Goal: Book appointment/travel/reservation

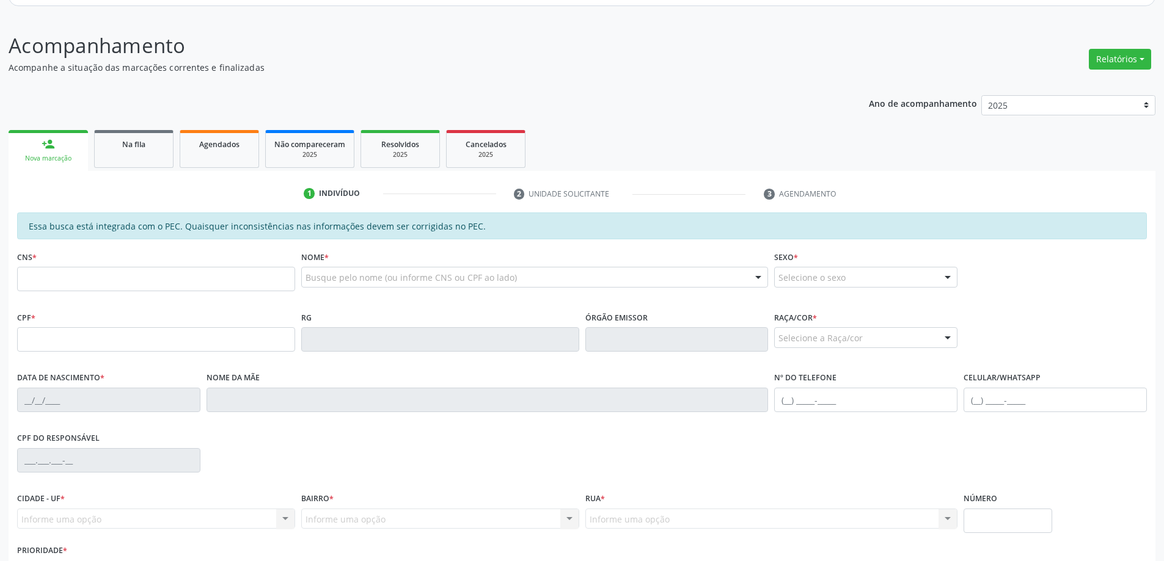
scroll to position [183, 0]
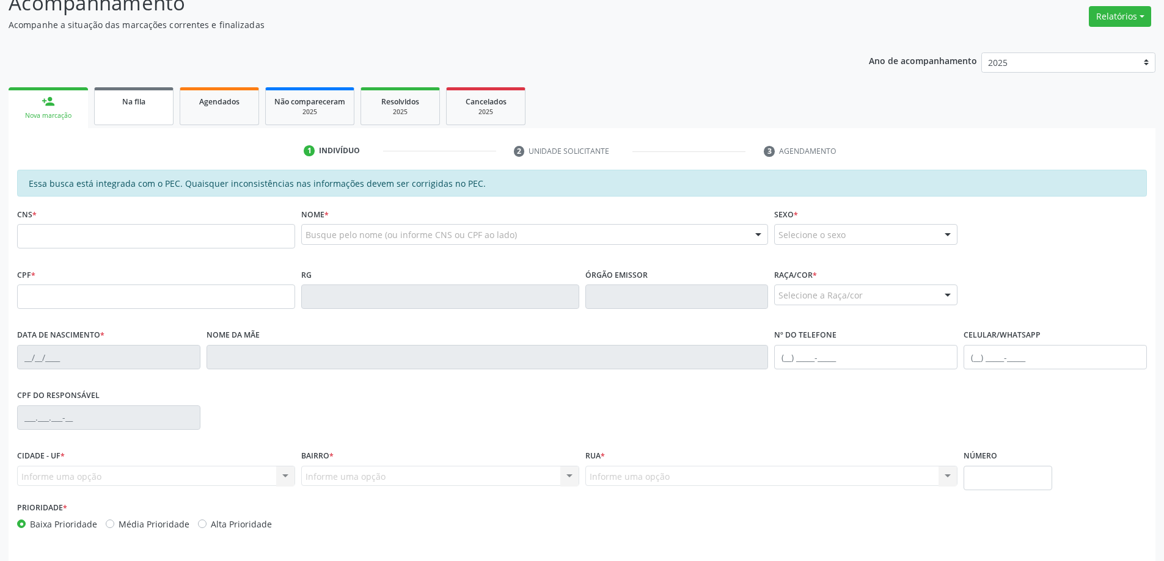
click at [130, 104] on span "Na fila" at bounding box center [133, 102] width 23 height 10
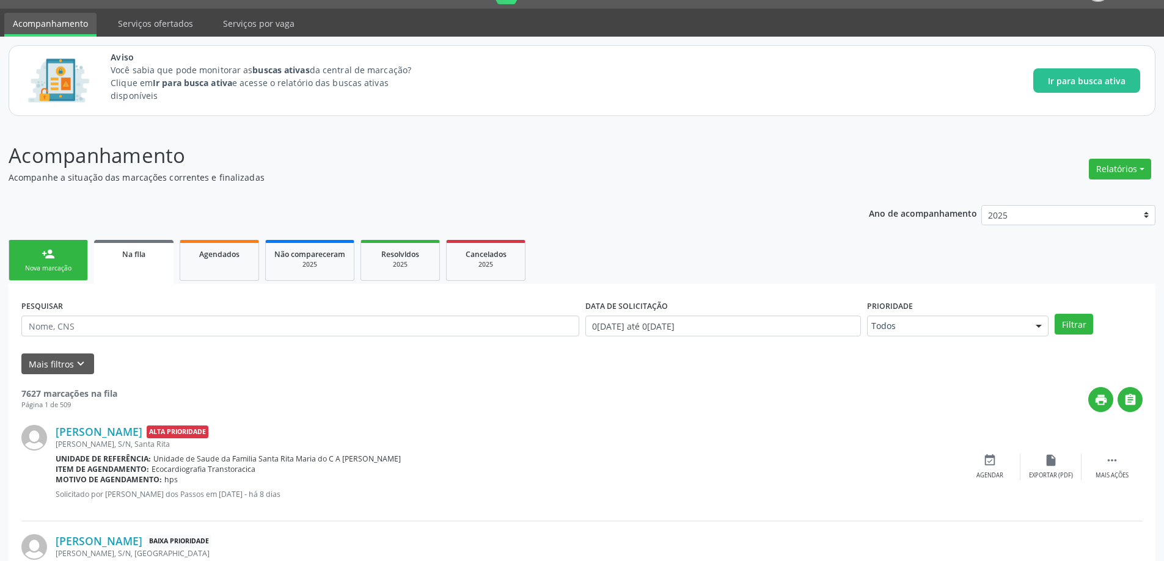
scroll to position [61, 0]
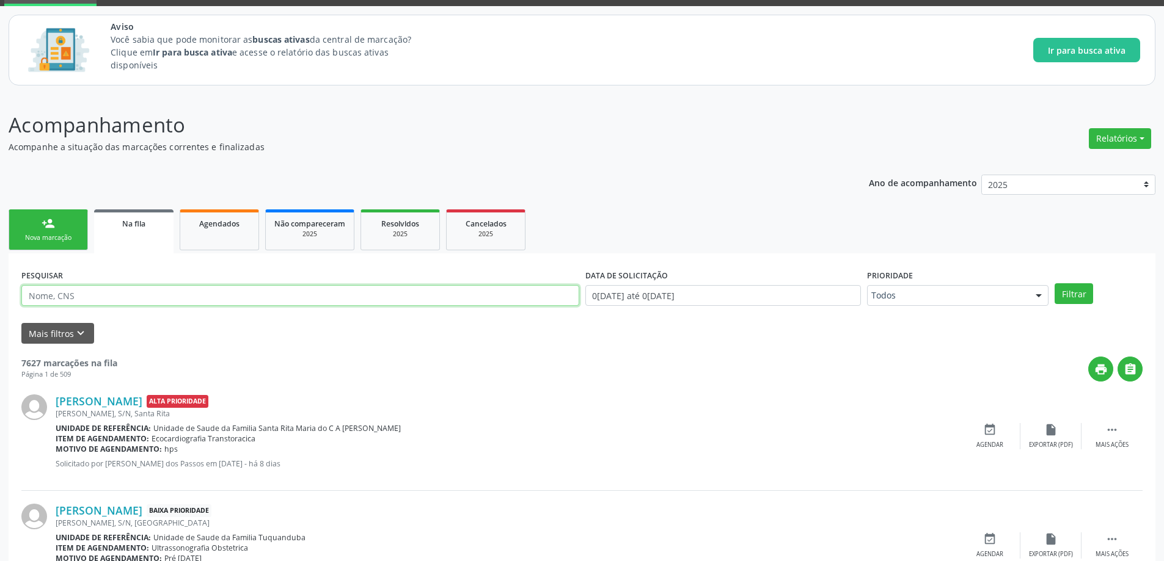
click at [101, 298] on input "text" at bounding box center [300, 295] width 558 height 21
paste input "705008234794855"
type input "705008234794855"
click at [1084, 293] on button "Filtrar" at bounding box center [1073, 293] width 38 height 21
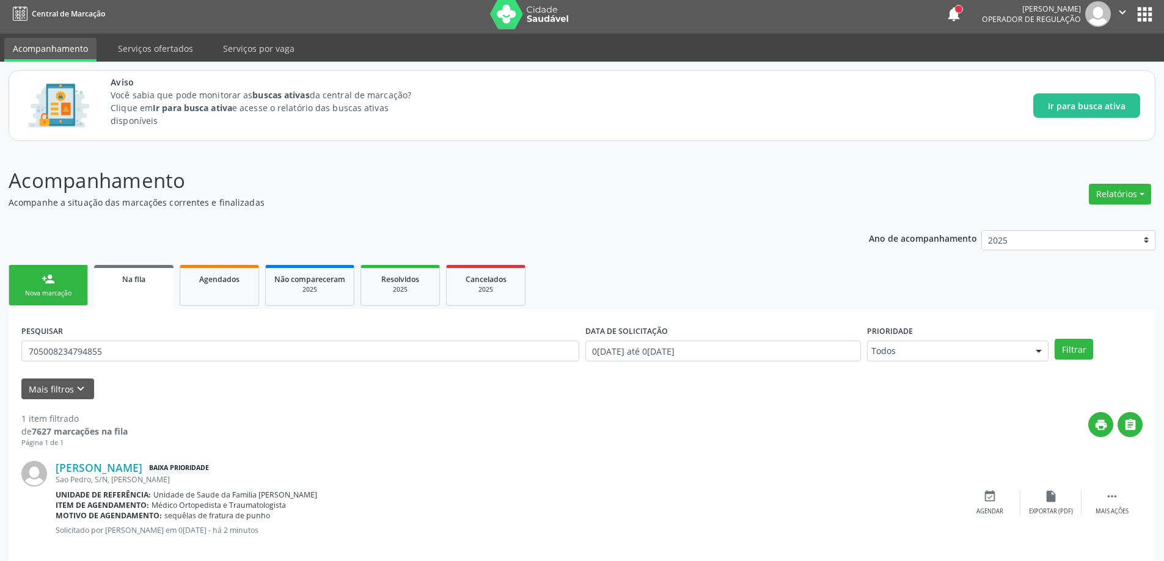
scroll to position [23, 0]
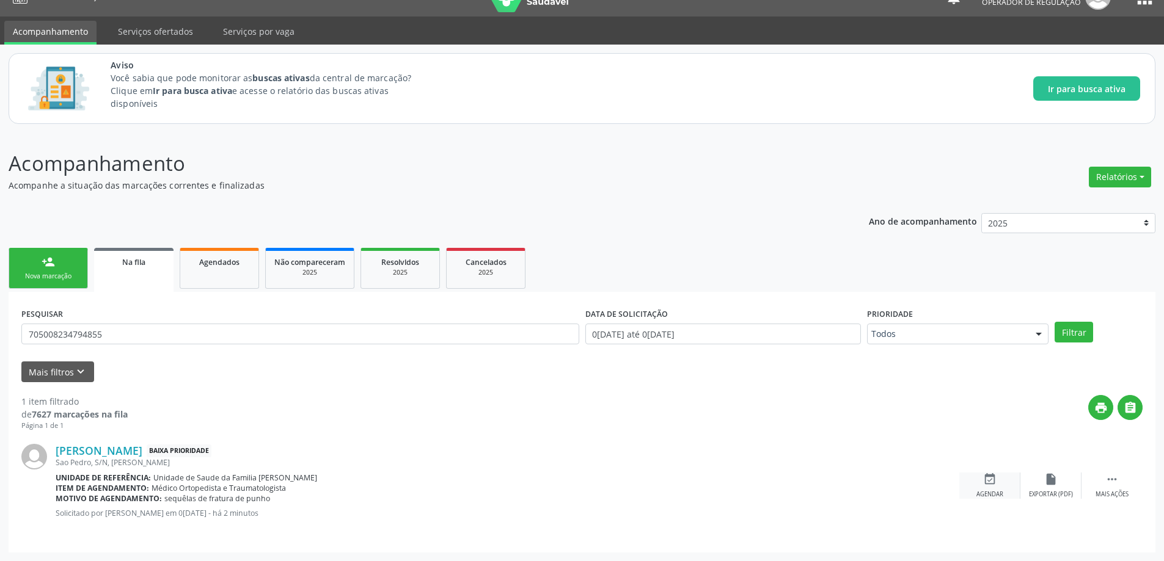
click at [992, 487] on div "event_available Agendar" at bounding box center [989, 486] width 61 height 26
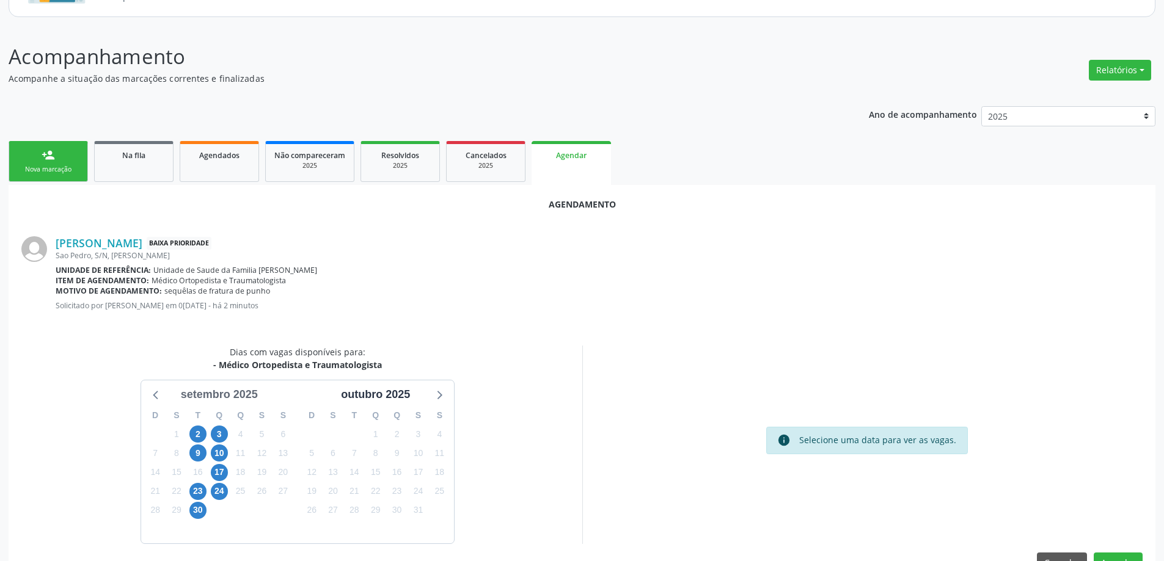
scroll to position [145, 0]
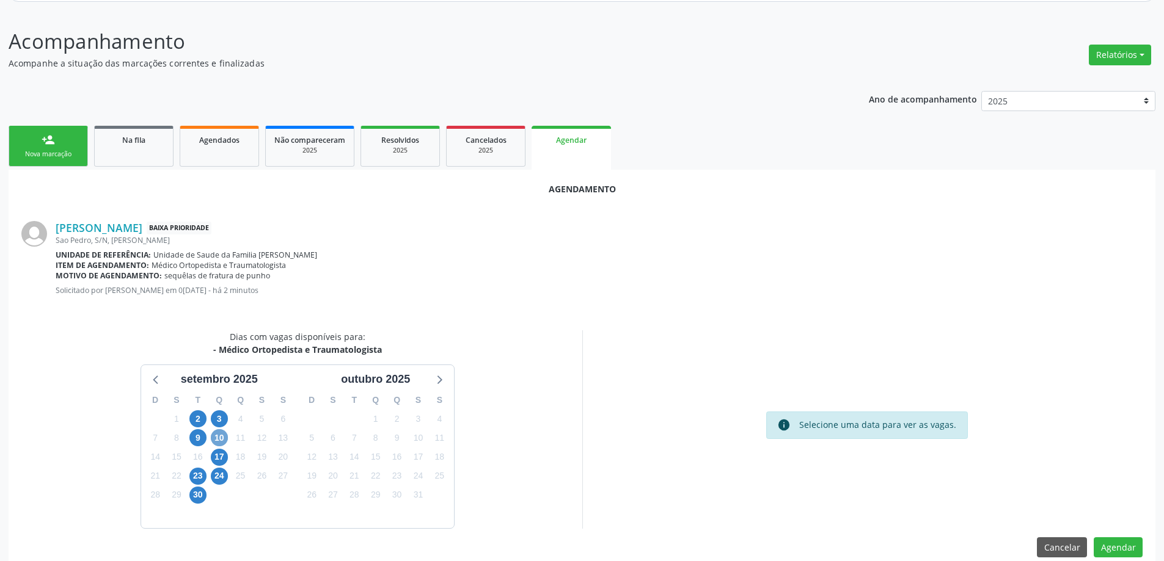
click at [217, 435] on span "10" at bounding box center [219, 437] width 17 height 17
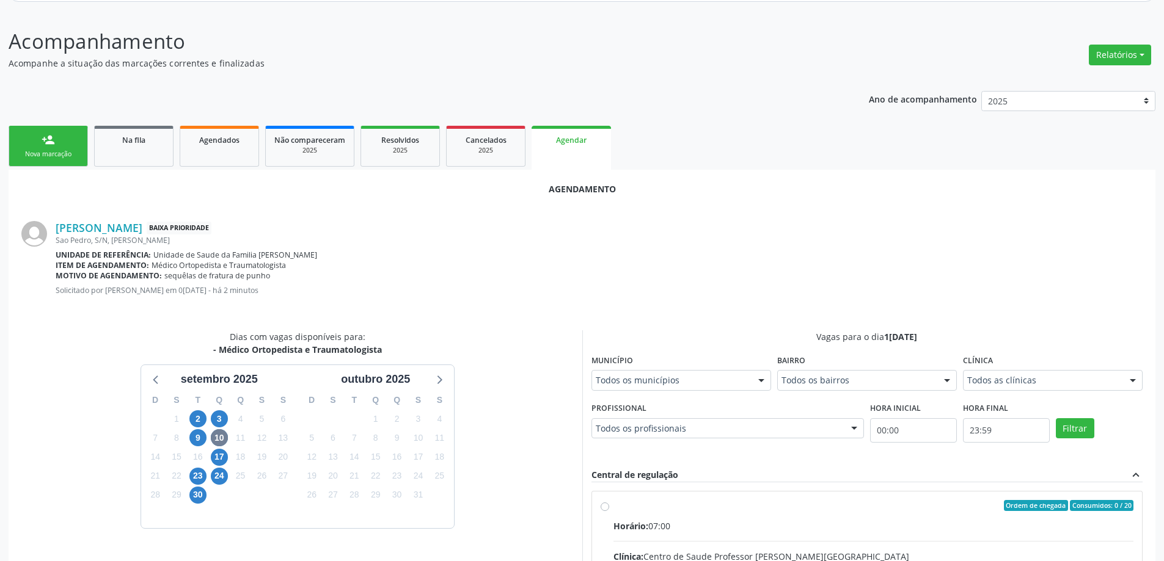
radio input "true"
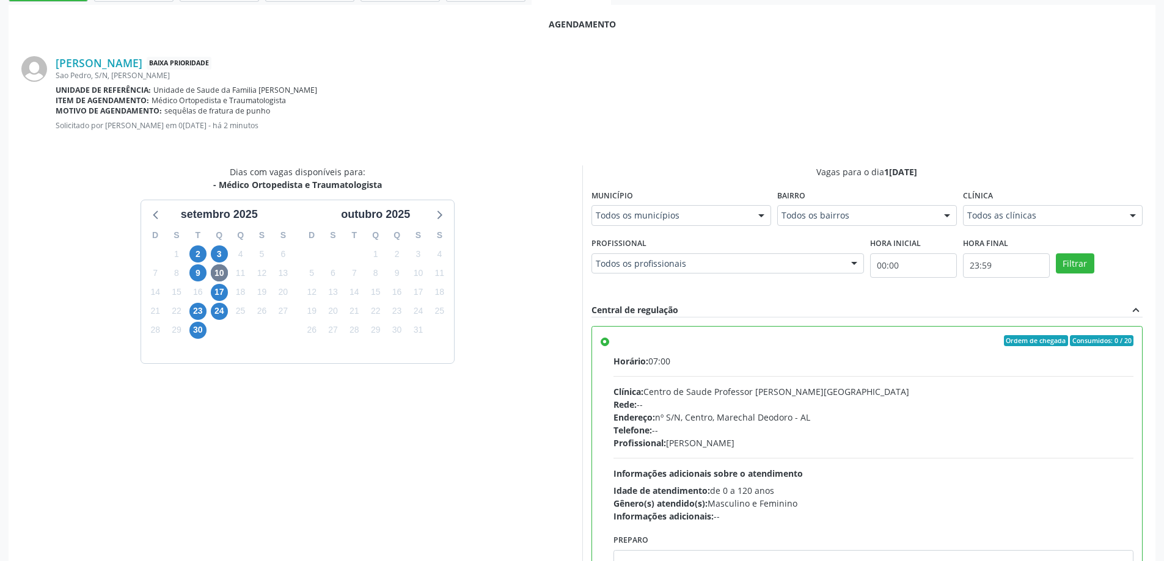
scroll to position [361, 0]
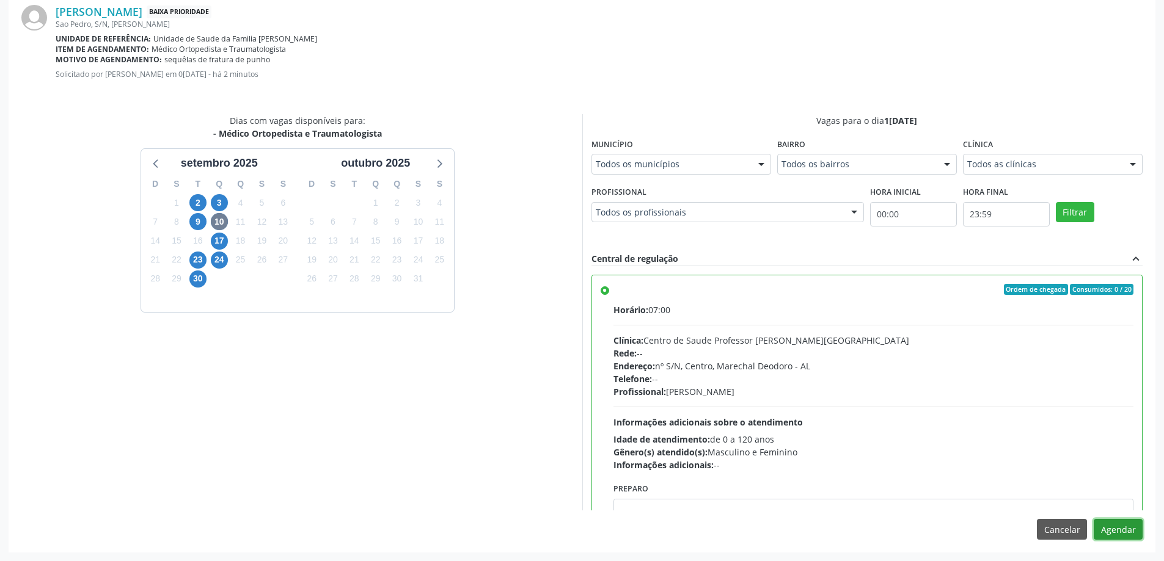
click at [1118, 529] on button "Agendar" at bounding box center [1118, 529] width 49 height 21
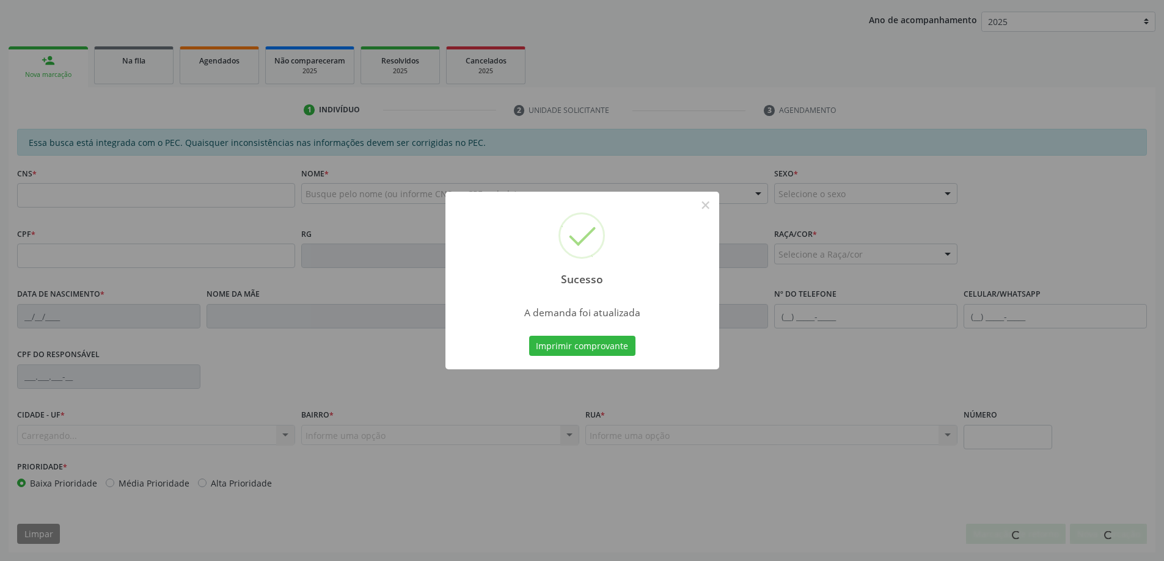
scroll to position [224, 0]
click at [701, 205] on button "×" at bounding box center [705, 205] width 21 height 21
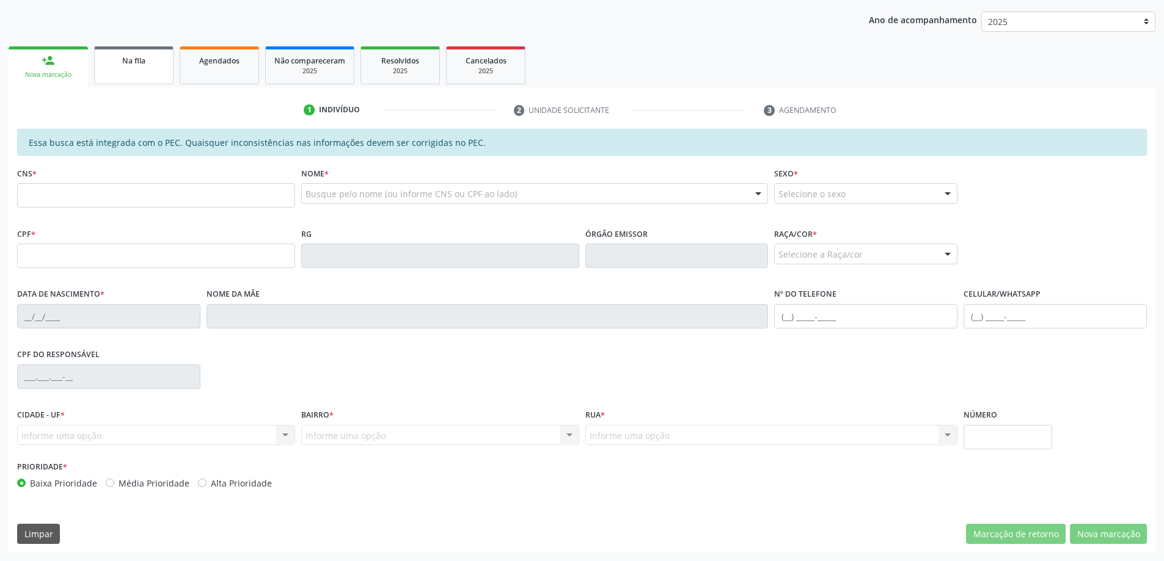
click at [116, 67] on link "Na fila" at bounding box center [133, 65] width 79 height 38
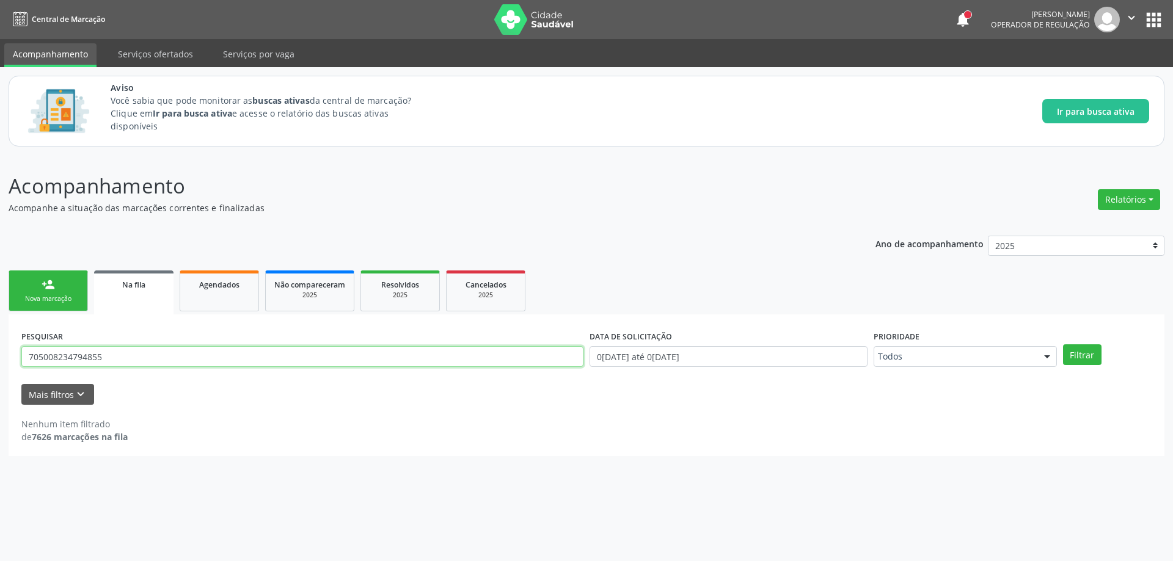
click at [452, 357] on input "705008234794855" at bounding box center [302, 356] width 562 height 21
type input "7"
click at [332, 414] on div "Nenhum item filtrado de 7626 marcações na fila" at bounding box center [586, 424] width 1130 height 38
click at [117, 288] on div "Na fila" at bounding box center [134, 284] width 62 height 13
click at [70, 393] on button "Mais filtros keyboard_arrow_down" at bounding box center [57, 394] width 73 height 21
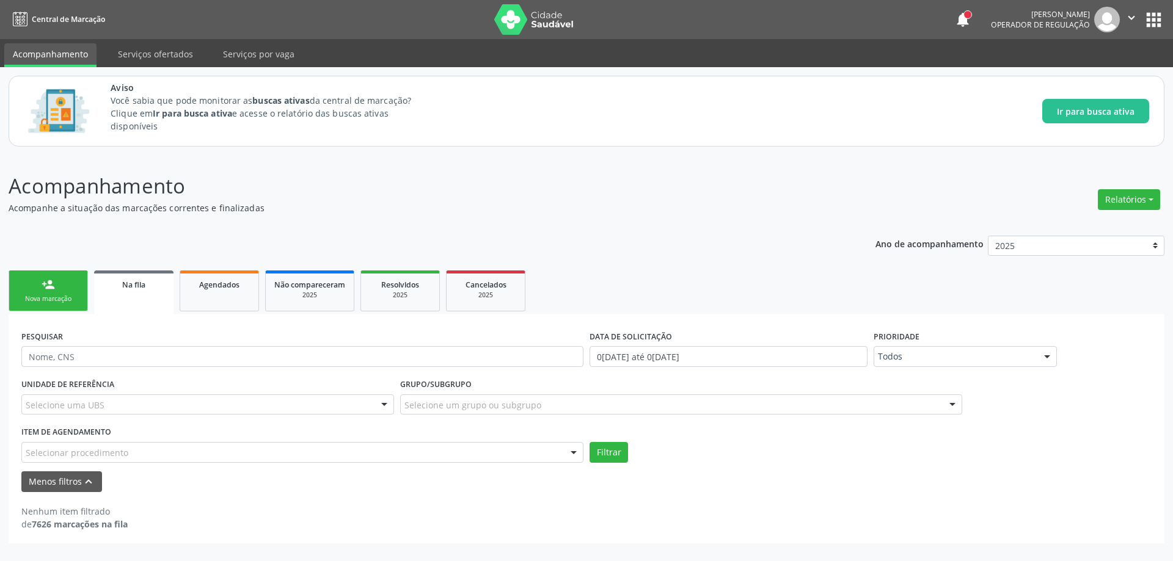
click at [191, 459] on div "Selecionar procedimento" at bounding box center [302, 452] width 562 height 21
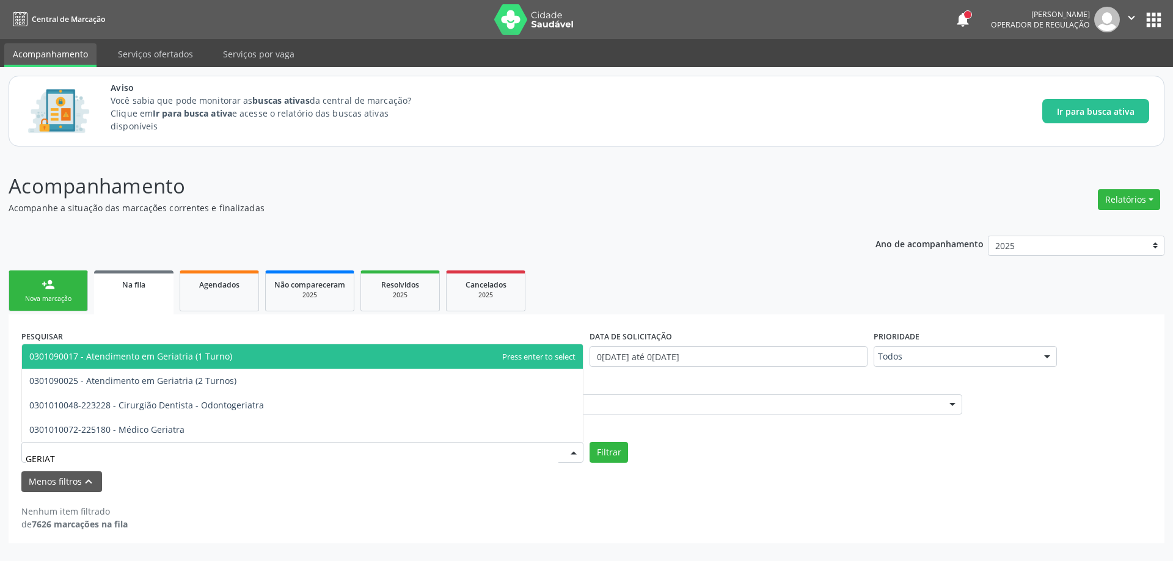
type input "GERIATR"
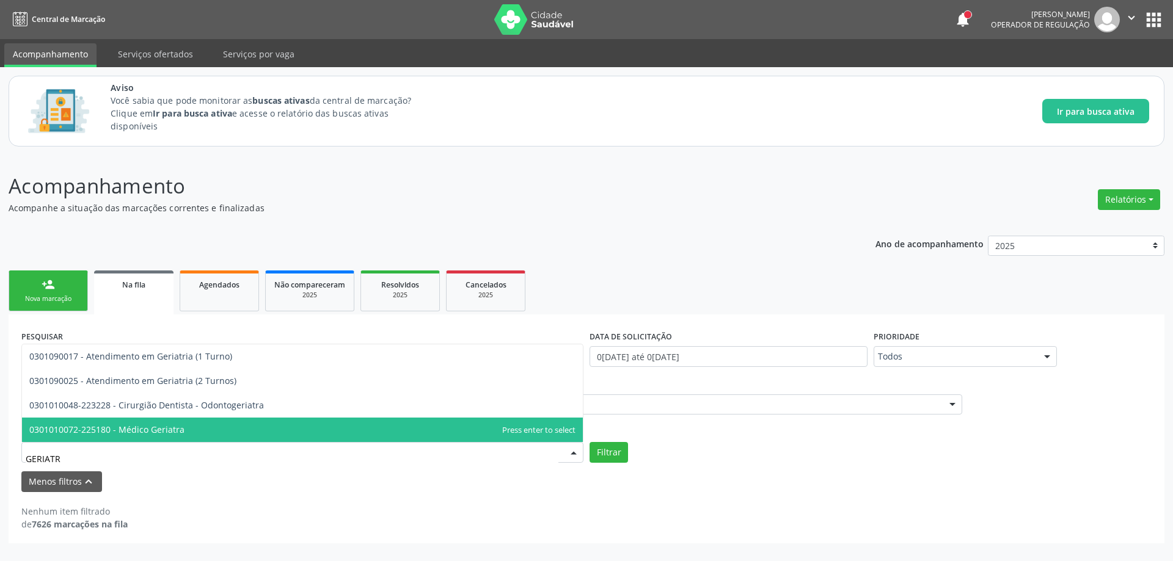
click at [221, 429] on span "0301010072-225180 - Médico Geriatra" at bounding box center [302, 430] width 561 height 24
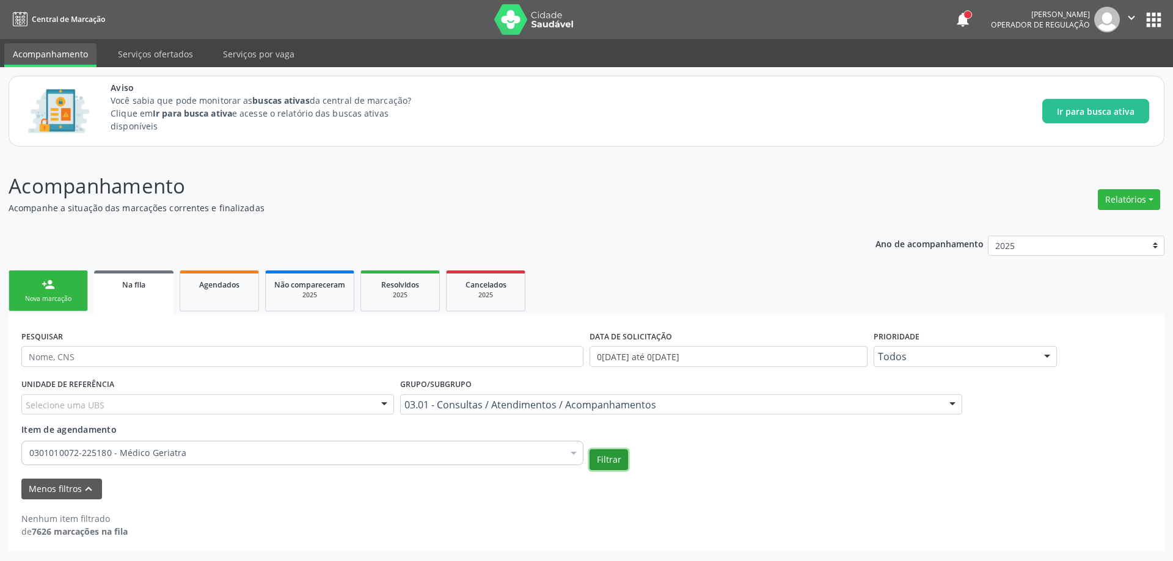
click at [599, 461] on button "Filtrar" at bounding box center [609, 460] width 38 height 21
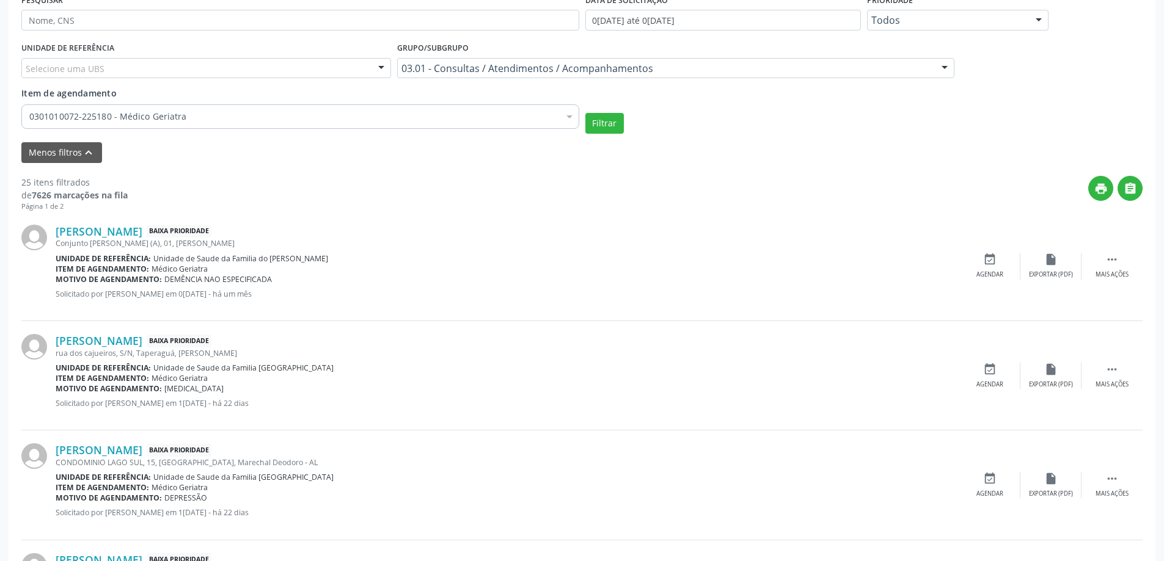
scroll to position [367, 0]
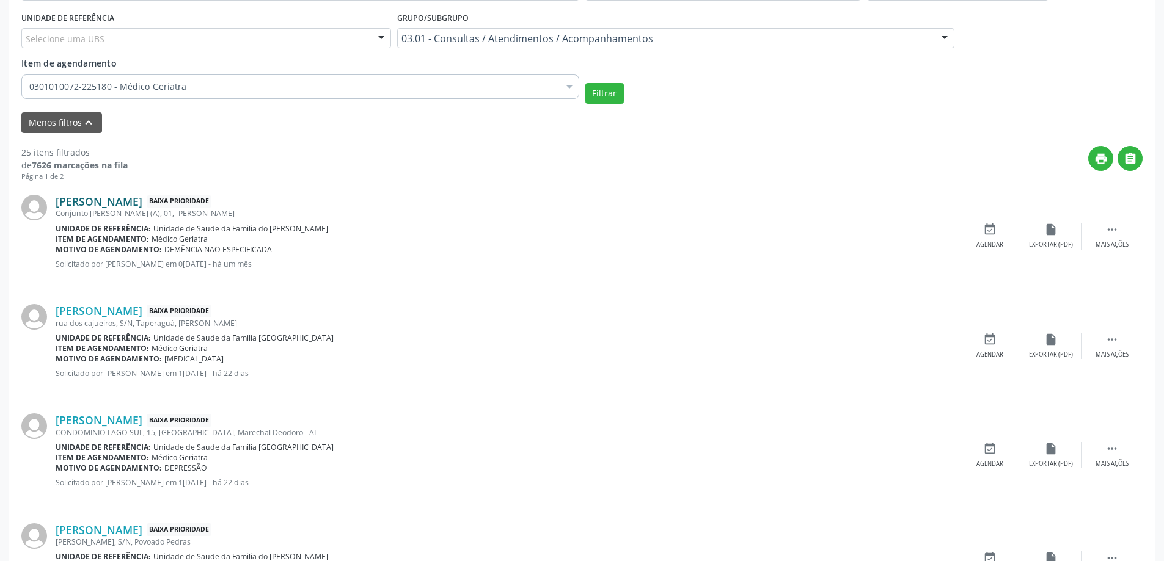
click at [142, 206] on link "[PERSON_NAME]" at bounding box center [99, 201] width 87 height 13
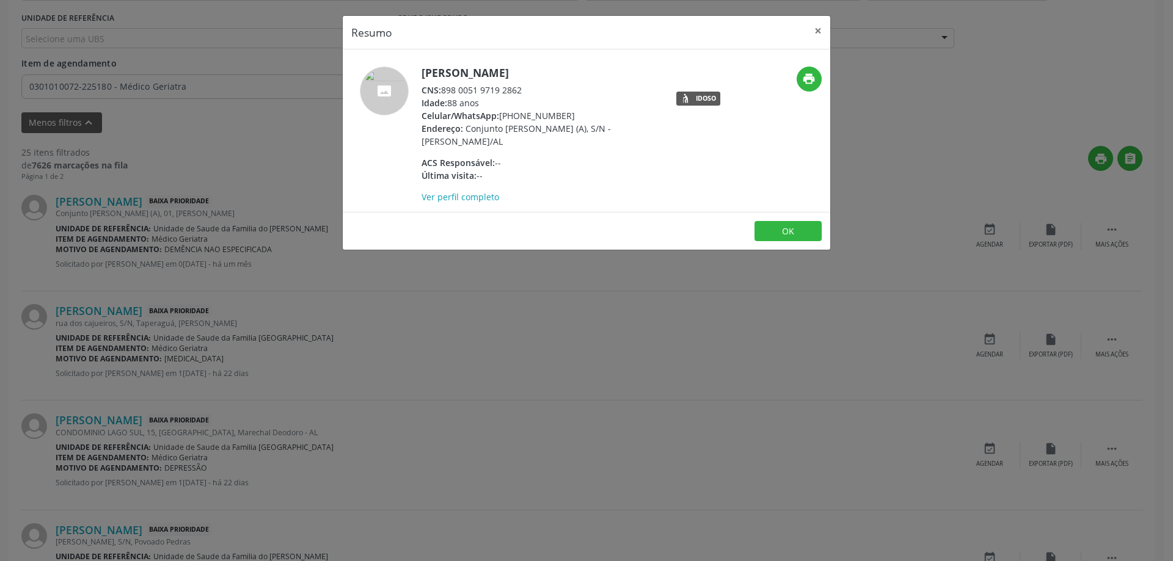
drag, startPoint x: 527, startPoint y: 91, endPoint x: 442, endPoint y: 91, distance: 84.9
click at [442, 91] on div "CNS: 898 0051 9719 2862" at bounding box center [541, 90] width 238 height 13
copy div "898 0051 9719 2862"
click at [817, 32] on button "×" at bounding box center [818, 31] width 24 height 30
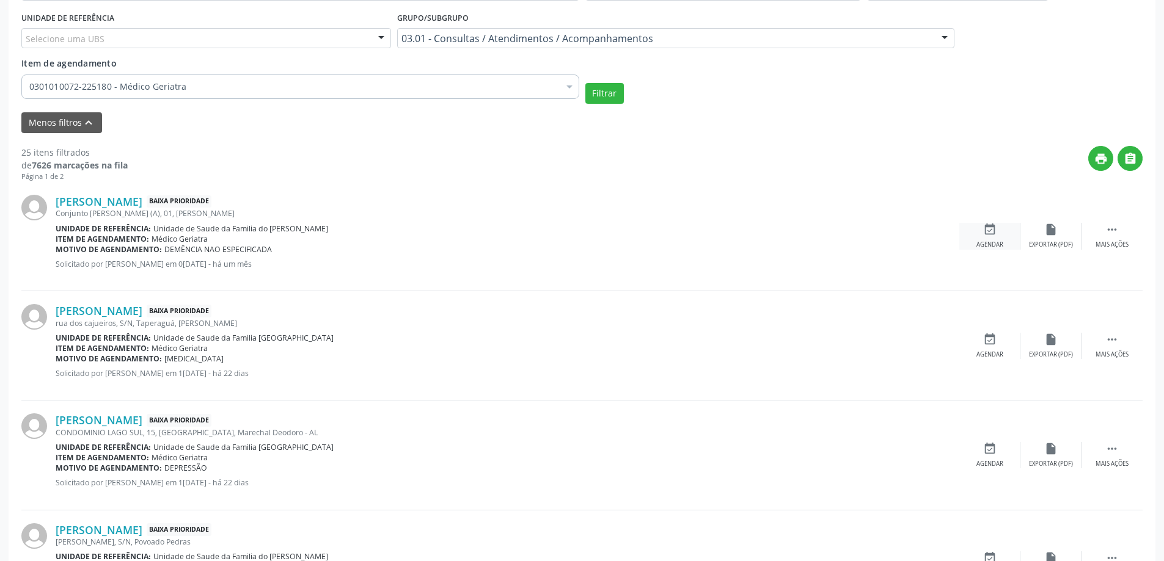
click at [999, 226] on div "event_available Agendar" at bounding box center [989, 236] width 61 height 26
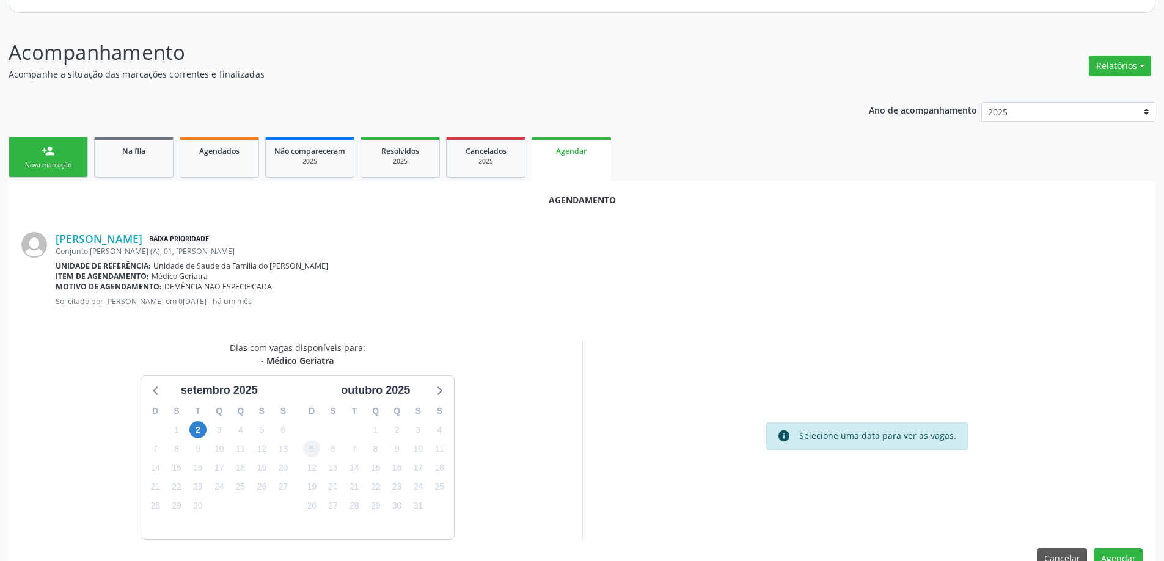
scroll to position [163, 0]
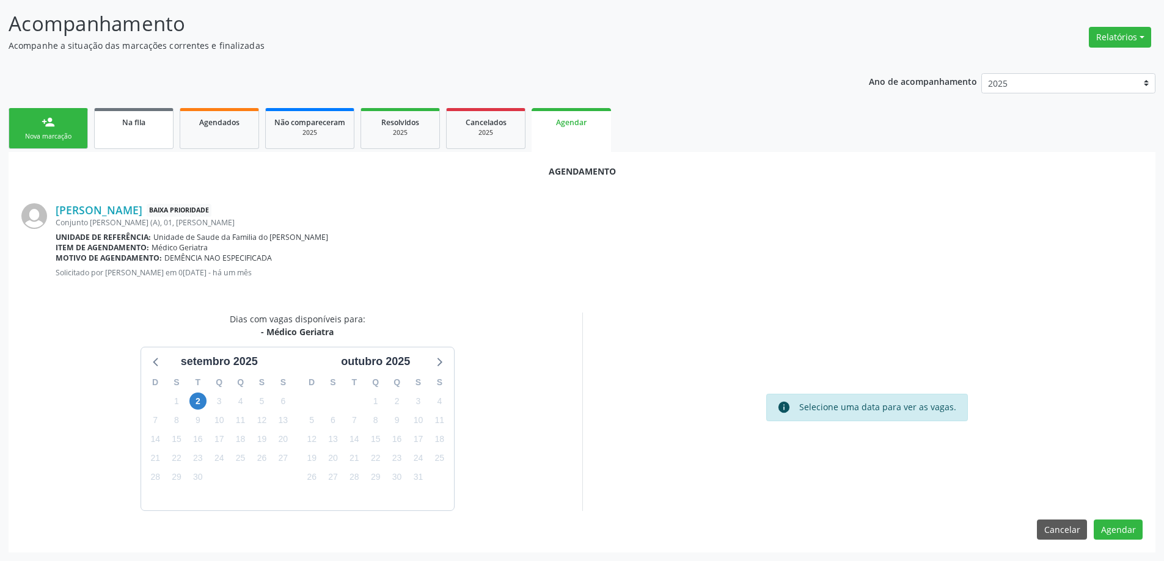
click at [125, 132] on link "Na fila" at bounding box center [133, 128] width 79 height 41
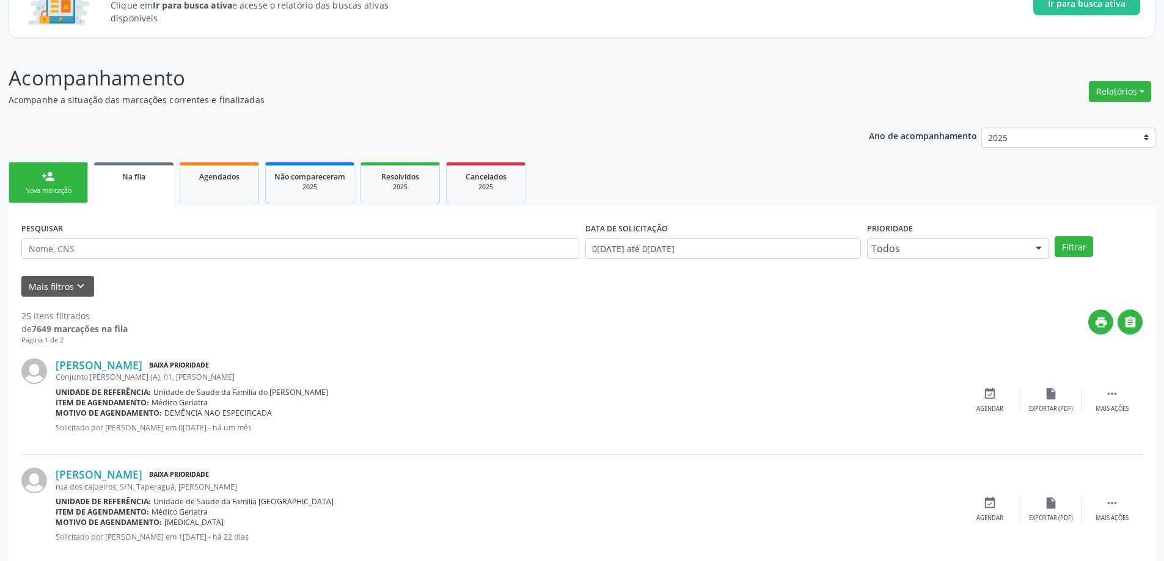
scroll to position [122, 0]
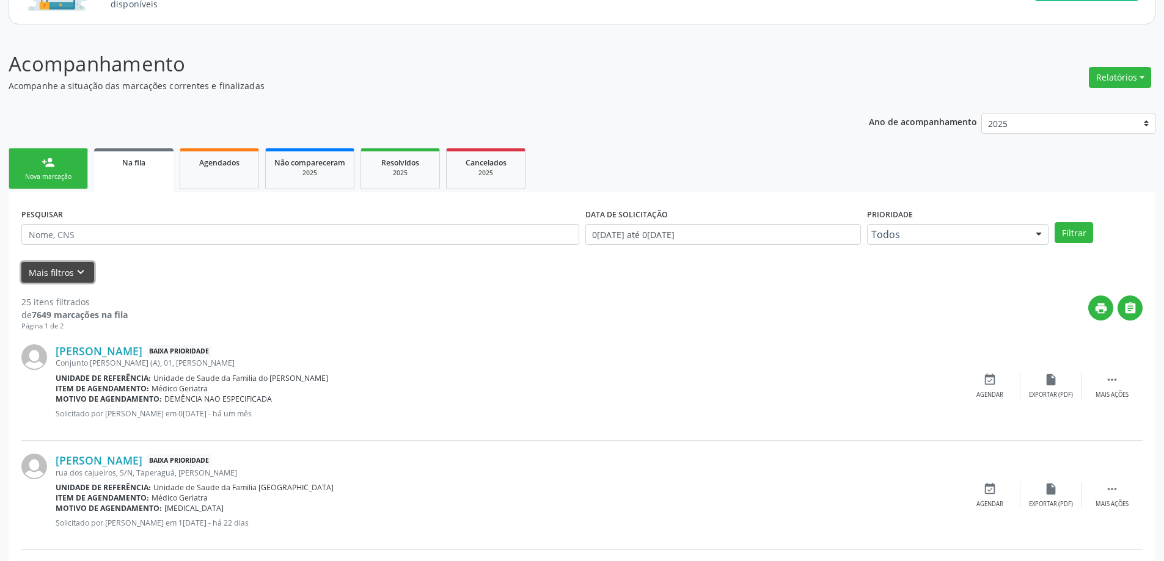
click at [59, 266] on button "Mais filtros keyboard_arrow_down" at bounding box center [57, 272] width 73 height 21
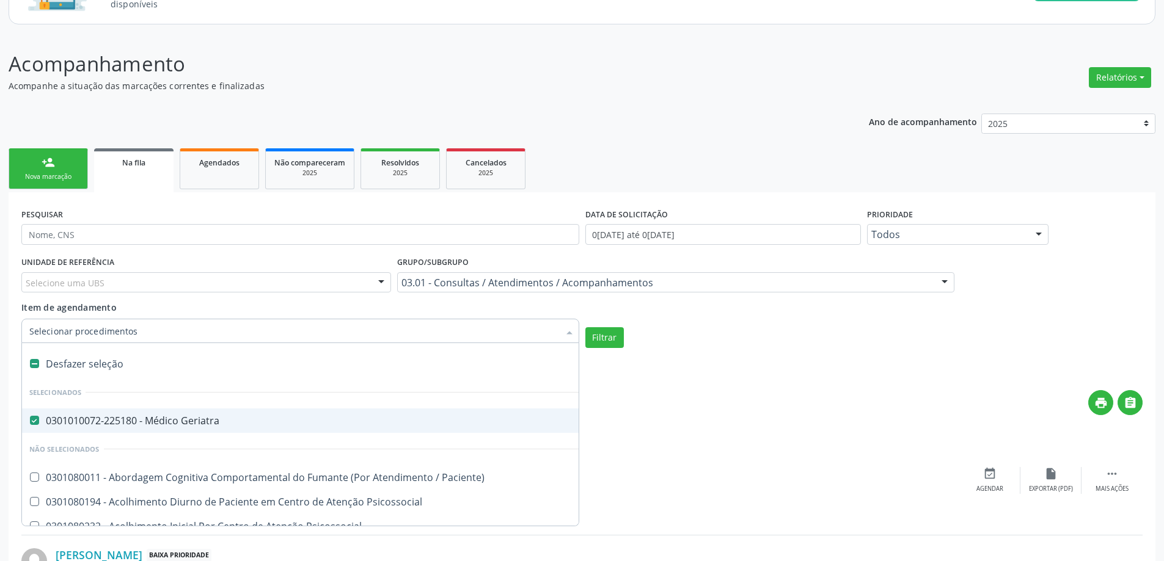
click at [32, 419] on Geriatra at bounding box center [34, 420] width 9 height 9
click at [30, 419] on Geriatra "checkbox" at bounding box center [26, 421] width 8 height 8
checkbox Geriatra "false"
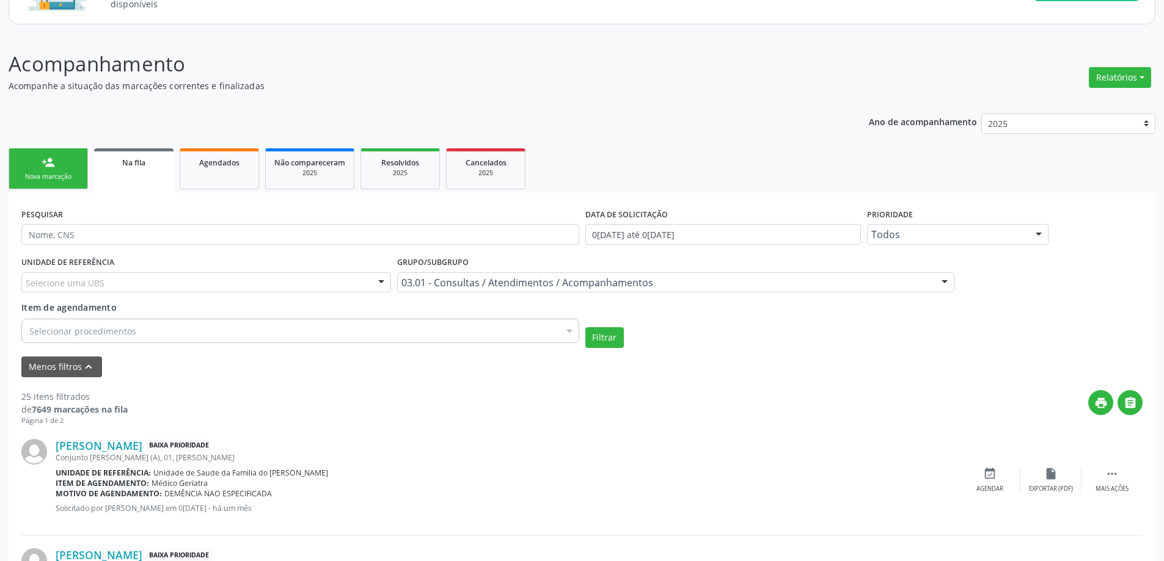
click at [648, 415] on div "print " at bounding box center [635, 408] width 1015 height 36
click at [235, 233] on input "text" at bounding box center [300, 234] width 558 height 21
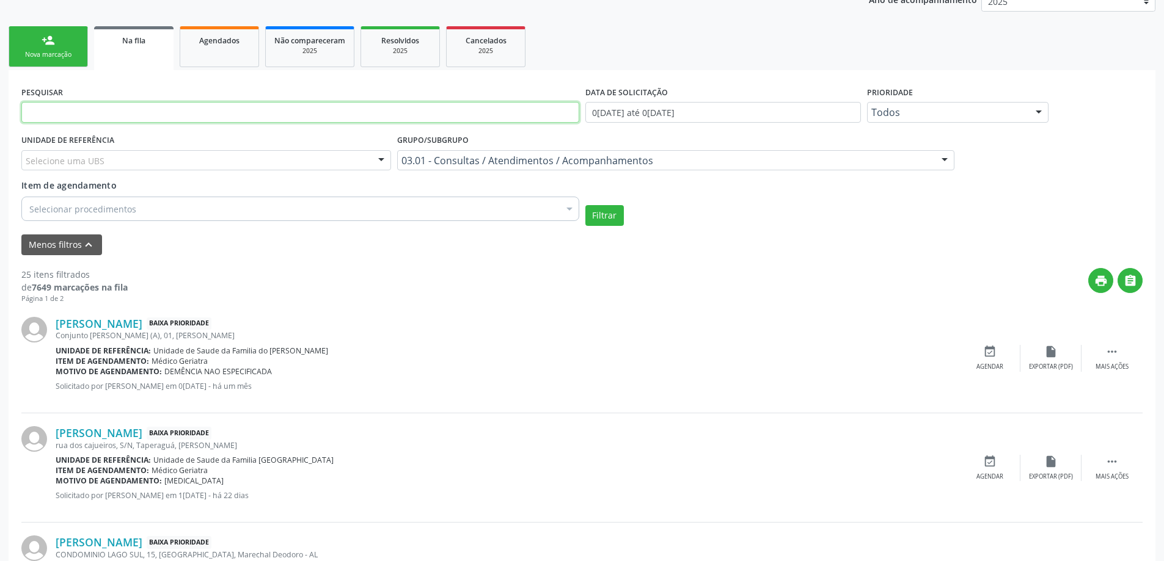
scroll to position [183, 0]
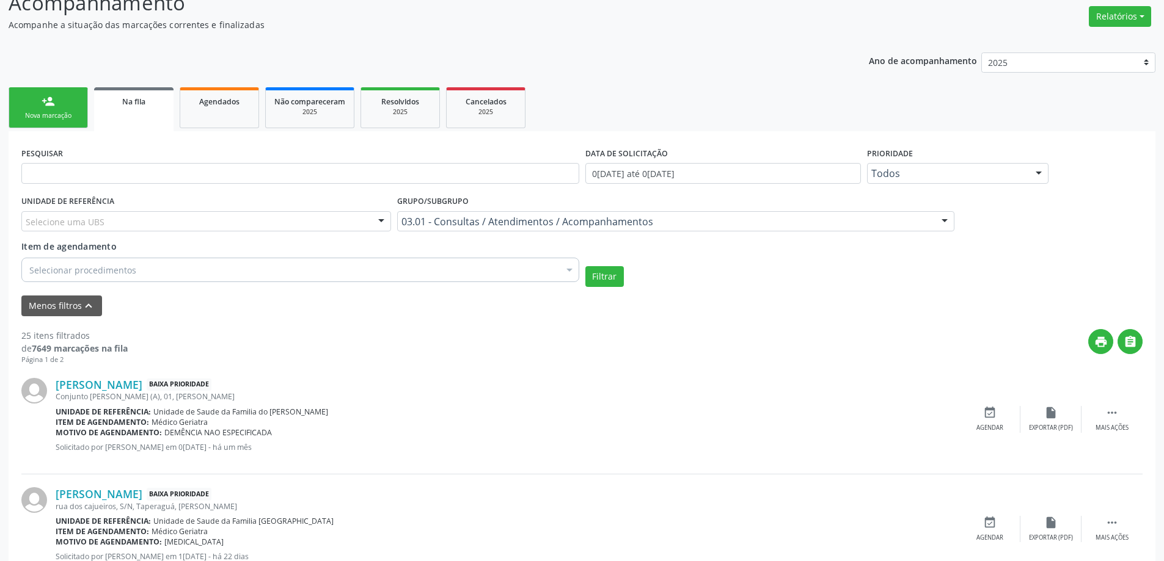
click at [113, 108] on link "Na fila" at bounding box center [133, 109] width 79 height 44
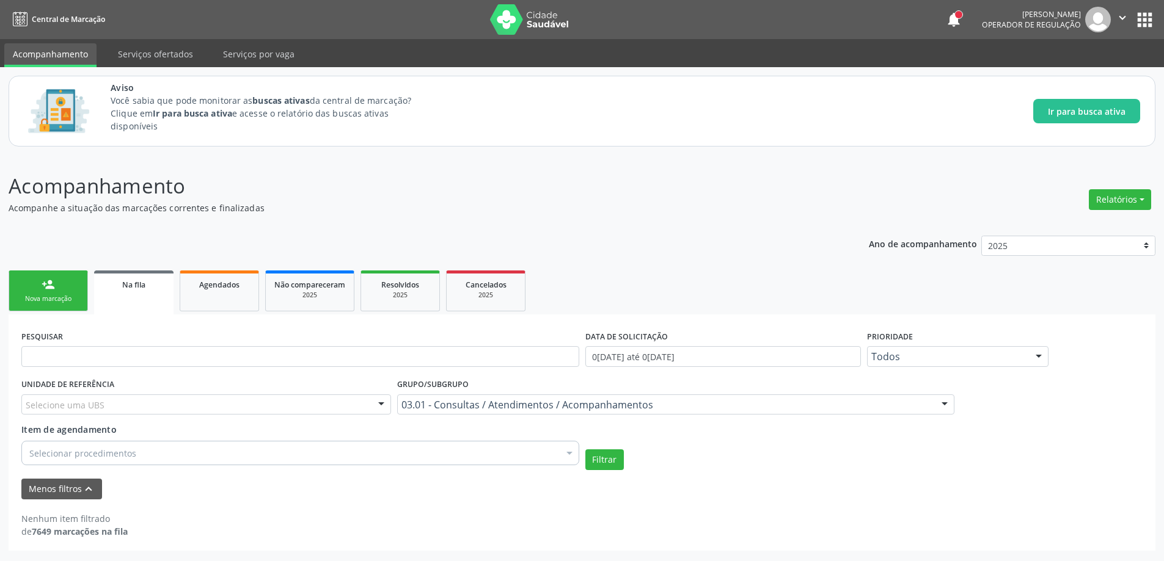
scroll to position [0, 0]
click at [90, 354] on input "text" at bounding box center [302, 356] width 562 height 21
click at [155, 450] on div "Selecionar procedimentos" at bounding box center [302, 453] width 562 height 24
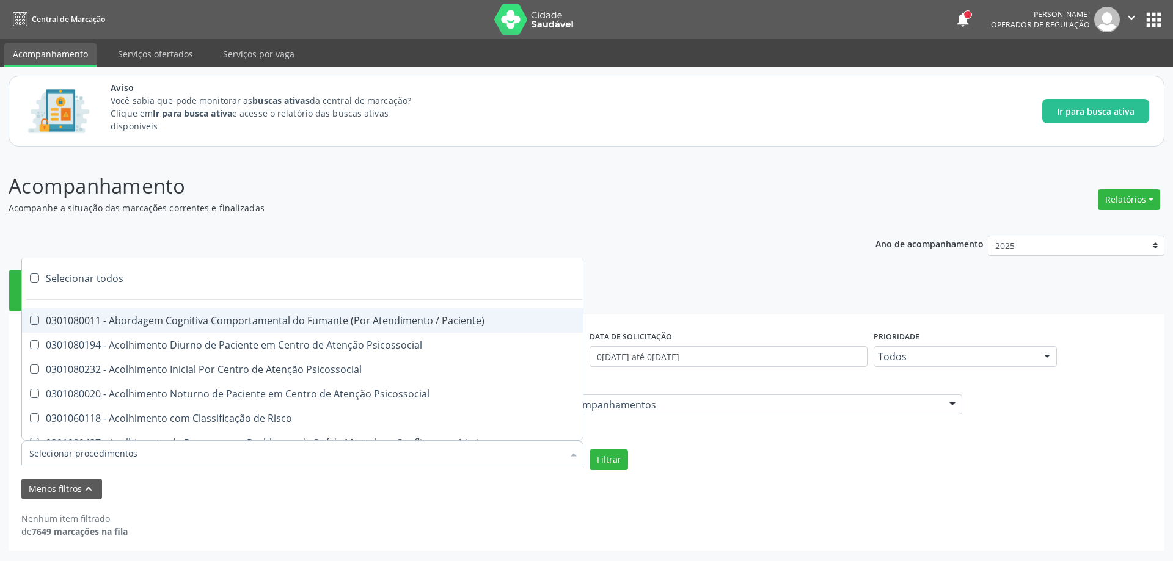
click at [382, 194] on p "Acompanhamento" at bounding box center [413, 186] width 809 height 31
click at [137, 450] on div at bounding box center [302, 453] width 562 height 24
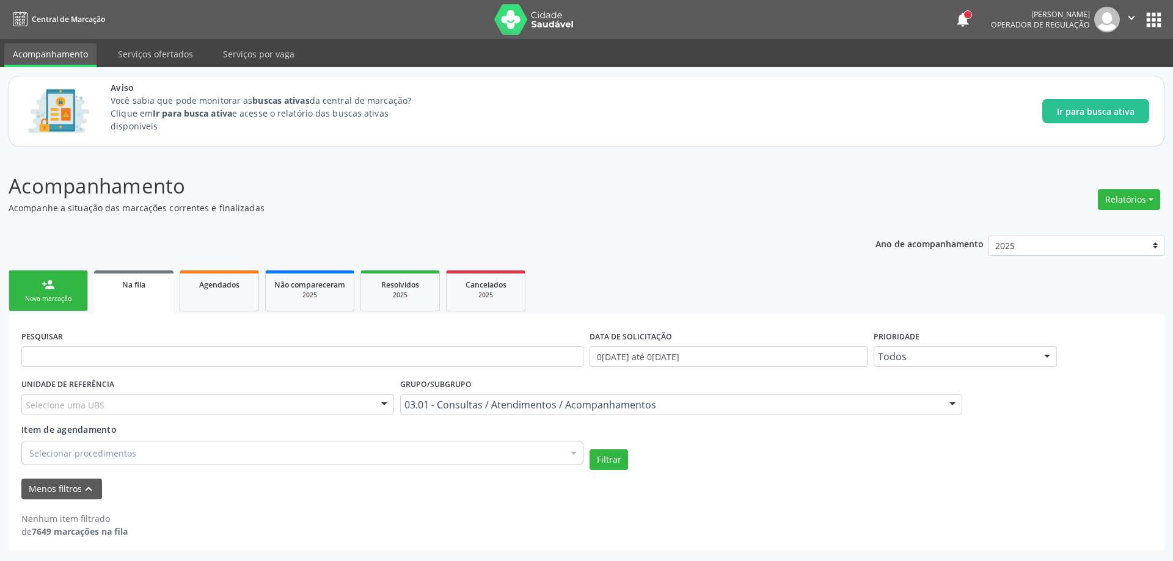
click at [180, 242] on div "Ano de acompanhamento 2025 person_add Nova marcação Na fila Agendados Não compa…" at bounding box center [587, 389] width 1156 height 324
click at [146, 289] on div "Na fila" at bounding box center [134, 284] width 62 height 13
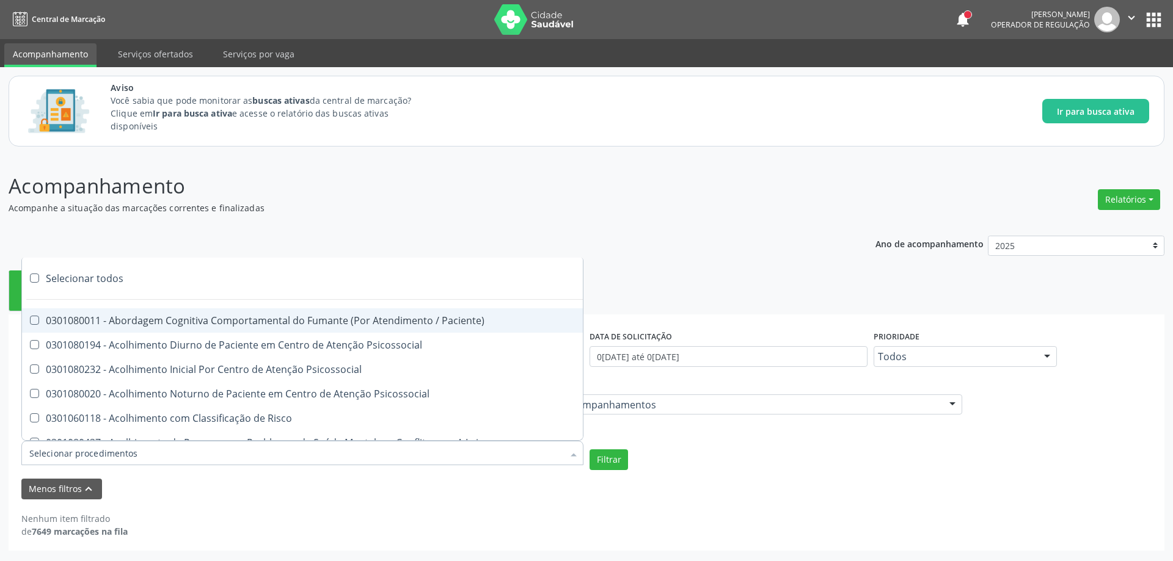
click at [136, 444] on div at bounding box center [302, 453] width 562 height 24
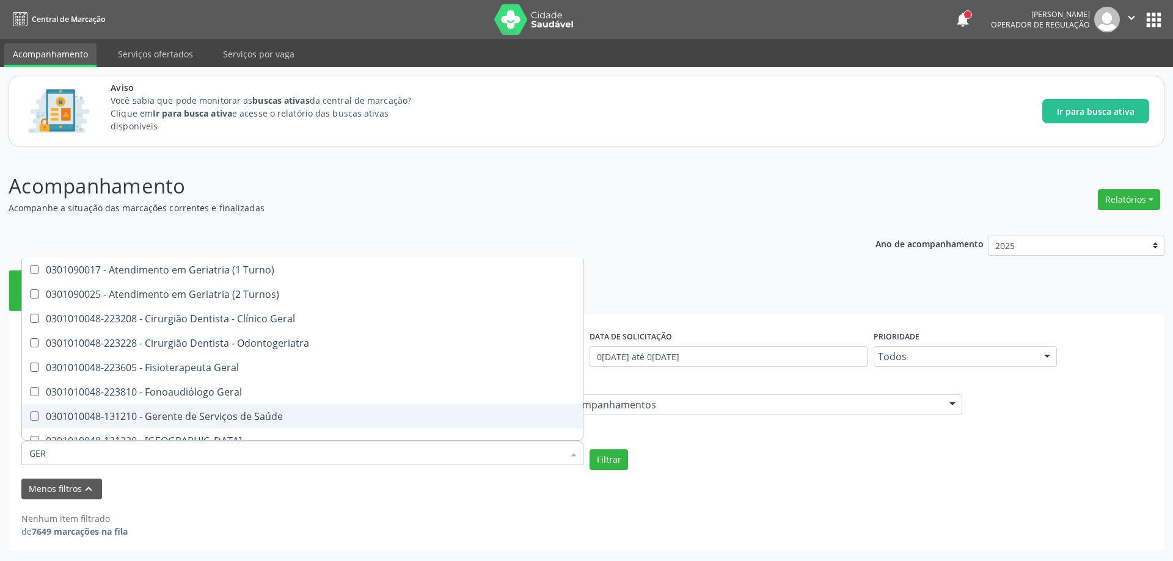
type input "[PERSON_NAME]"
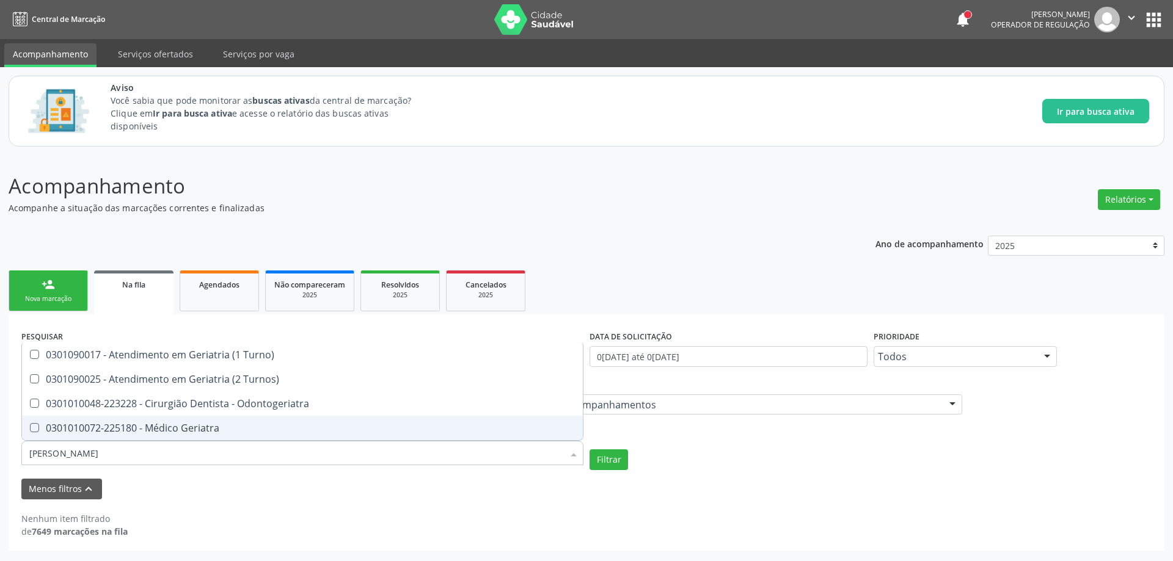
click at [157, 427] on div "0301010072-225180 - Médico Geriatra" at bounding box center [302, 428] width 546 height 10
checkbox Geriatra "true"
checkbox Turnos\) "true"
checkbox Geriatra "false"
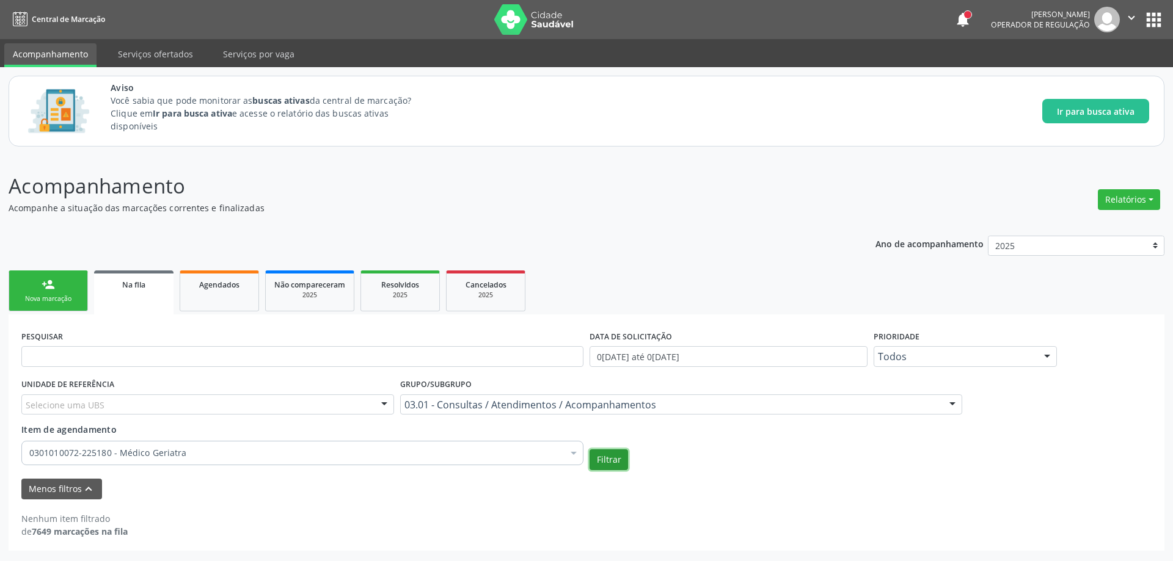
click at [594, 458] on button "Filtrar" at bounding box center [609, 460] width 38 height 21
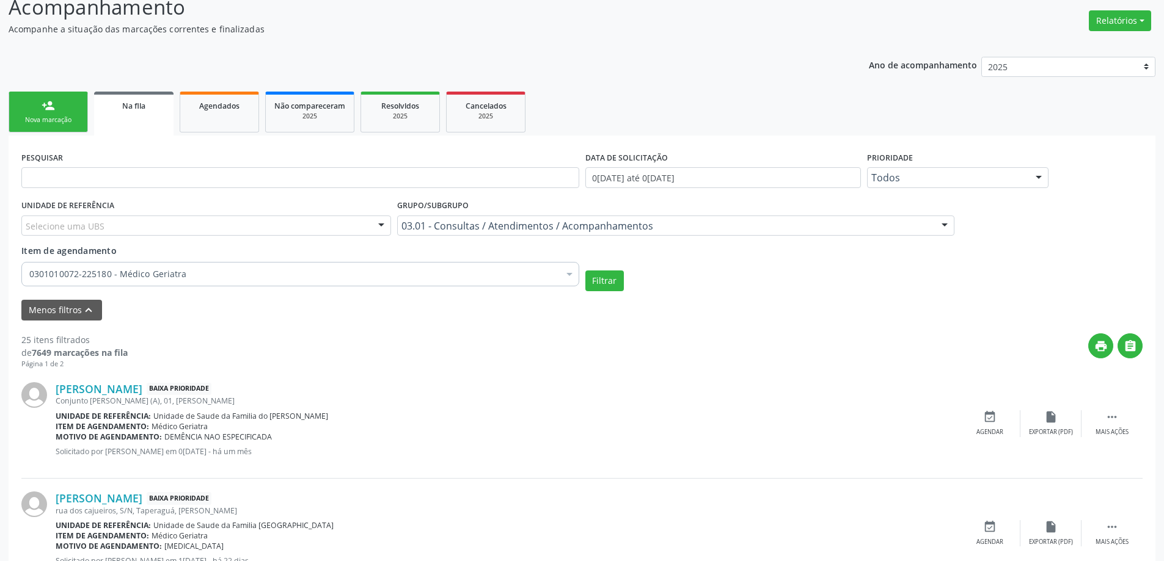
scroll to position [183, 0]
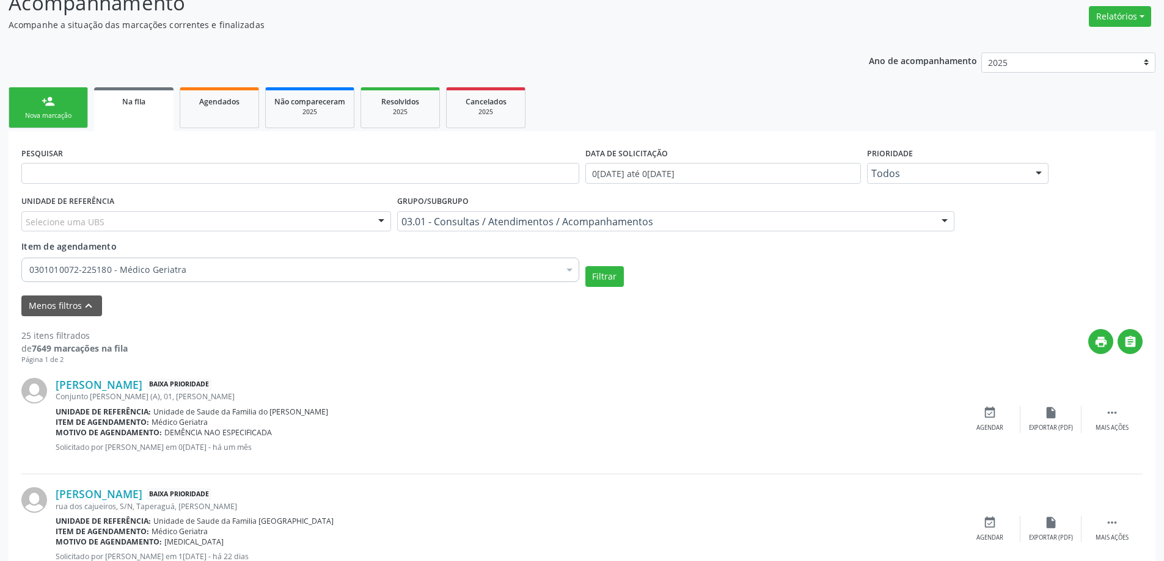
click at [723, 340] on div "print " at bounding box center [635, 347] width 1015 height 36
click at [989, 421] on div "event_available Agendar" at bounding box center [989, 419] width 61 height 26
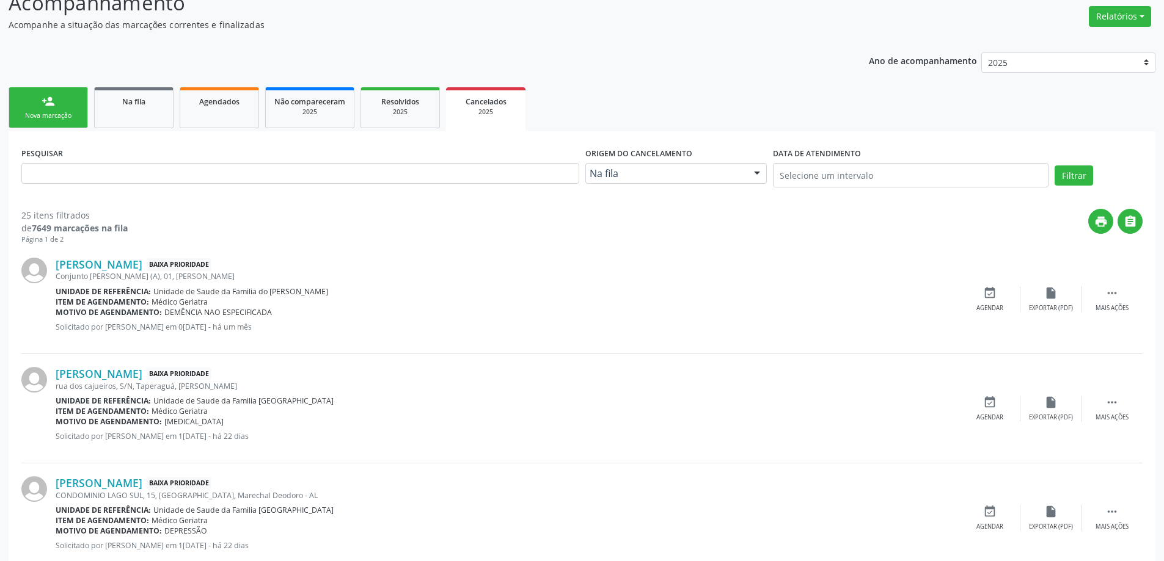
click at [989, 283] on div "[PERSON_NAME] Baixa Prioridade Conjunto [PERSON_NAME] (A), 01, [PERSON_NAME] Un…" at bounding box center [581, 299] width 1121 height 109
click at [989, 287] on icon "event_available" at bounding box center [989, 293] width 13 height 13
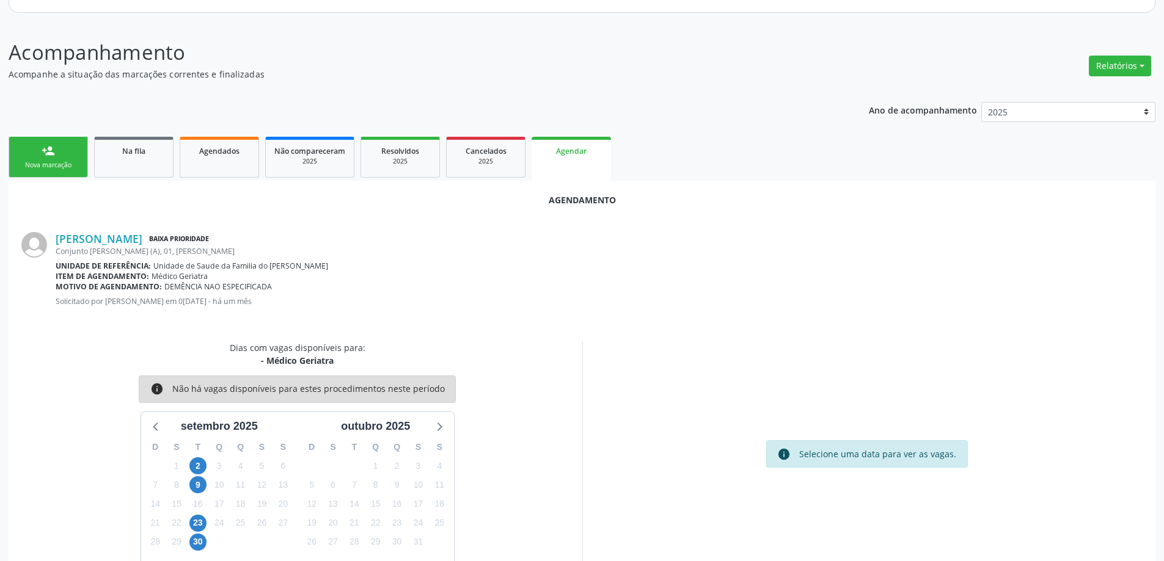
scroll to position [163, 0]
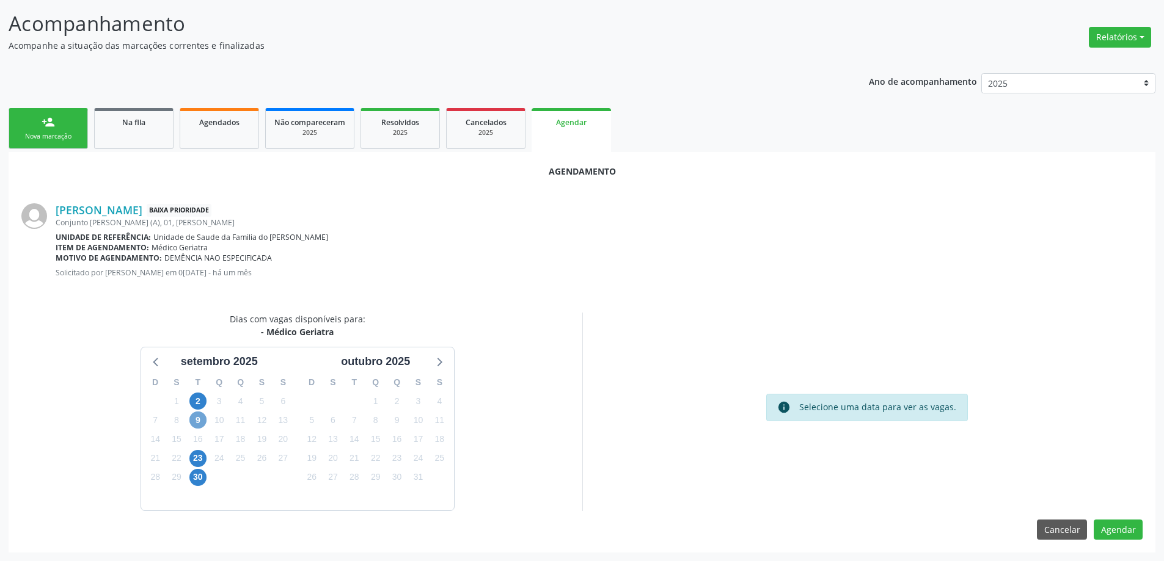
click at [194, 423] on span "9" at bounding box center [197, 420] width 17 height 17
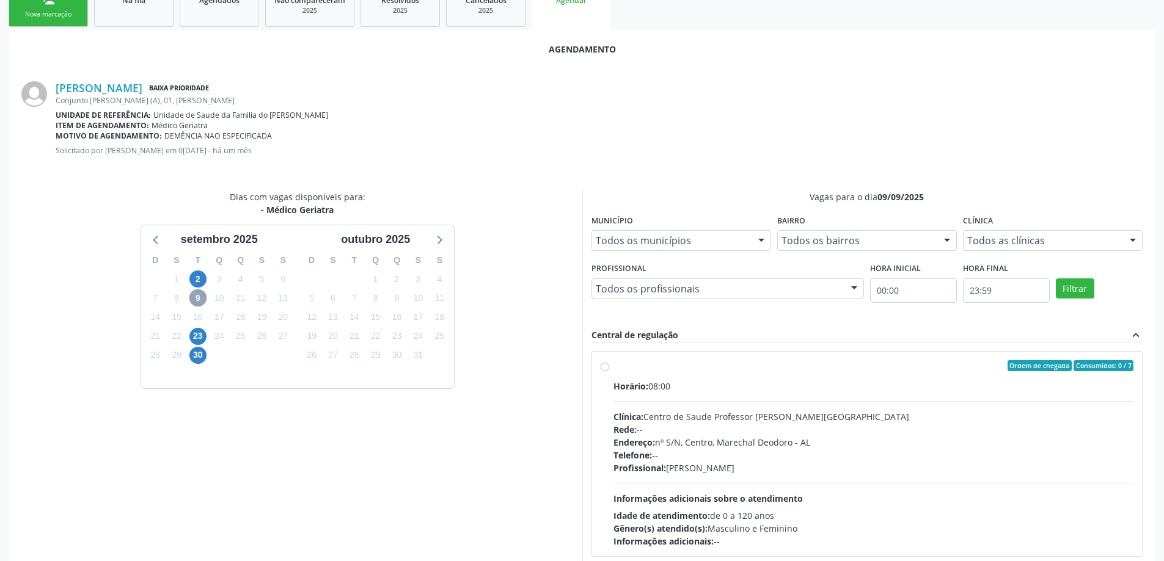
scroll to position [339, 0]
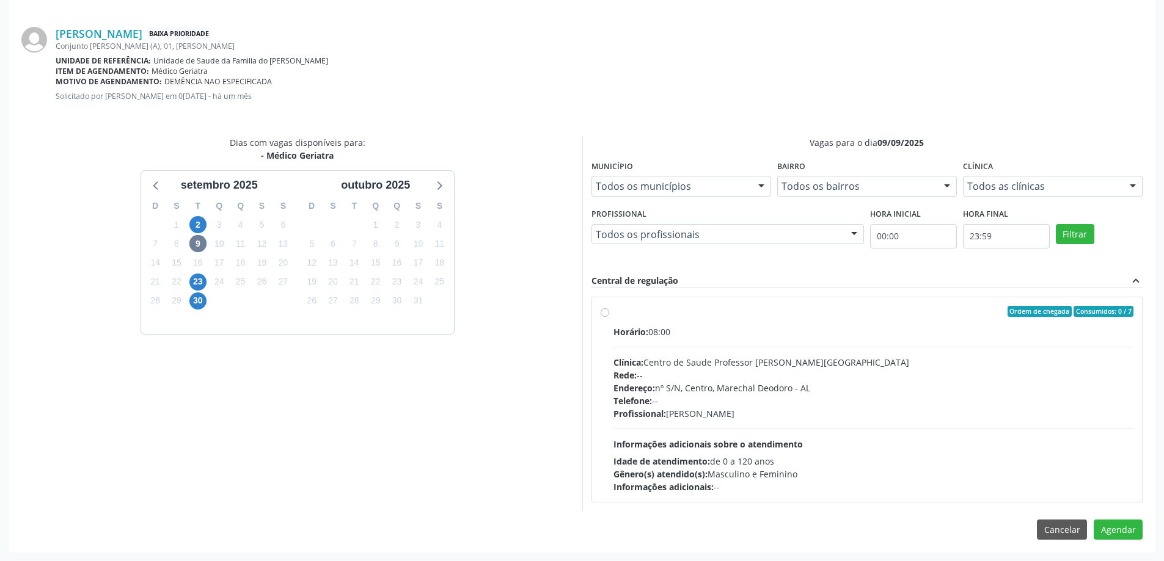
click at [613, 314] on label "Ordem de chegada Consumidos: 0 / 7 Horário: 08:00 Clínica: Centro de Saude Prof…" at bounding box center [873, 400] width 520 height 188
click at [602, 314] on input "Ordem de chegada Consumidos: 0 / 7 Horário: 08:00 Clínica: Centro de Saude Prof…" at bounding box center [605, 311] width 9 height 11
radio input "true"
click at [1123, 553] on button "Agendar" at bounding box center [1118, 551] width 49 height 21
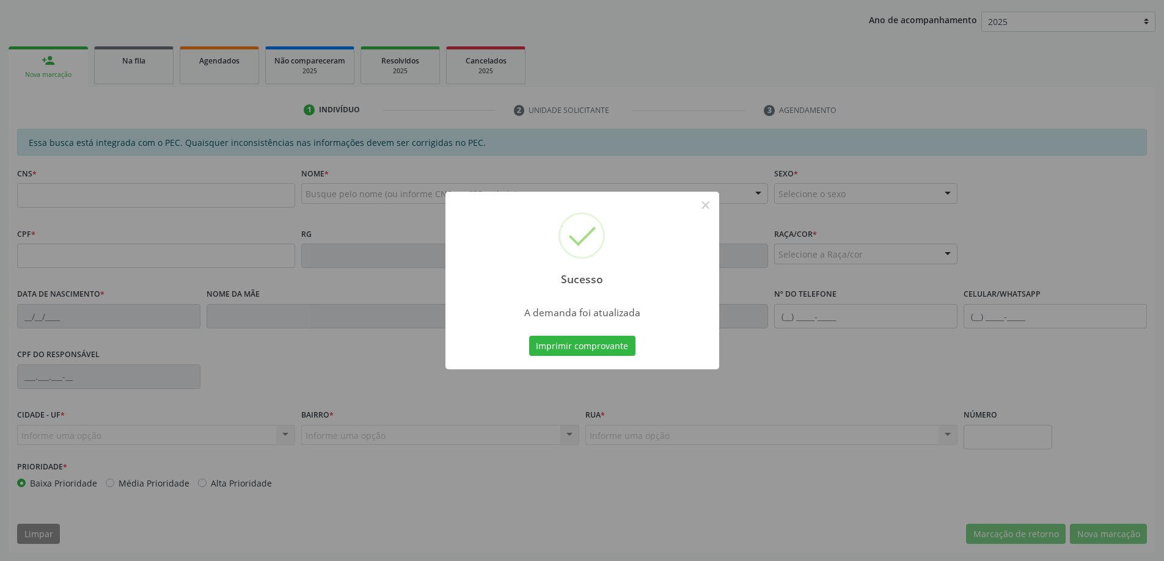
scroll to position [224, 0]
click at [705, 202] on button "×" at bounding box center [705, 205] width 21 height 21
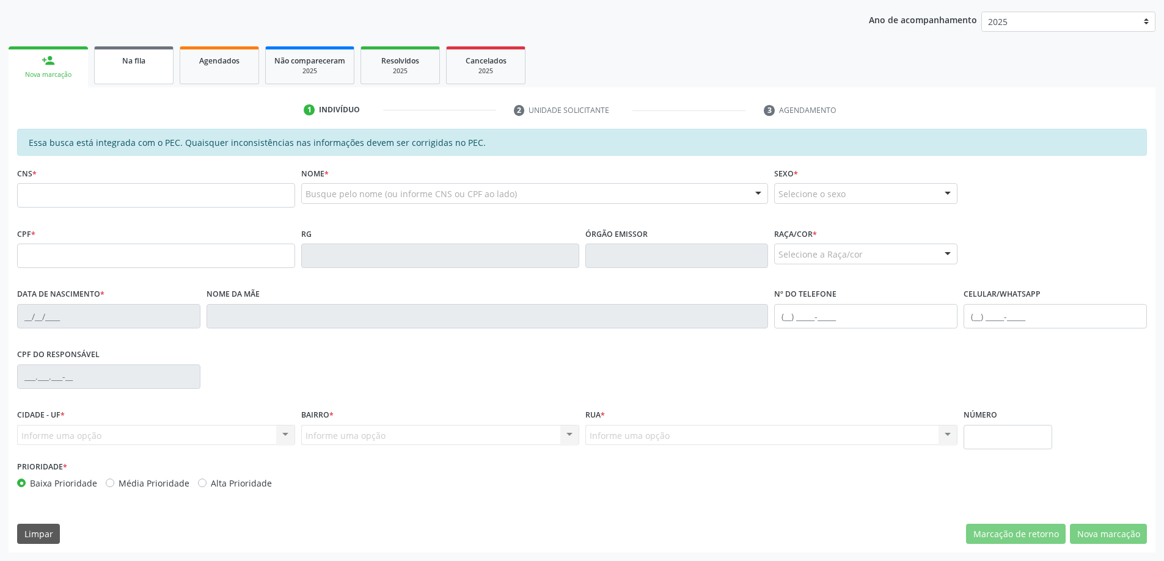
click at [135, 73] on link "Na fila" at bounding box center [133, 65] width 79 height 38
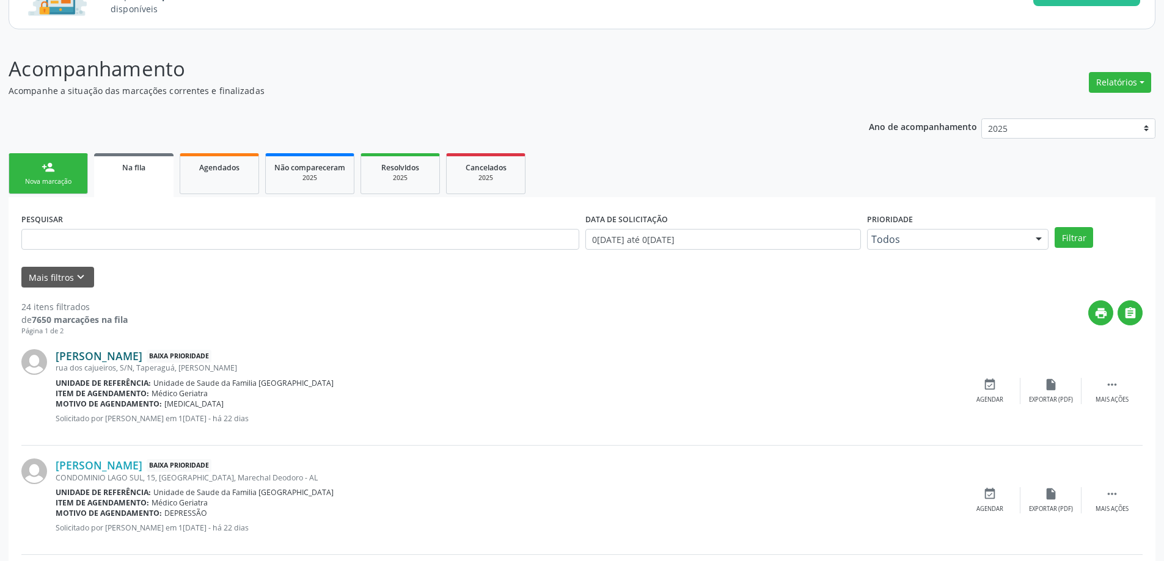
scroll to position [122, 0]
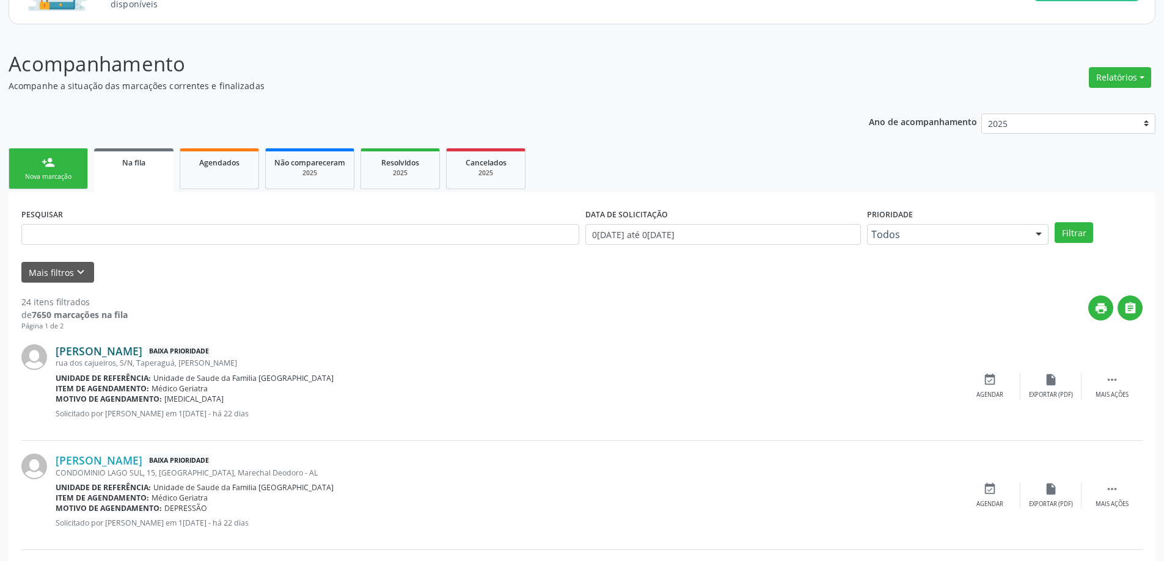
click at [113, 355] on link "[PERSON_NAME]" at bounding box center [99, 351] width 87 height 13
click at [115, 356] on link "[PERSON_NAME]" at bounding box center [99, 351] width 87 height 13
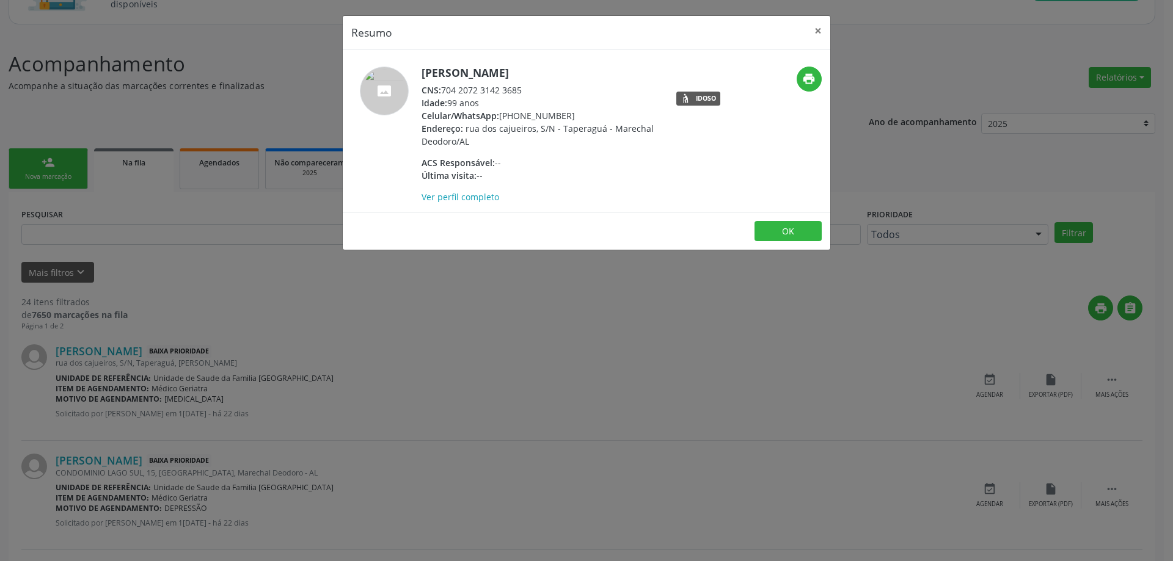
drag, startPoint x: 528, startPoint y: 92, endPoint x: 444, endPoint y: 94, distance: 83.7
click at [444, 94] on div "CNS: 704 2072 3142 3685" at bounding box center [541, 90] width 238 height 13
copy div "704 2072 3142 3685"
click at [817, 31] on button "×" at bounding box center [818, 31] width 24 height 30
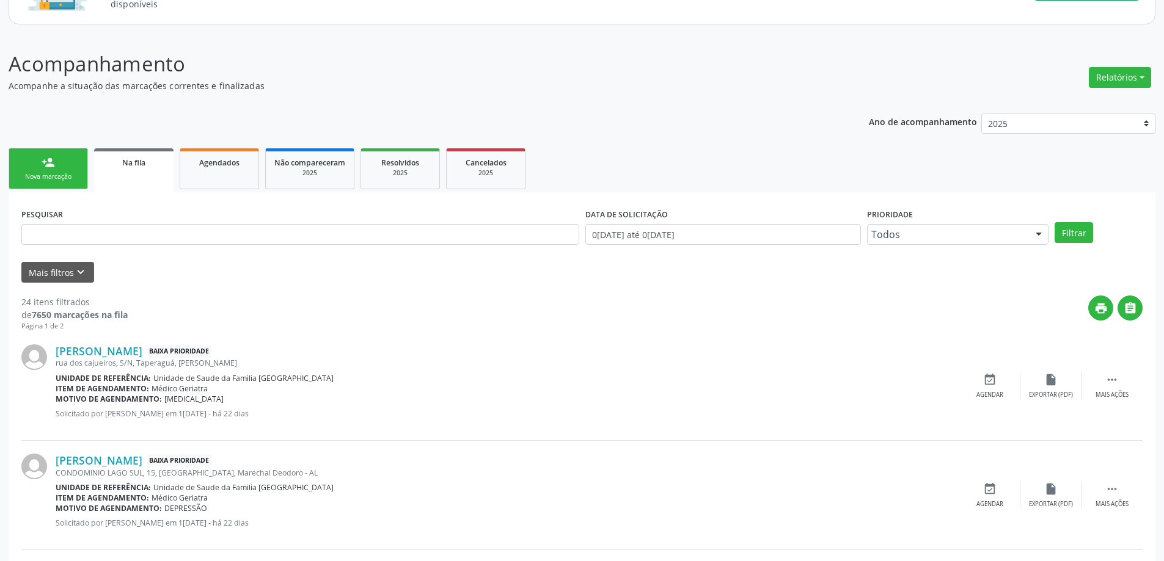
click at [991, 400] on div "[PERSON_NAME] Baixa Prioridade [GEOGRAPHIC_DATA], S/N, [GEOGRAPHIC_DATA], Marec…" at bounding box center [581, 386] width 1121 height 109
click at [989, 391] on div "Agendar" at bounding box center [989, 395] width 27 height 9
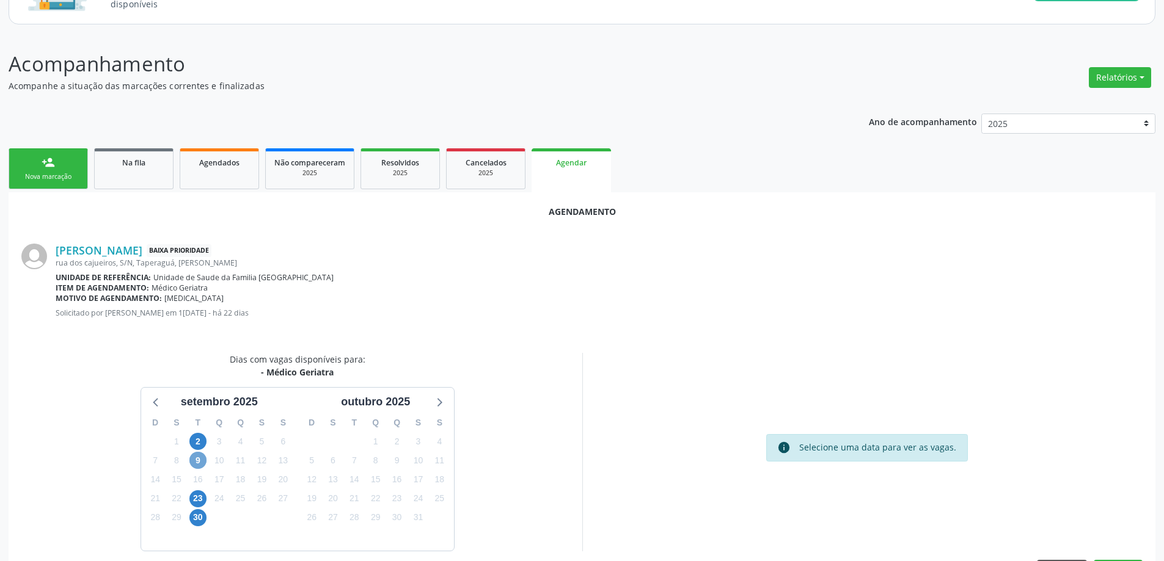
click at [200, 461] on span "9" at bounding box center [197, 460] width 17 height 17
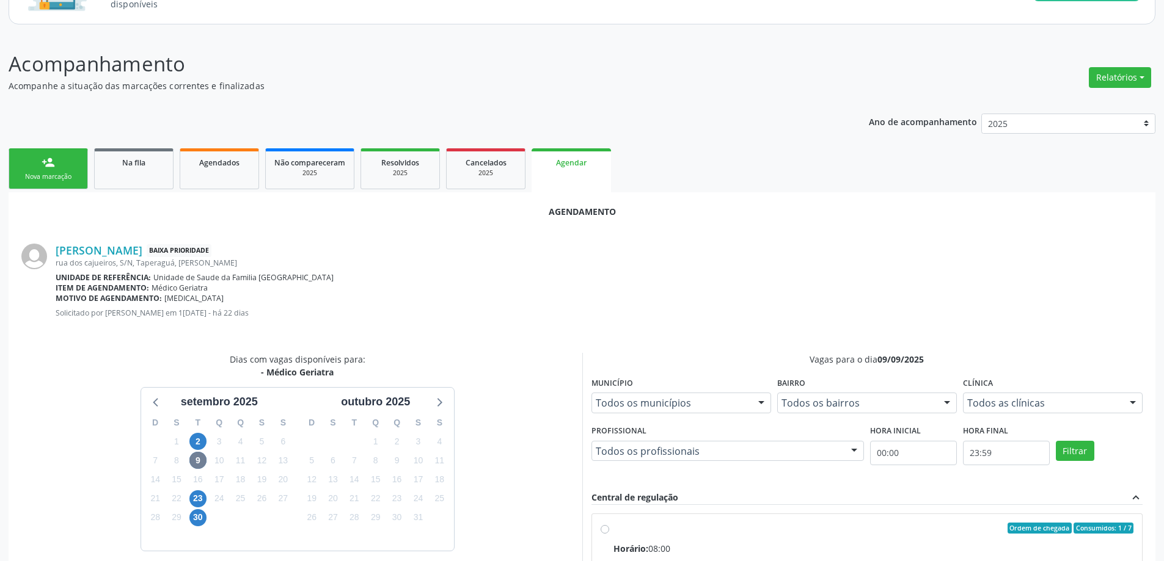
click at [605, 527] on input "Ordem de chegada Consumidos: 1 / 7 Horário: 08:00 Clínica: Centro de Saude Prof…" at bounding box center [605, 528] width 9 height 11
radio input "true"
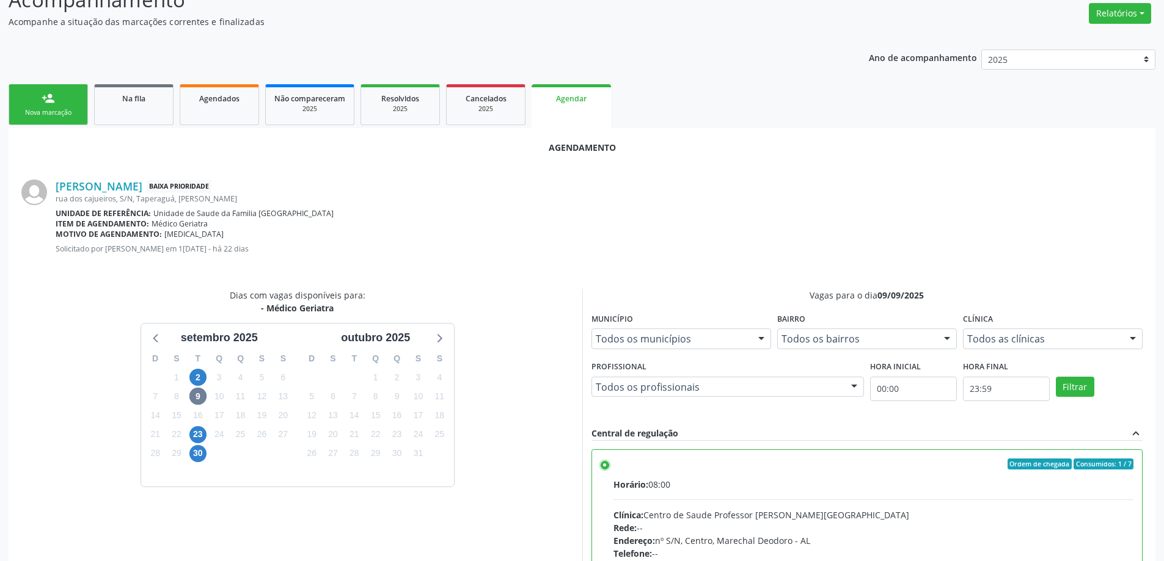
scroll to position [361, 0]
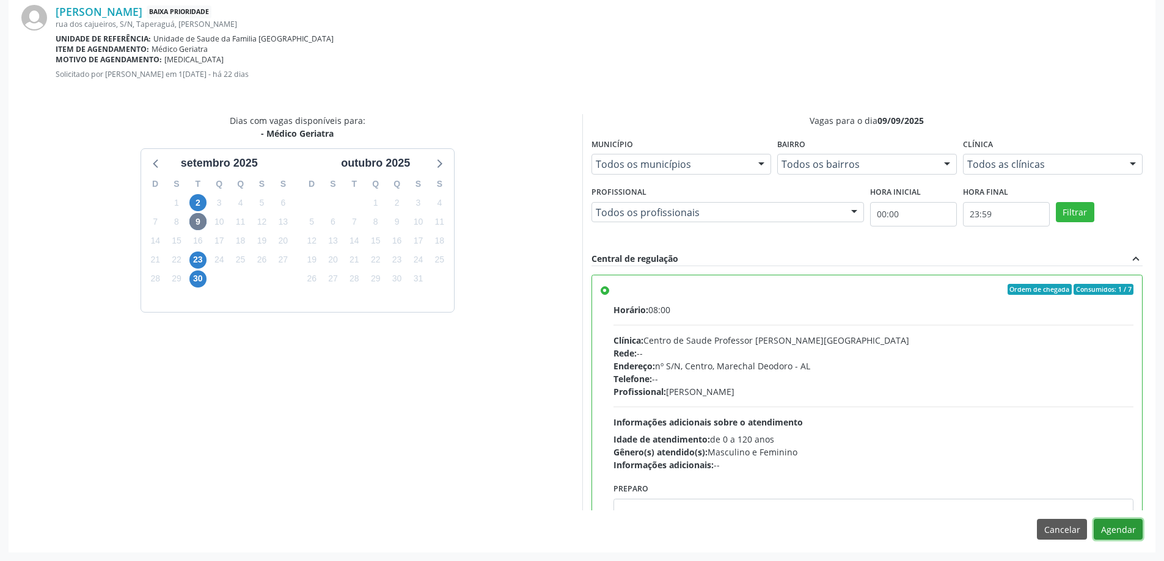
click at [1116, 535] on button "Agendar" at bounding box center [1118, 529] width 49 height 21
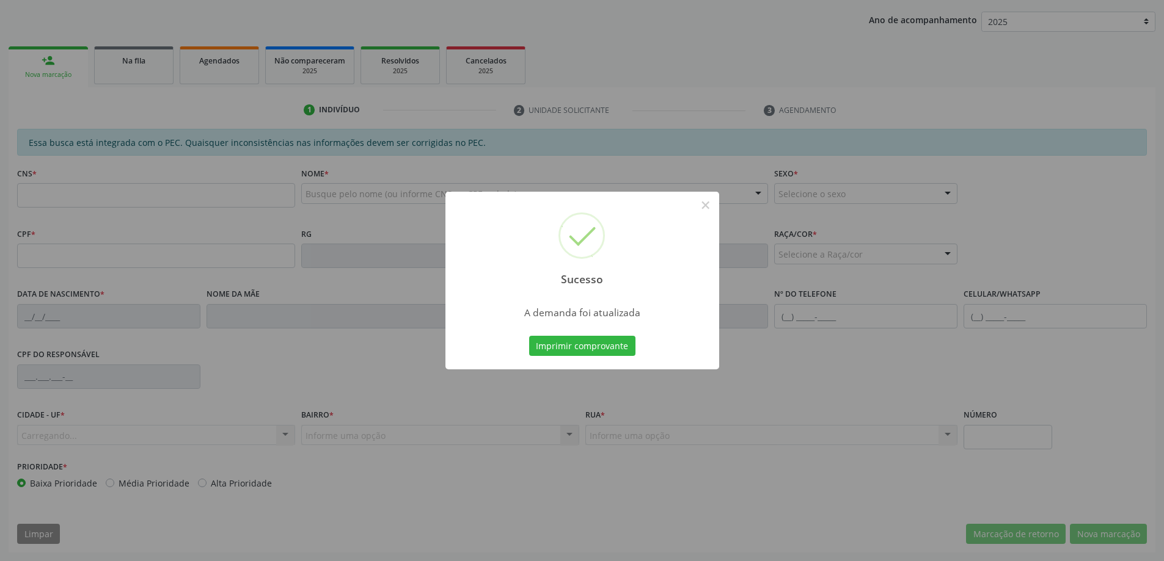
scroll to position [224, 0]
click at [703, 202] on button "×" at bounding box center [705, 205] width 21 height 21
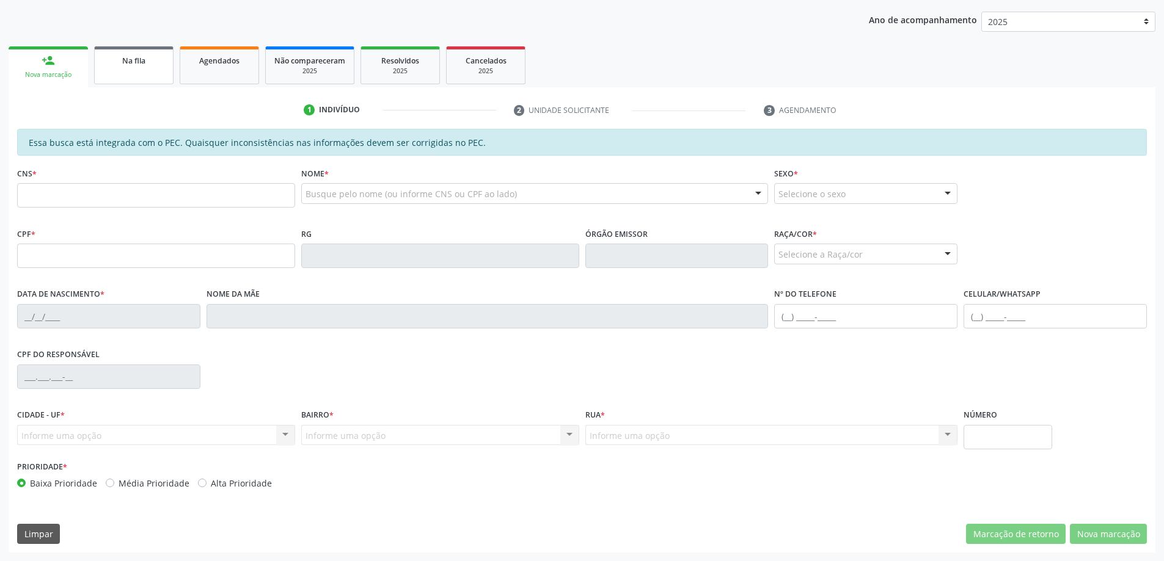
click at [140, 76] on link "Na fila" at bounding box center [133, 65] width 79 height 38
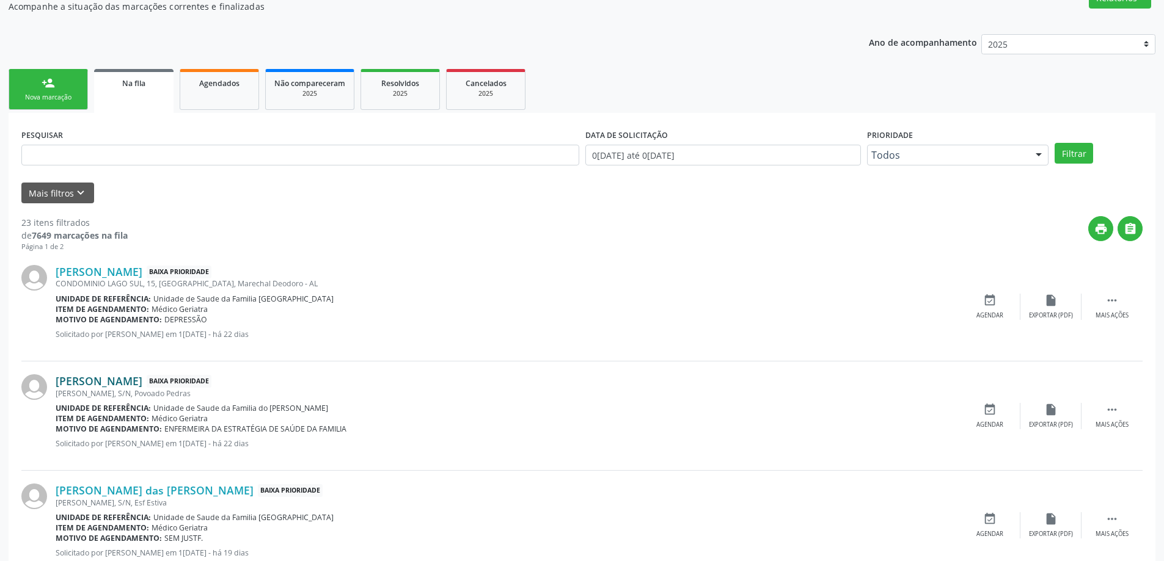
scroll to position [244, 0]
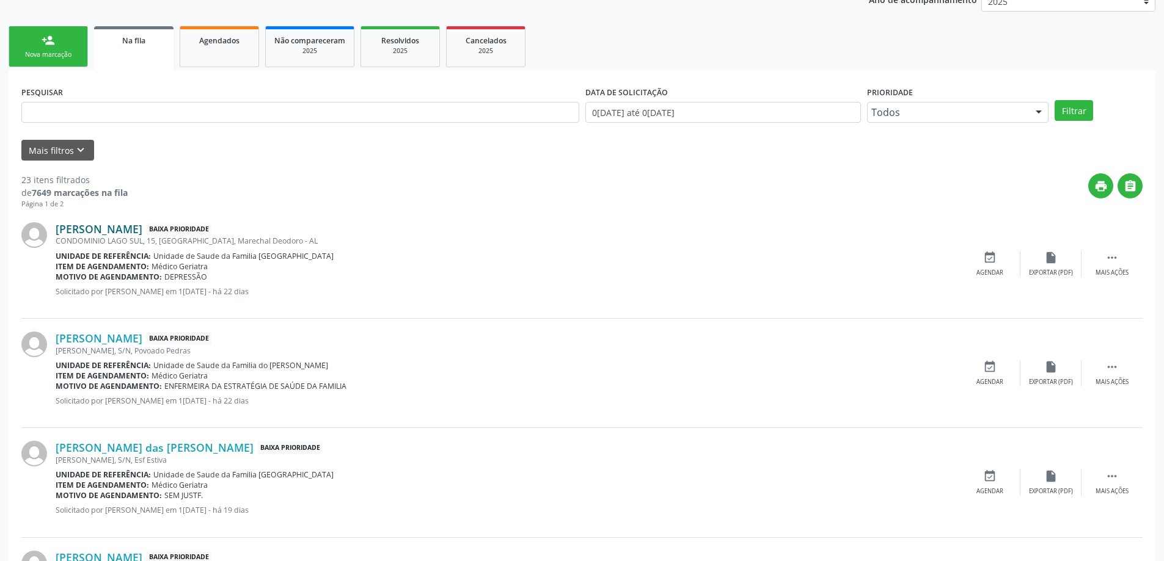
click at [123, 233] on link "[PERSON_NAME]" at bounding box center [99, 228] width 87 height 13
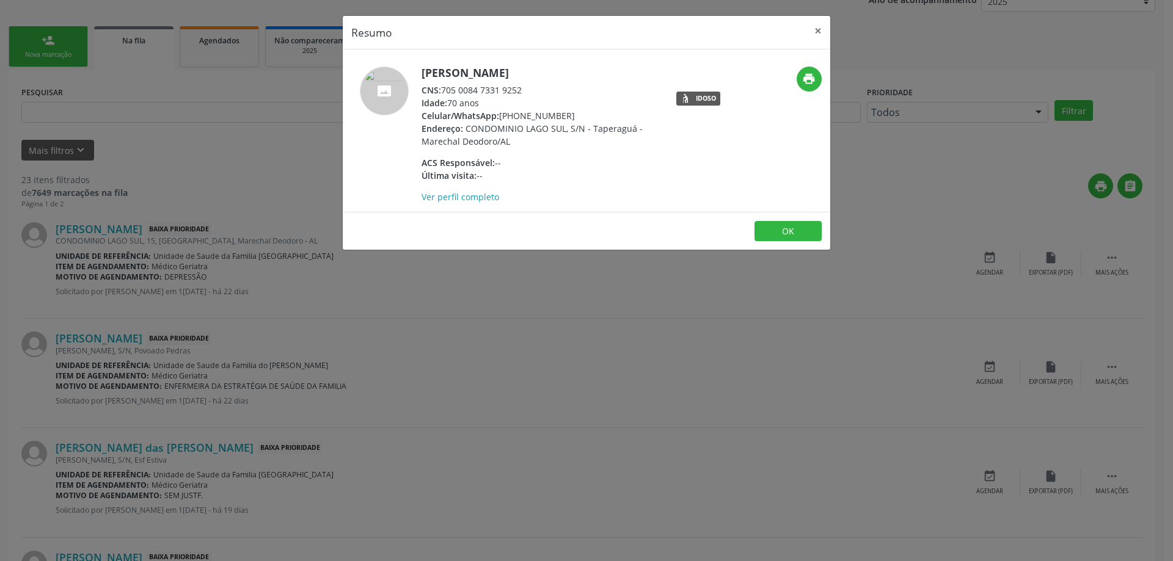
drag, startPoint x: 522, startPoint y: 93, endPoint x: 441, endPoint y: 90, distance: 81.3
click at [441, 90] on div "CNS: 705 0084 7331 9252" at bounding box center [541, 90] width 238 height 13
click at [441, 91] on span "CNS:" at bounding box center [432, 90] width 20 height 12
drag, startPoint x: 442, startPoint y: 91, endPoint x: 529, endPoint y: 91, distance: 86.7
click at [529, 91] on div "CNS: 705 0084 7331 9252" at bounding box center [541, 90] width 238 height 13
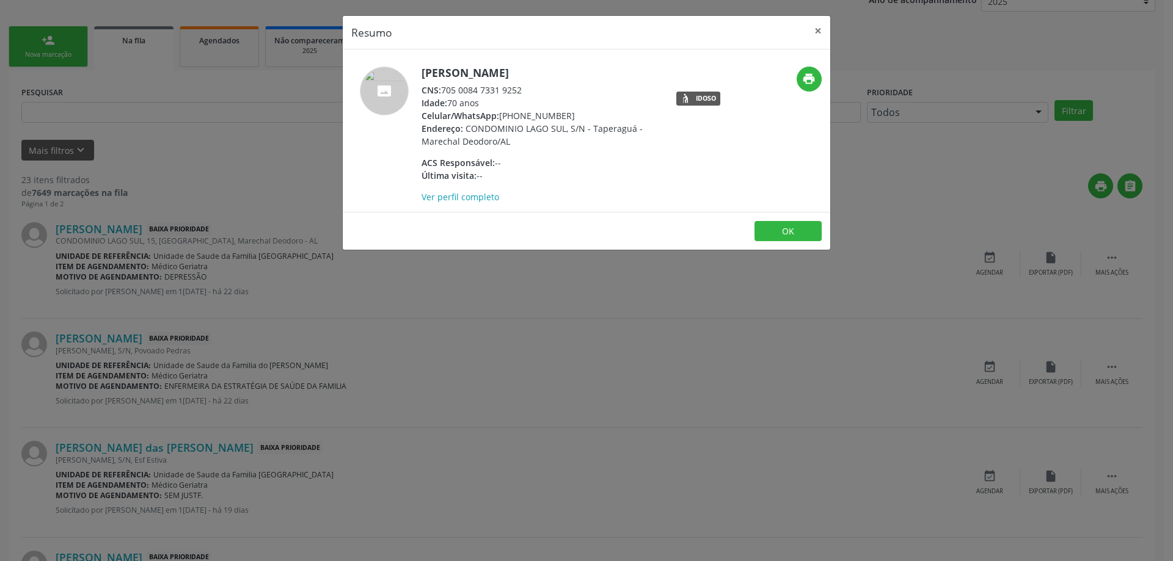
copy div "705 0084 7331 9252"
click at [814, 34] on button "×" at bounding box center [818, 31] width 24 height 30
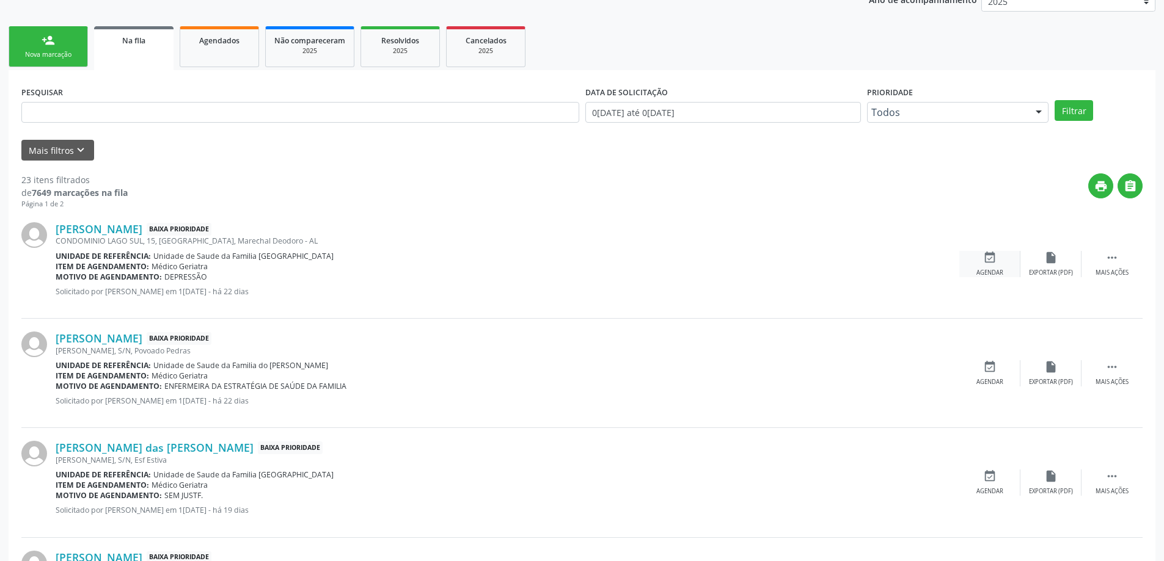
click at [984, 266] on div "event_available Agendar" at bounding box center [989, 264] width 61 height 26
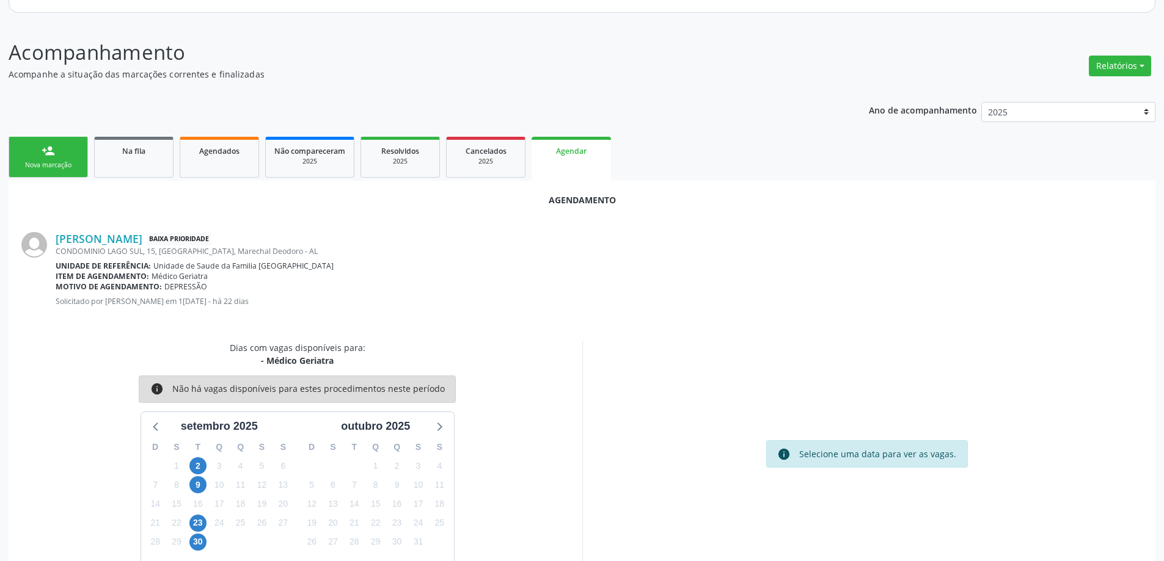
scroll to position [163, 0]
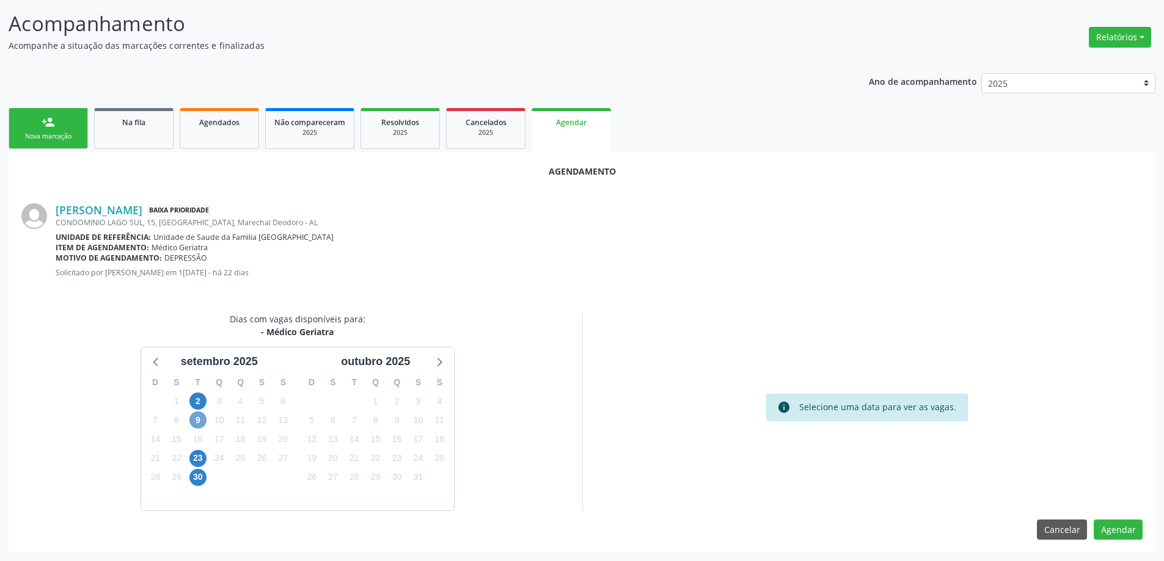
click at [198, 420] on span "9" at bounding box center [197, 420] width 17 height 17
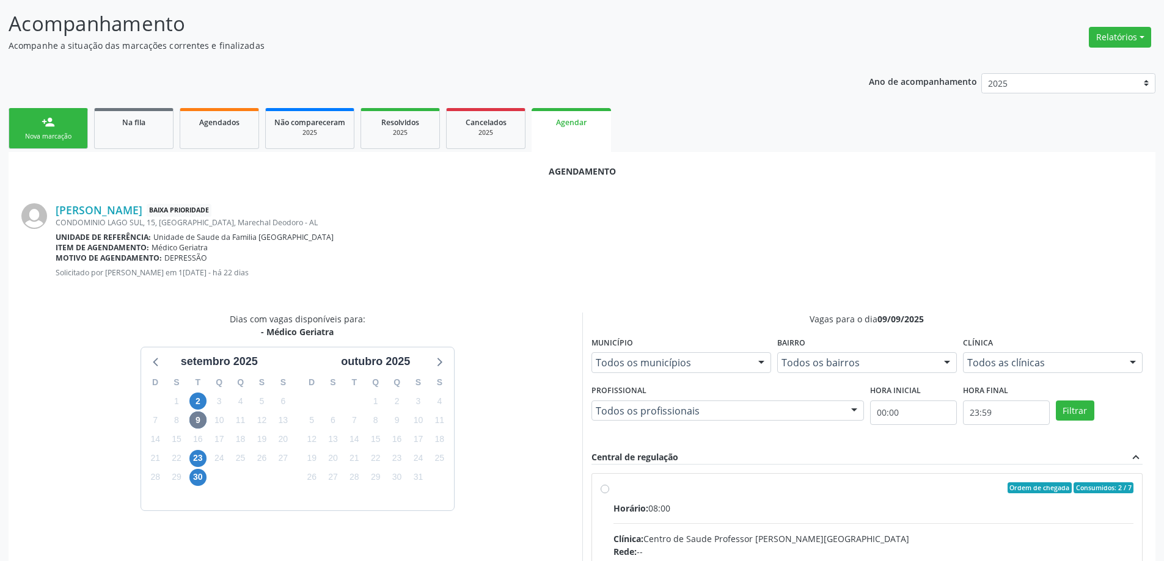
click at [601, 488] on input "Ordem de chegada Consumidos: 2 / 7 Horário: 08:00 Clínica: Centro de Saude Prof…" at bounding box center [605, 488] width 9 height 11
radio input "true"
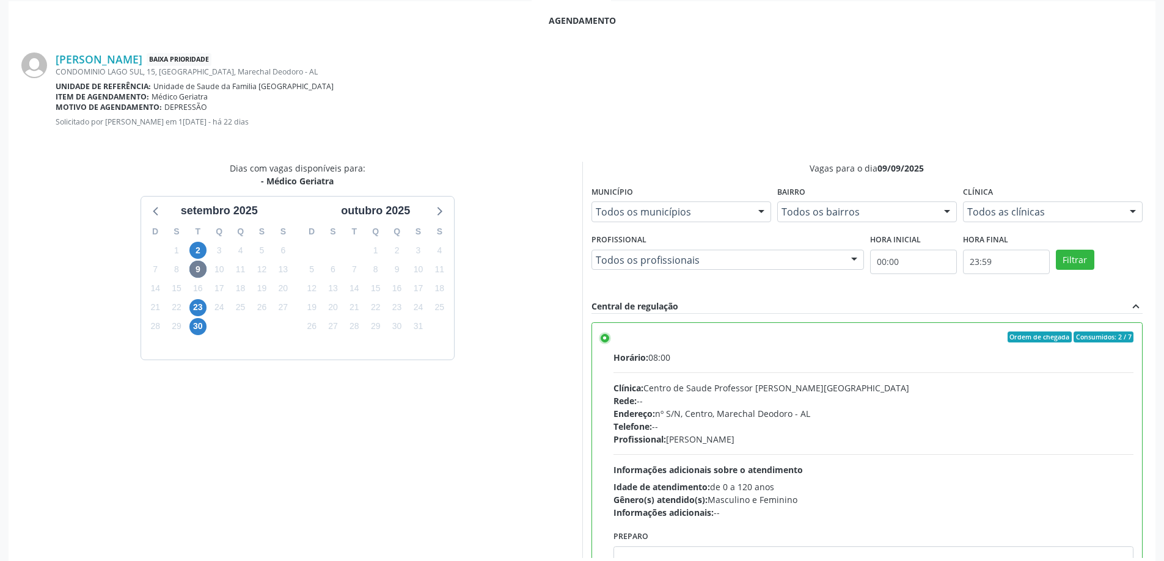
scroll to position [361, 0]
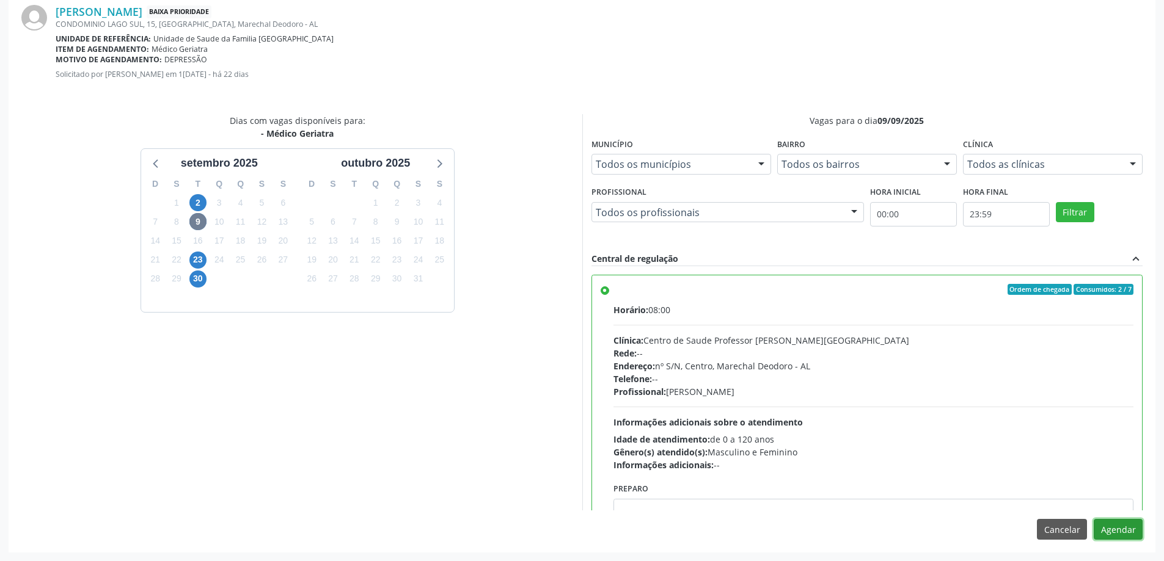
click at [1121, 525] on button "Agendar" at bounding box center [1118, 529] width 49 height 21
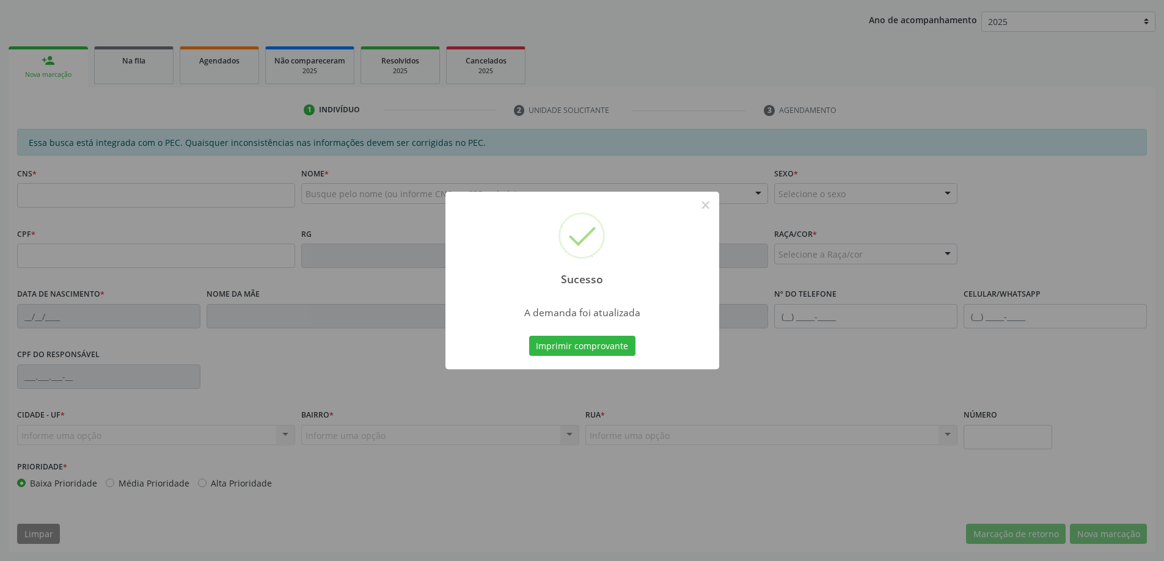
scroll to position [224, 0]
click at [707, 208] on button "×" at bounding box center [705, 205] width 21 height 21
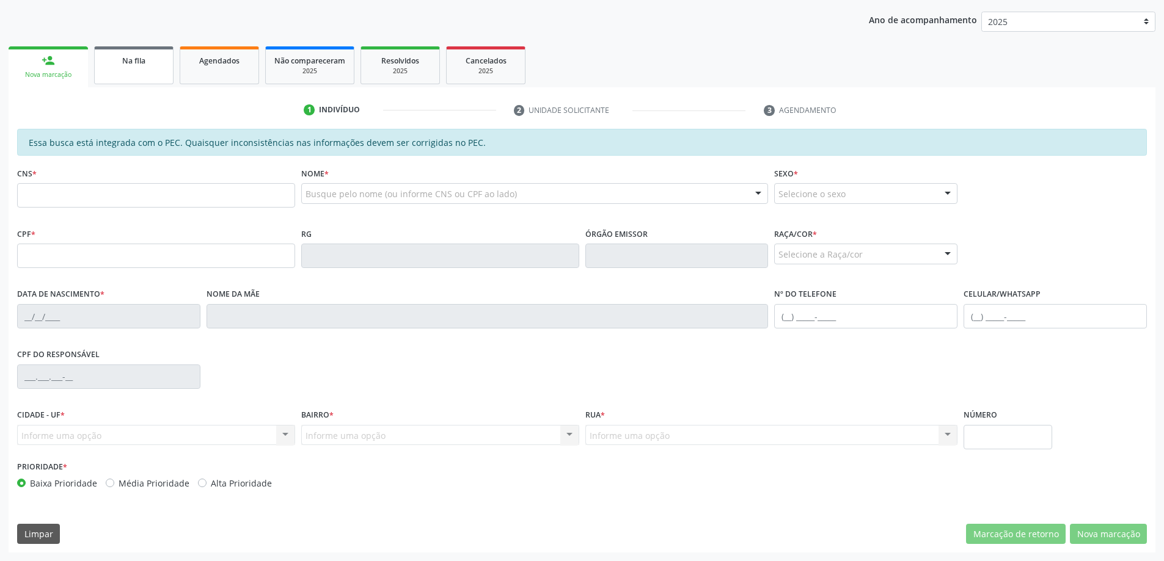
click at [150, 60] on div "Na fila" at bounding box center [133, 60] width 61 height 13
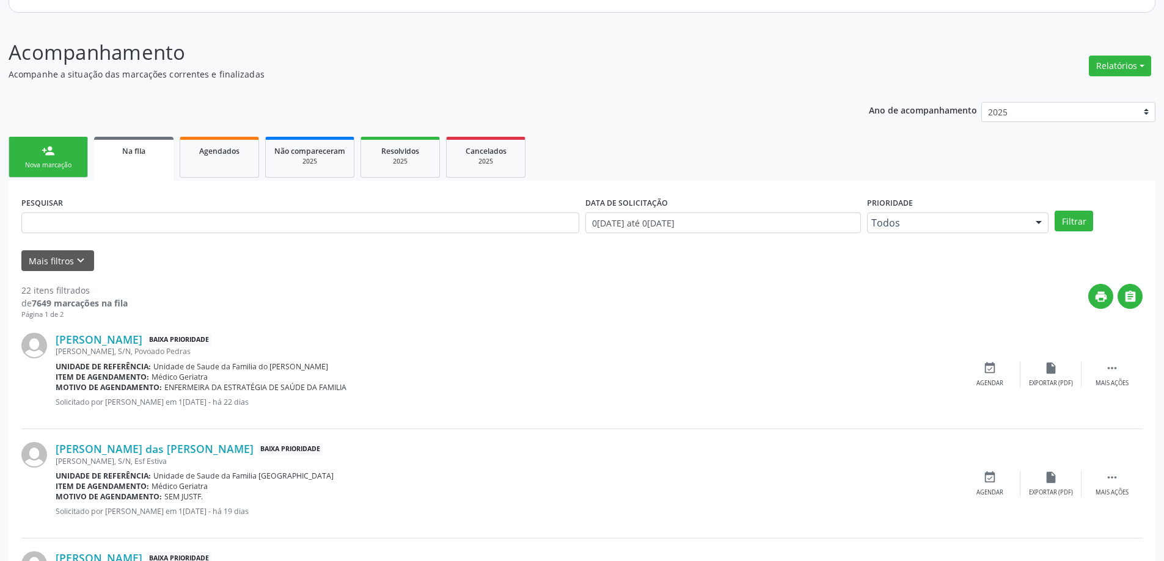
scroll to position [183, 0]
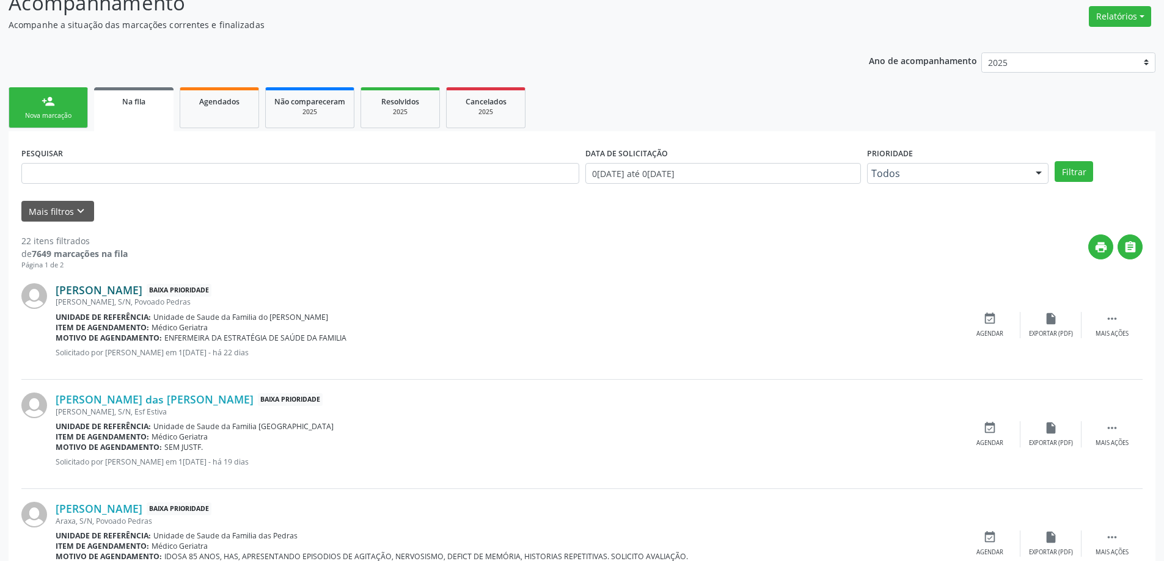
click at [86, 285] on link "[PERSON_NAME]" at bounding box center [99, 289] width 87 height 13
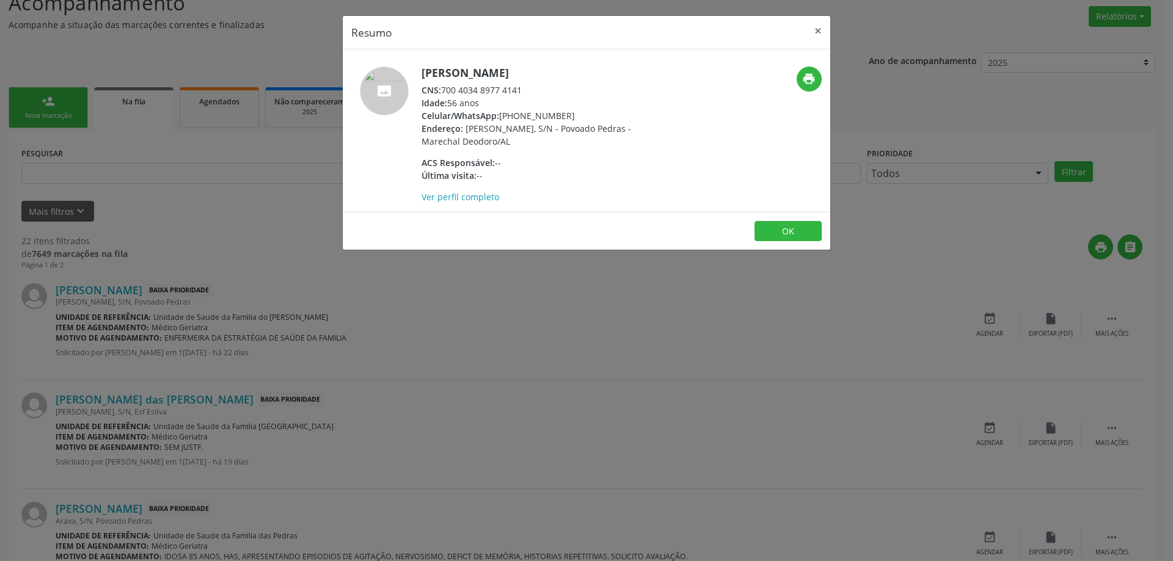
drag, startPoint x: 523, startPoint y: 87, endPoint x: 444, endPoint y: 89, distance: 78.8
click at [444, 89] on div "CNS: 700 4034 8977 4141" at bounding box center [541, 90] width 238 height 13
copy div "700 4034 8977 4141"
click at [821, 31] on button "×" at bounding box center [818, 31] width 24 height 30
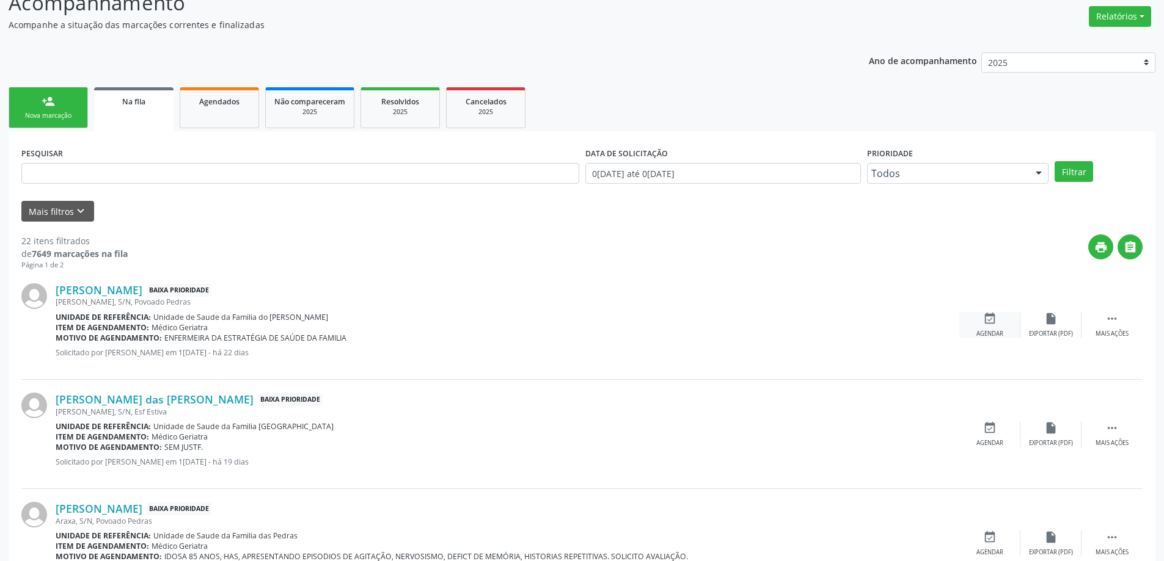
click at [985, 319] on icon "event_available" at bounding box center [989, 318] width 13 height 13
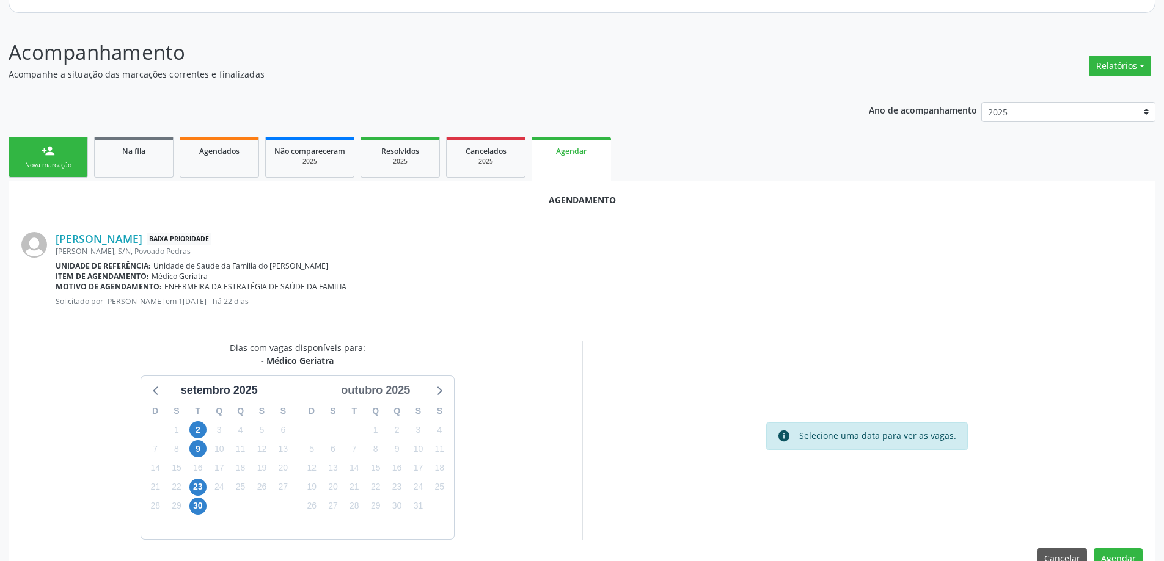
scroll to position [163, 0]
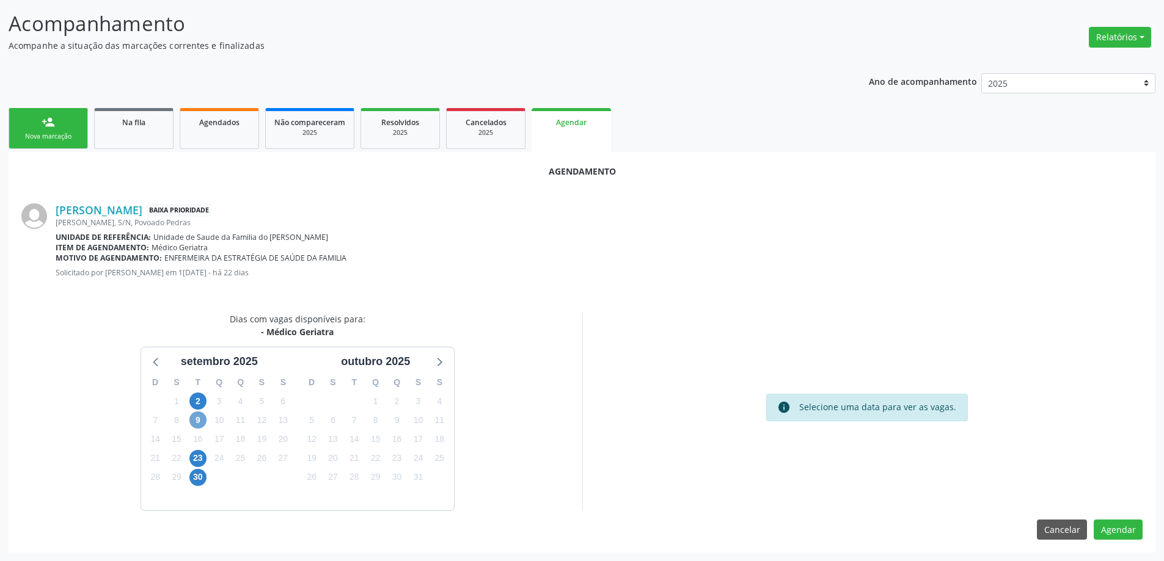
click at [195, 422] on span "9" at bounding box center [197, 420] width 17 height 17
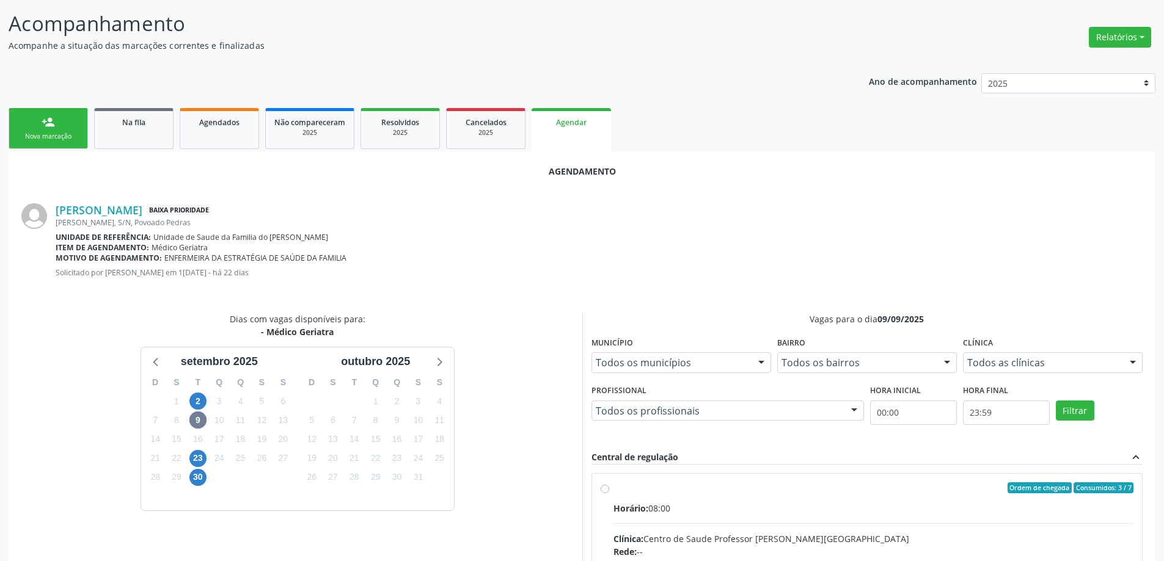
click at [604, 489] on input "Ordem de chegada Consumidos: 3 / 7 Horário: 08:00 Clínica: Centro de Saude Prof…" at bounding box center [605, 488] width 9 height 11
radio input "true"
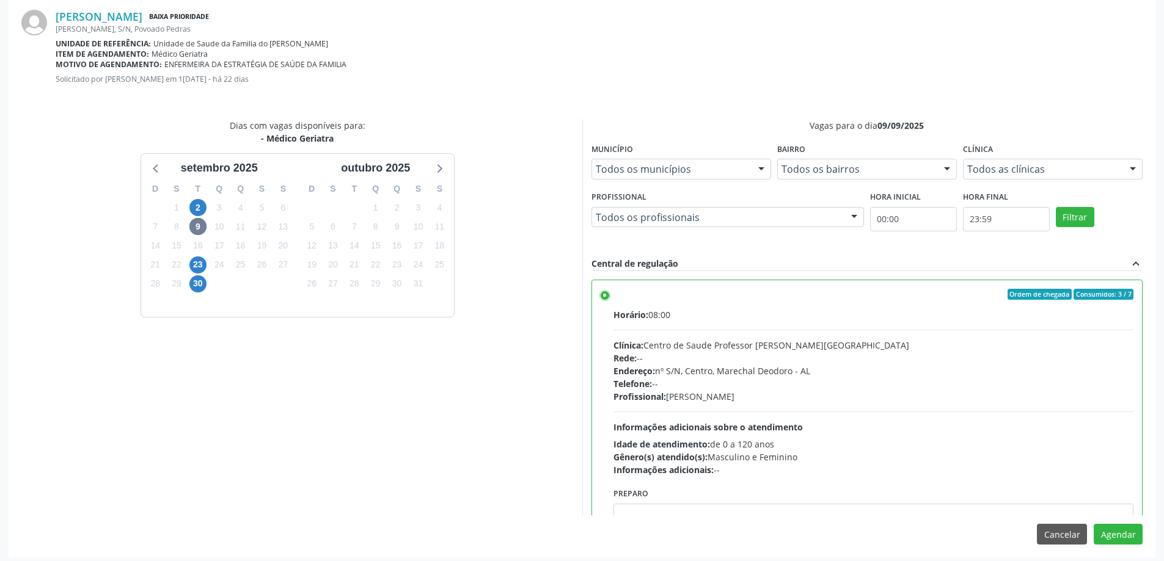
scroll to position [361, 0]
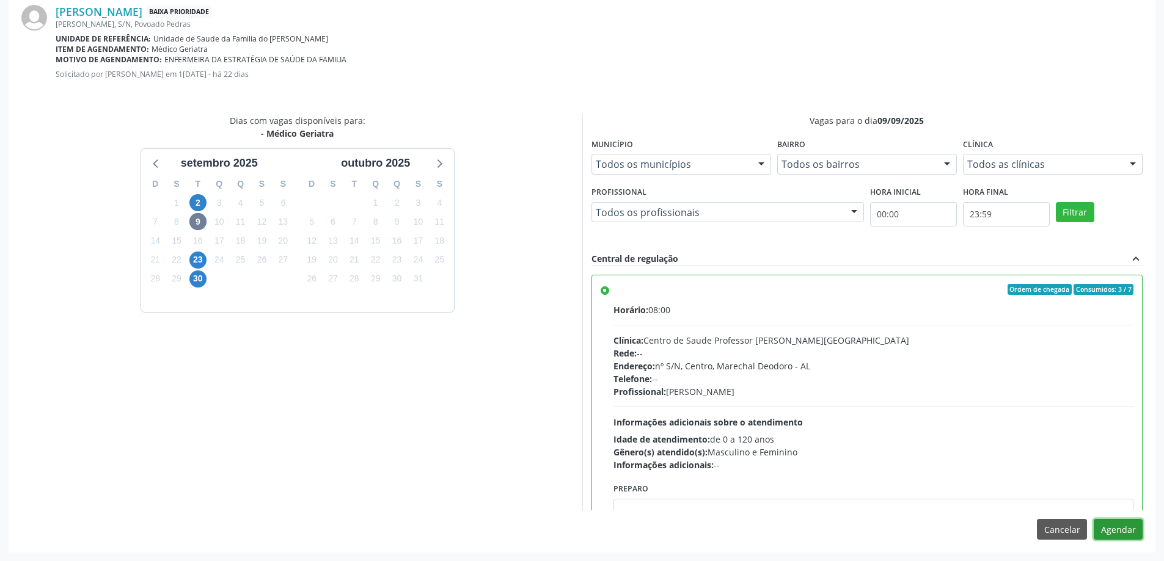
click at [1128, 535] on button "Agendar" at bounding box center [1118, 529] width 49 height 21
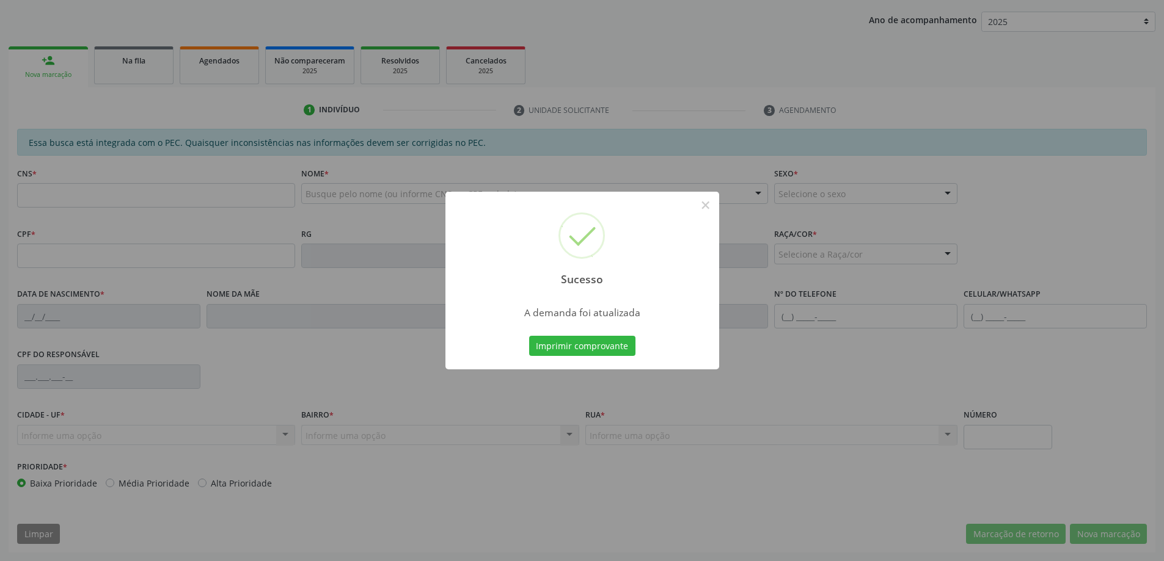
scroll to position [224, 0]
click at [710, 206] on button "×" at bounding box center [705, 205] width 21 height 21
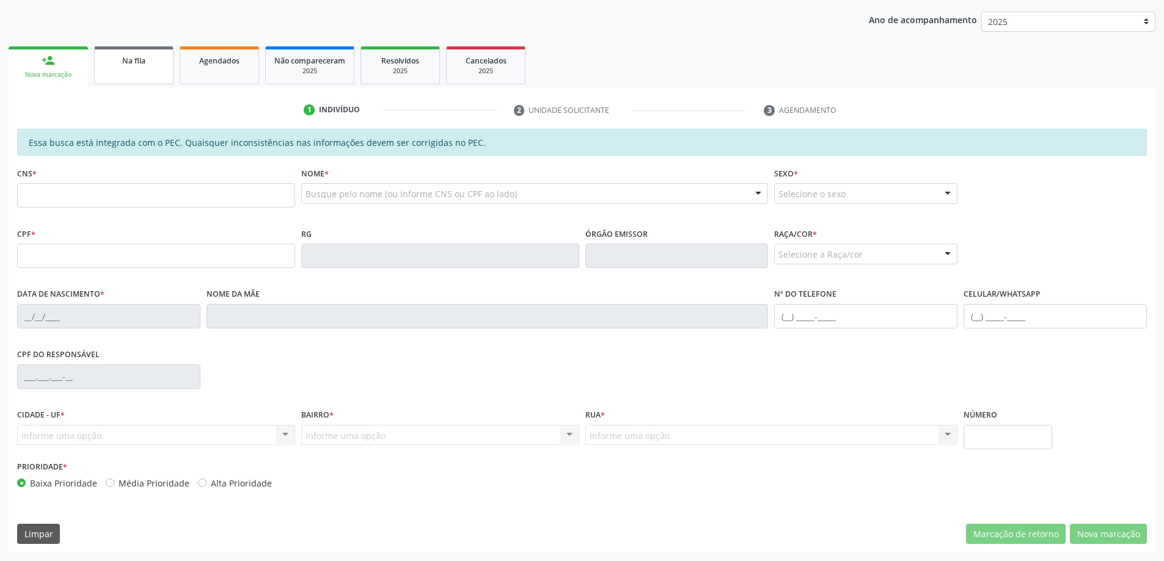
click at [151, 53] on link "Na fila" at bounding box center [133, 65] width 79 height 38
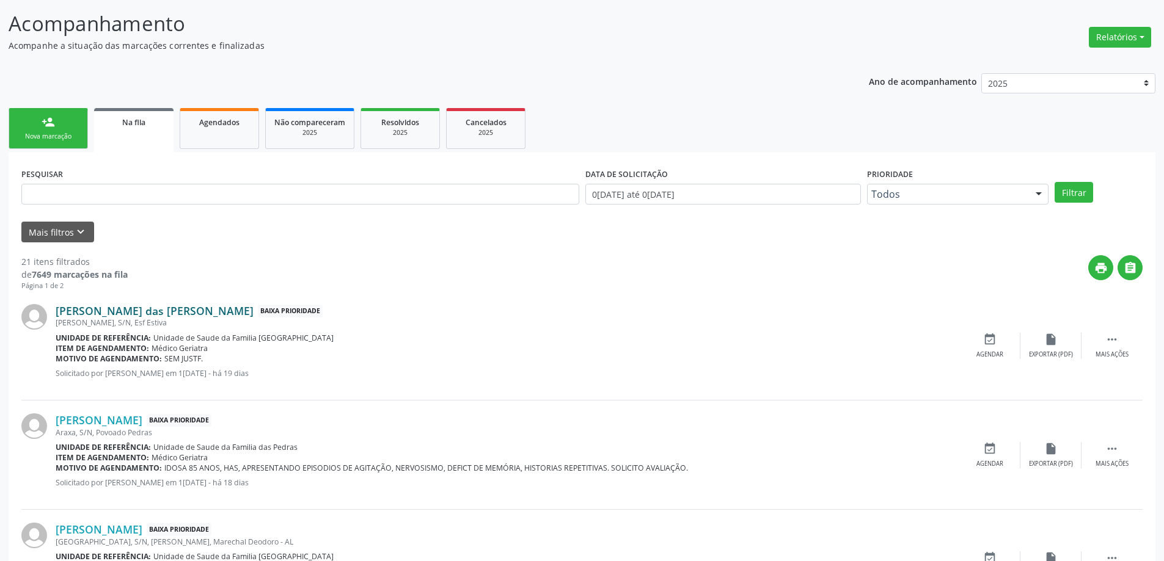
scroll to position [183, 0]
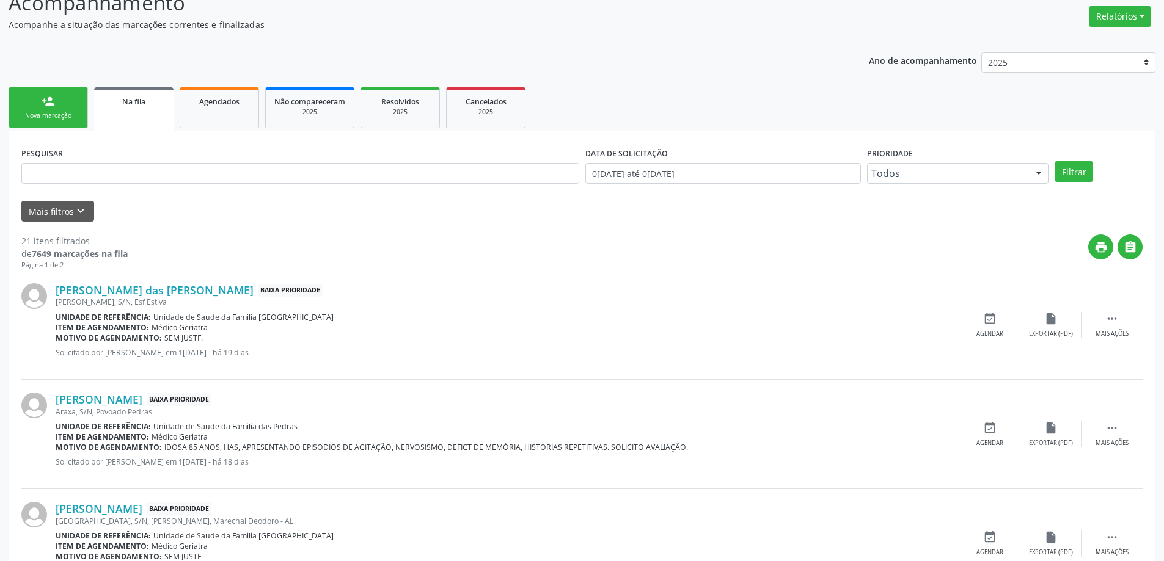
click at [122, 297] on div "[PERSON_NAME], S/N, Esf Estiva" at bounding box center [508, 302] width 904 height 10
click at [123, 290] on link "[PERSON_NAME] das [PERSON_NAME]" at bounding box center [155, 289] width 198 height 13
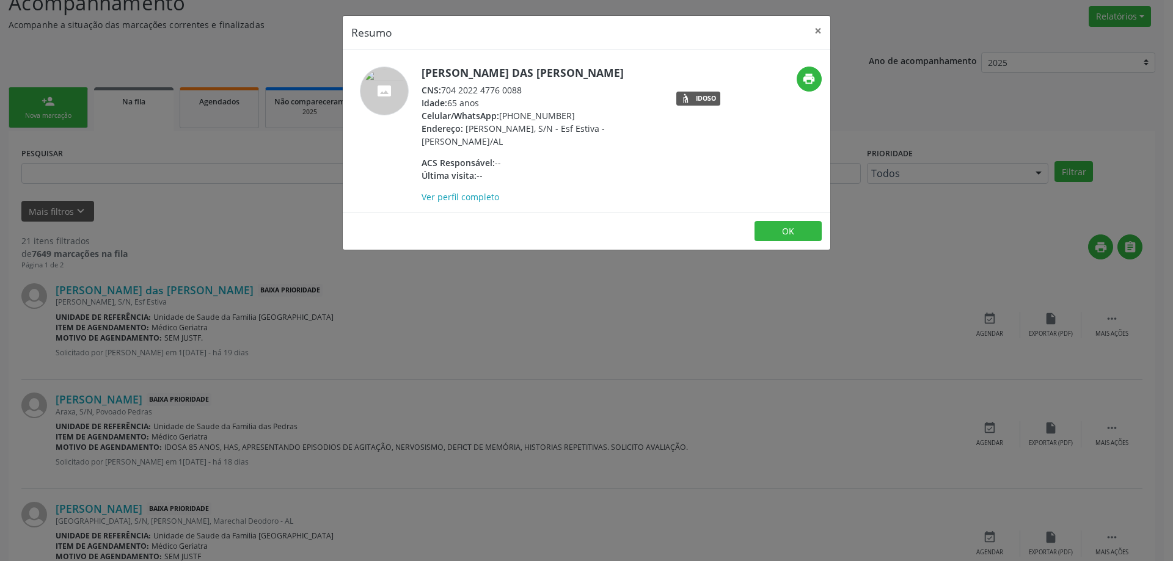
drag, startPoint x: 521, startPoint y: 88, endPoint x: 444, endPoint y: 91, distance: 77.0
click at [444, 91] on div "CNS: 704 2022 4776 0088" at bounding box center [541, 90] width 238 height 13
copy div "704 2022 4776 0088"
click at [820, 33] on button "×" at bounding box center [818, 31] width 24 height 30
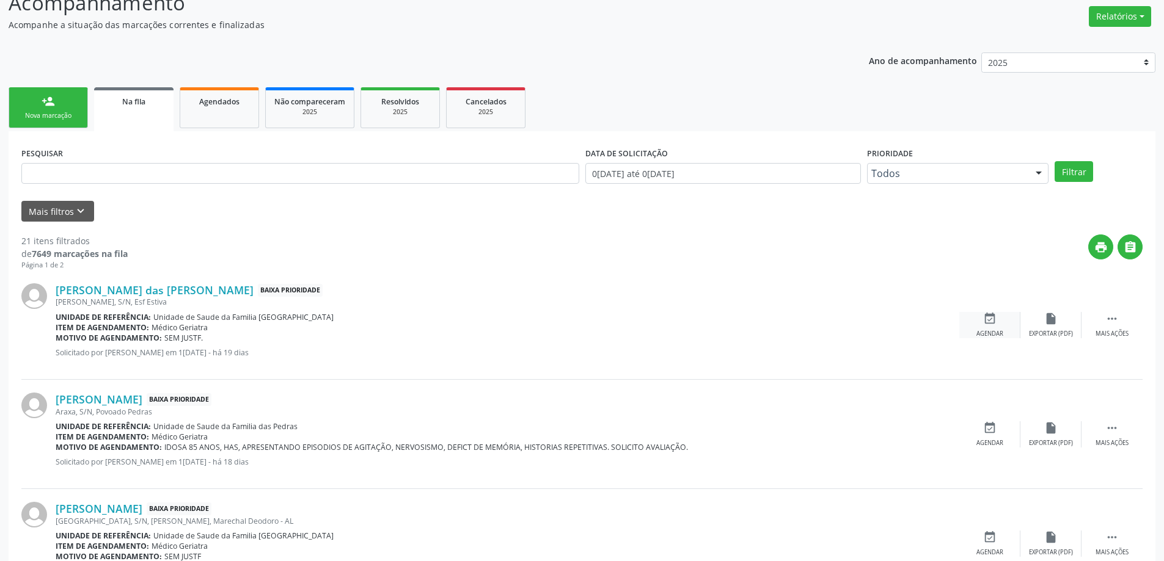
click at [987, 323] on icon "event_available" at bounding box center [989, 318] width 13 height 13
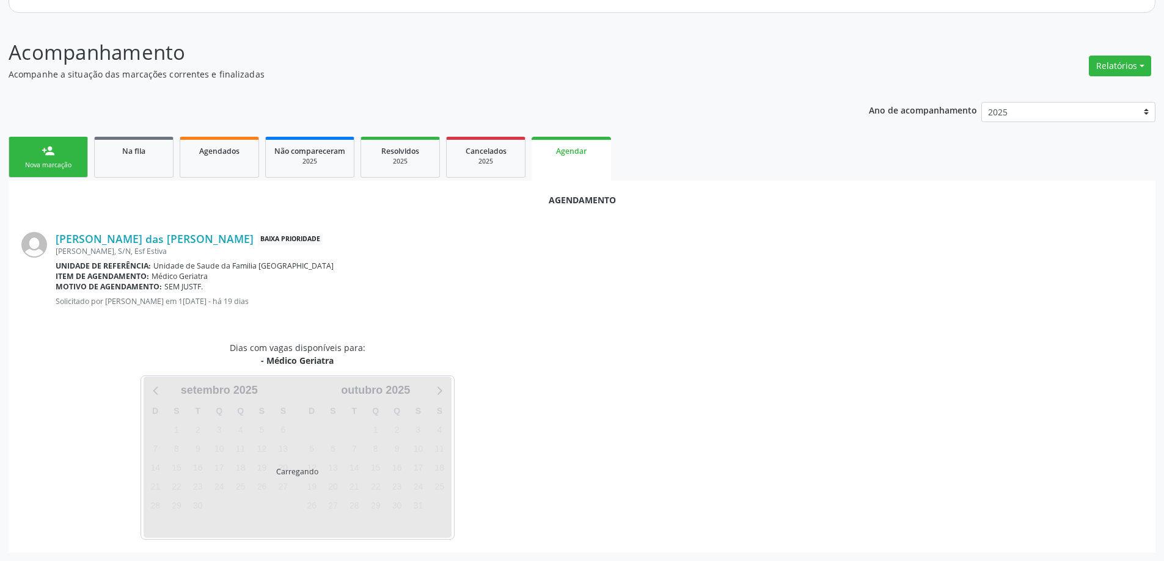
scroll to position [163, 0]
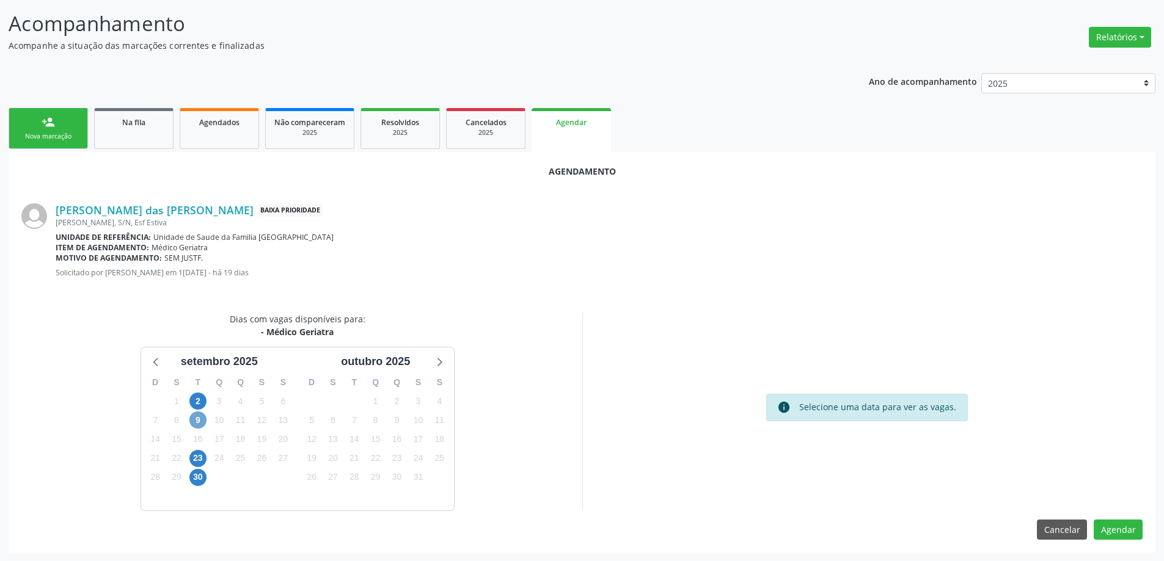
click at [197, 420] on span "9" at bounding box center [197, 420] width 17 height 17
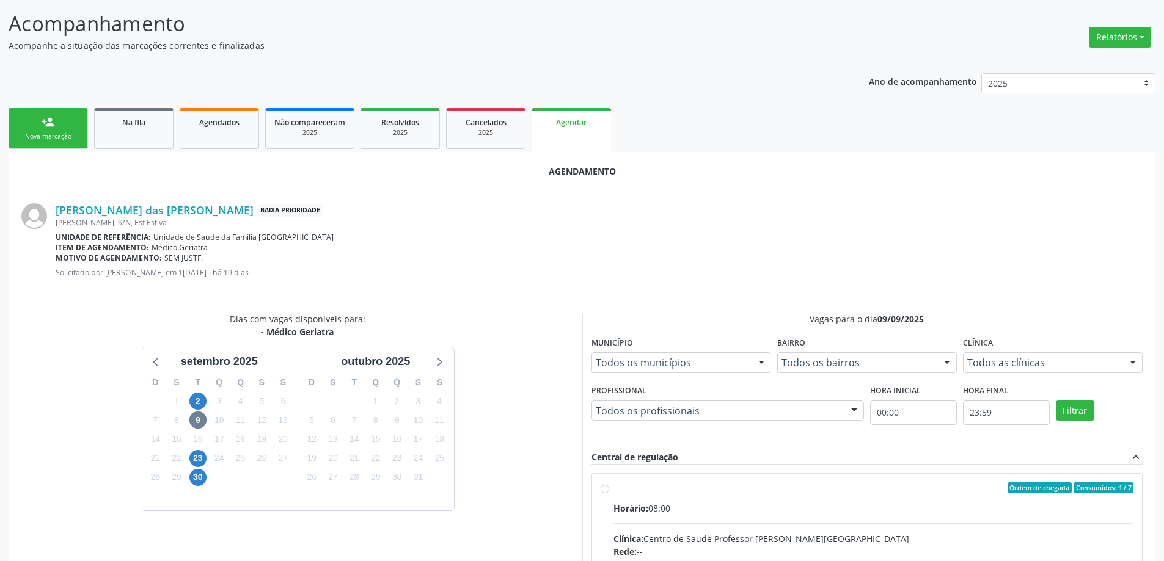
click at [607, 491] on input "Ordem de chegada Consumidos: 4 / 7 Horário: 08:00 Clínica: Centro de Saude Prof…" at bounding box center [605, 488] width 9 height 11
radio input "true"
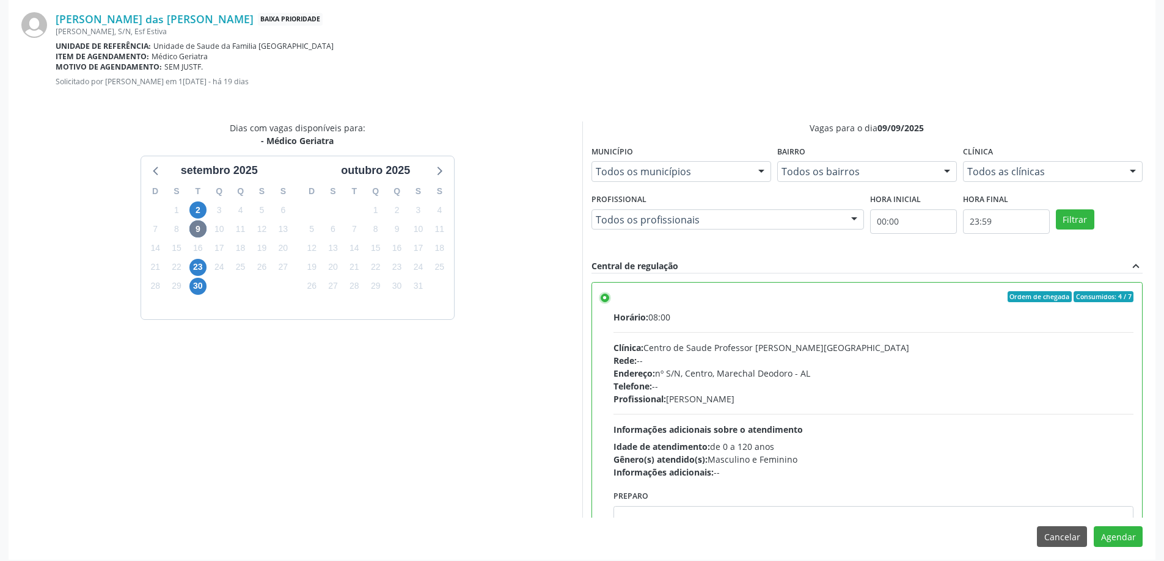
scroll to position [361, 0]
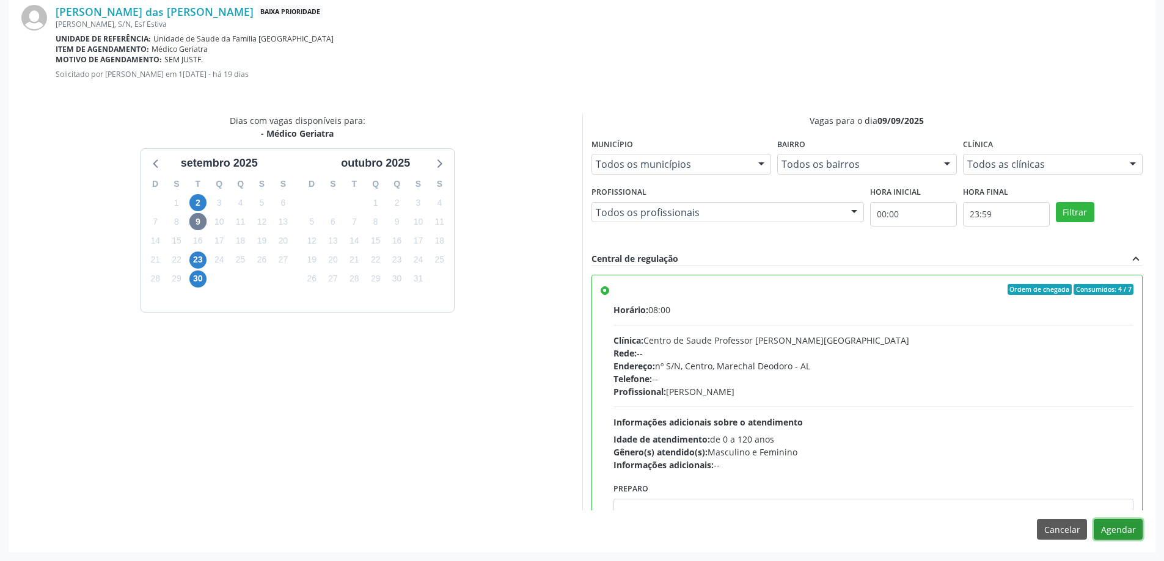
click at [1114, 536] on button "Agendar" at bounding box center [1118, 529] width 49 height 21
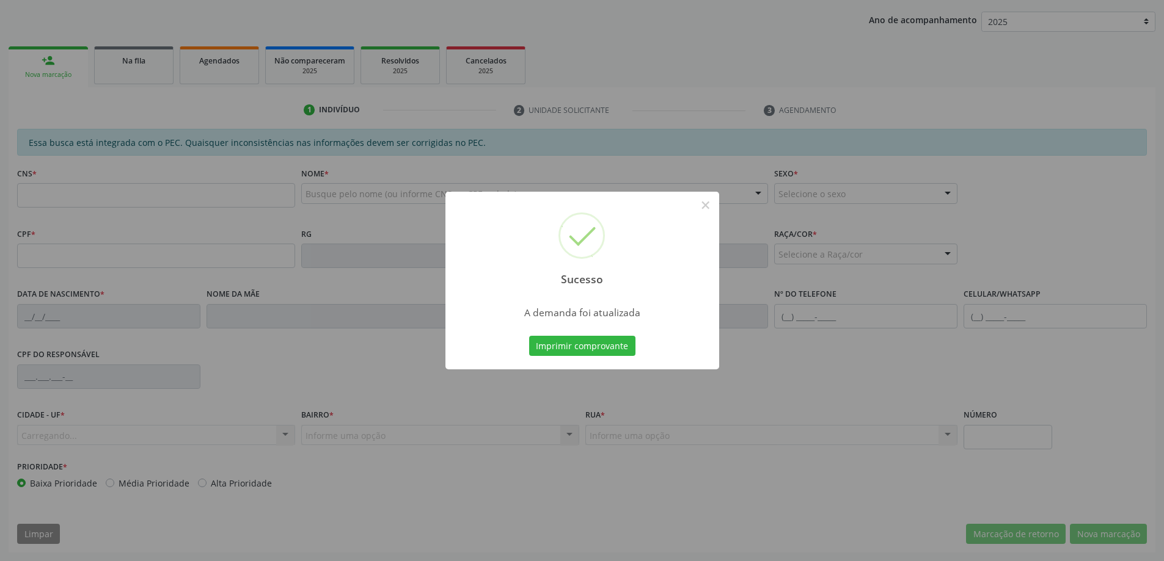
scroll to position [224, 0]
click at [704, 204] on button "×" at bounding box center [705, 205] width 21 height 21
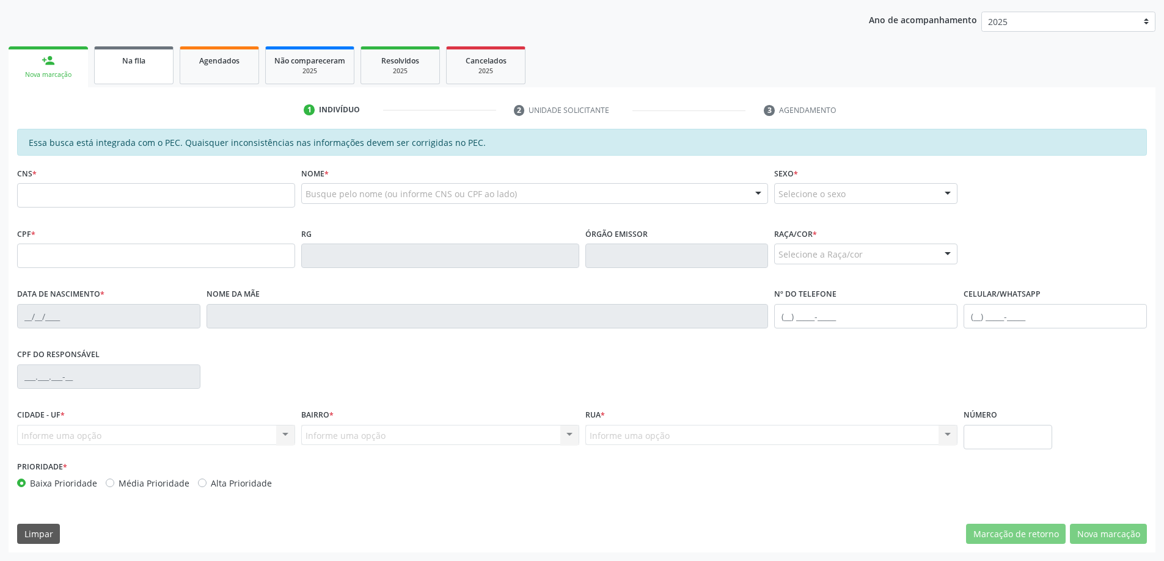
click at [130, 65] on span "Na fila" at bounding box center [133, 61] width 23 height 10
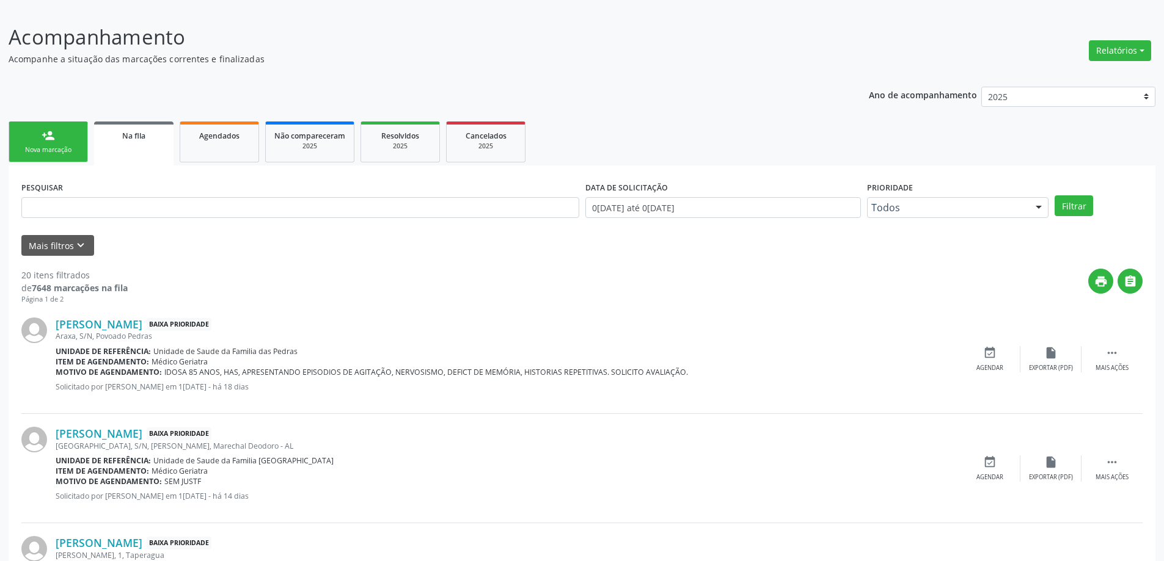
scroll to position [183, 0]
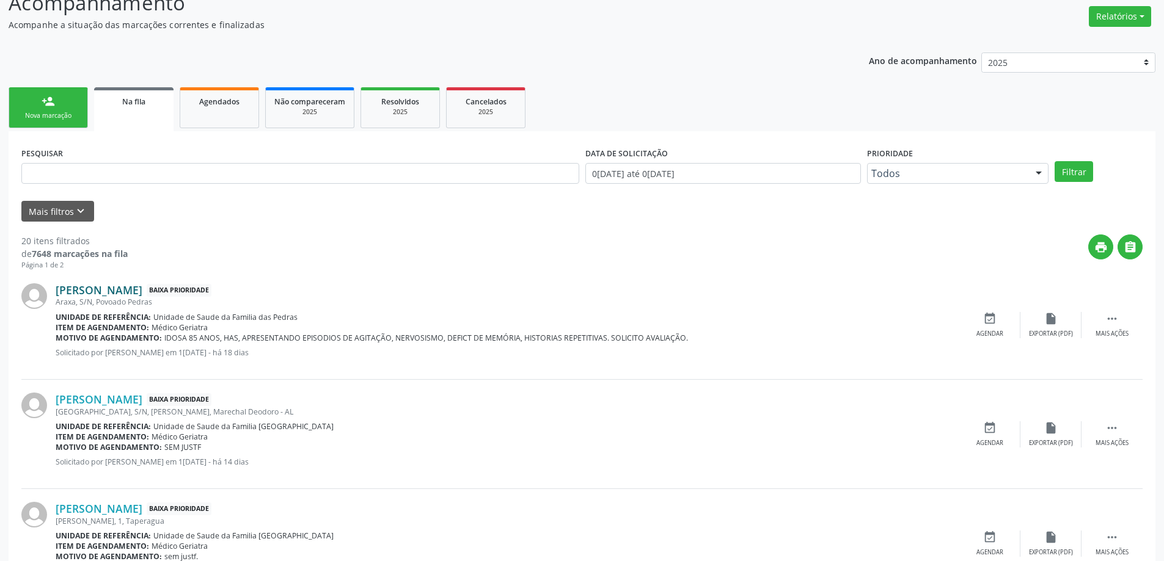
click at [108, 293] on link "[PERSON_NAME]" at bounding box center [99, 289] width 87 height 13
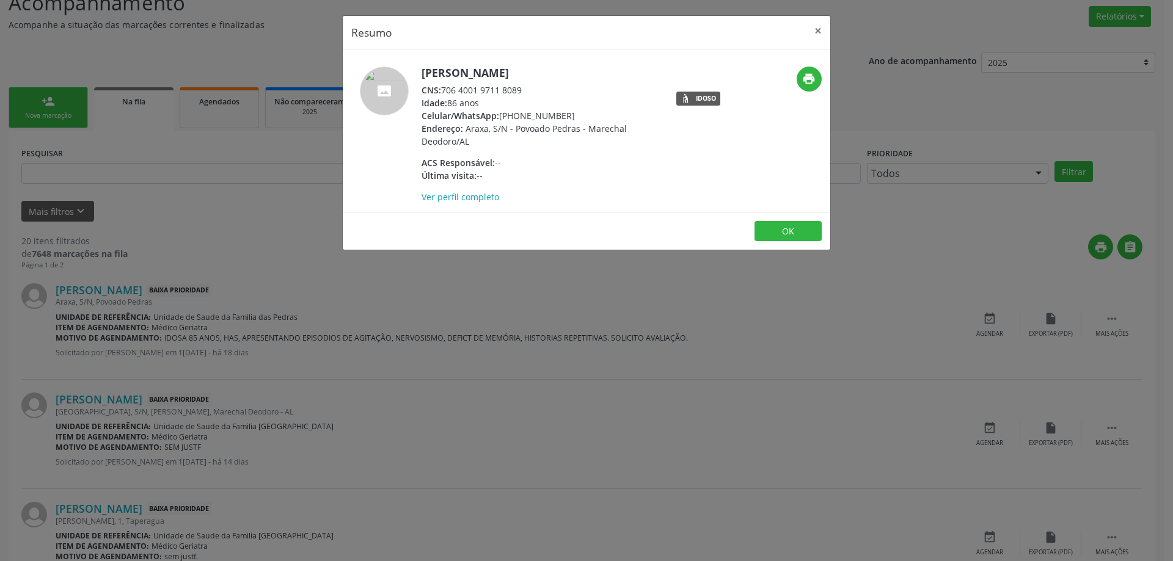
drag, startPoint x: 522, startPoint y: 90, endPoint x: 445, endPoint y: 91, distance: 77.0
click at [445, 91] on div "CNS: 706 4001 9711 8089" at bounding box center [541, 90] width 238 height 13
copy div "706 4001 9711 8089"
click at [813, 35] on button "×" at bounding box center [818, 31] width 24 height 30
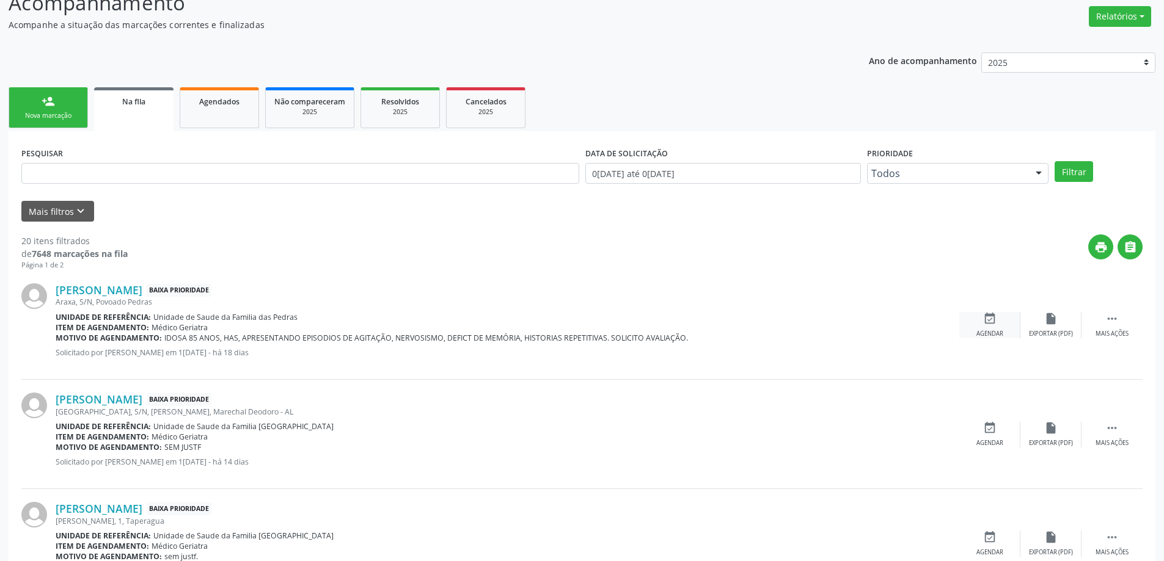
click at [990, 324] on icon "event_available" at bounding box center [989, 318] width 13 height 13
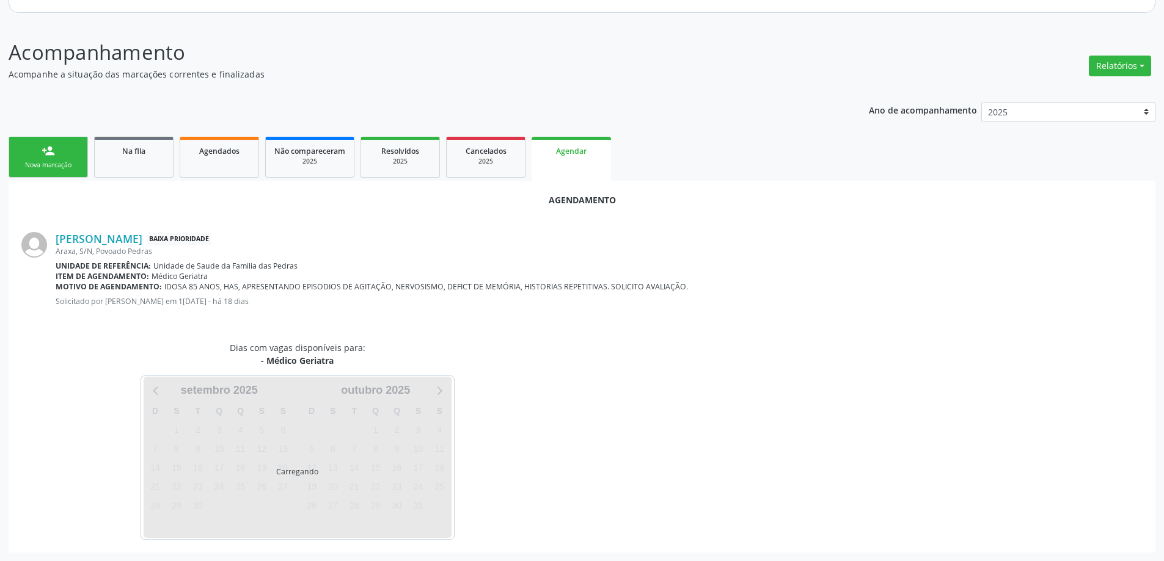
scroll to position [163, 0]
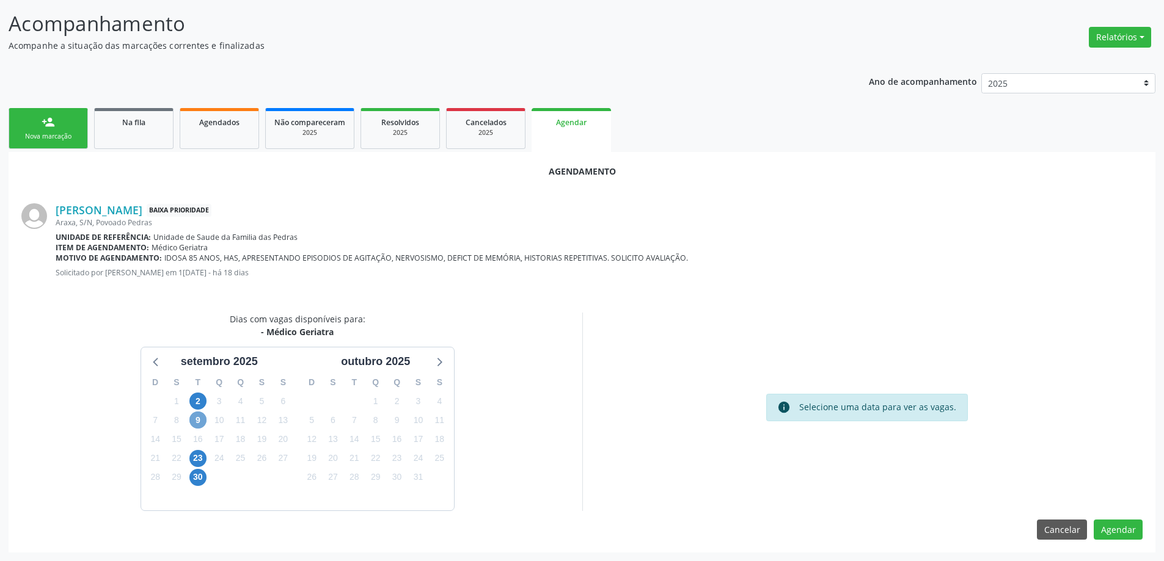
click at [199, 426] on span "9" at bounding box center [197, 420] width 17 height 17
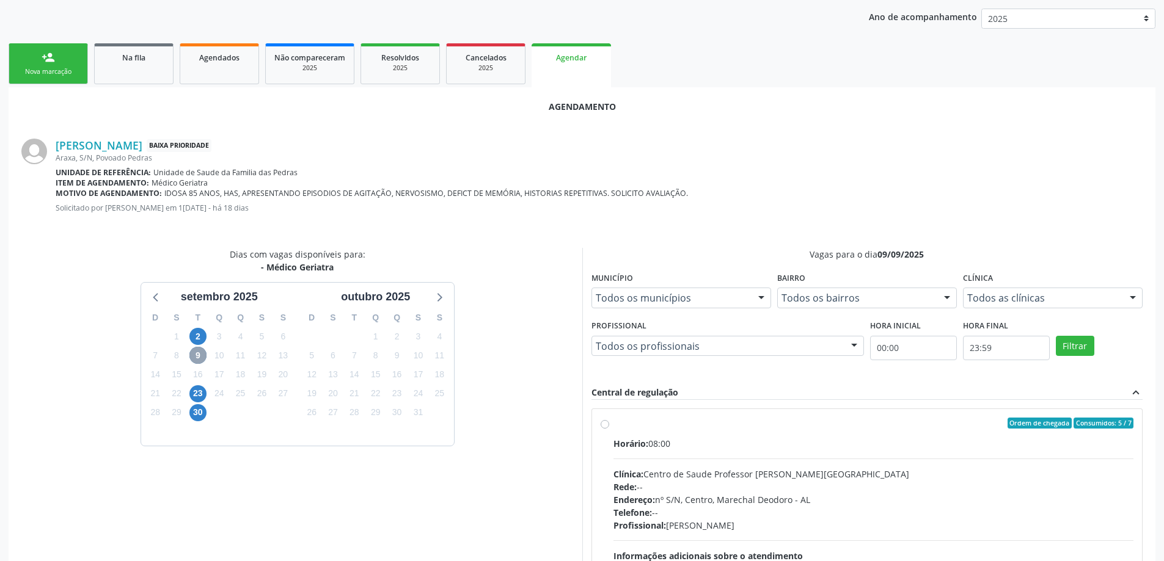
scroll to position [285, 0]
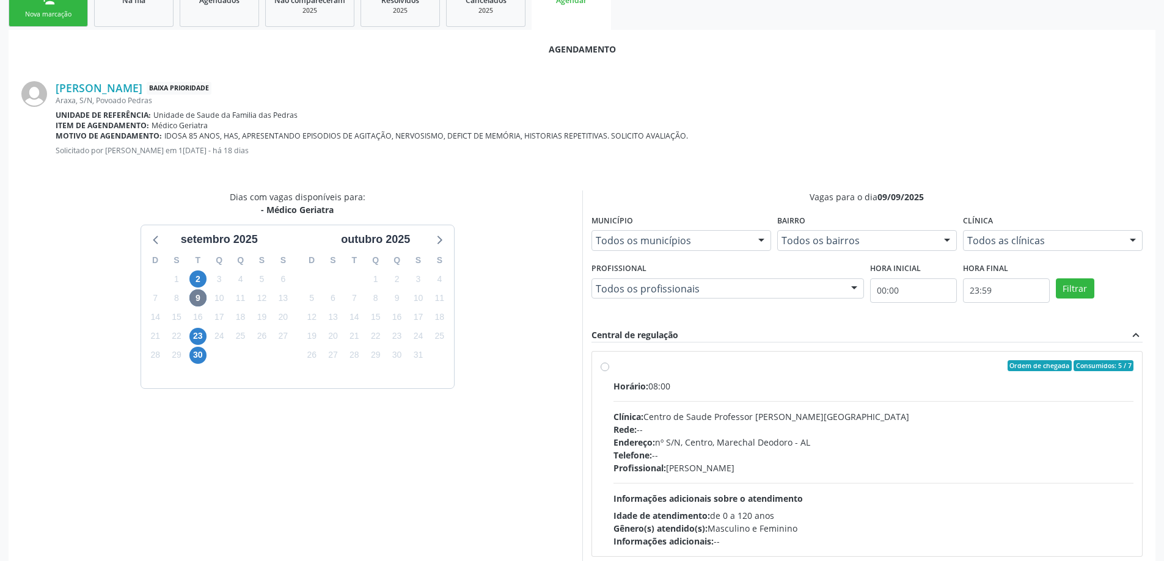
click at [599, 368] on div "Ordem de chegada Consumidos: 5 / 7 Horário: 08:00 Clínica: Centro de Saude Prof…" at bounding box center [867, 454] width 550 height 205
radio input "true"
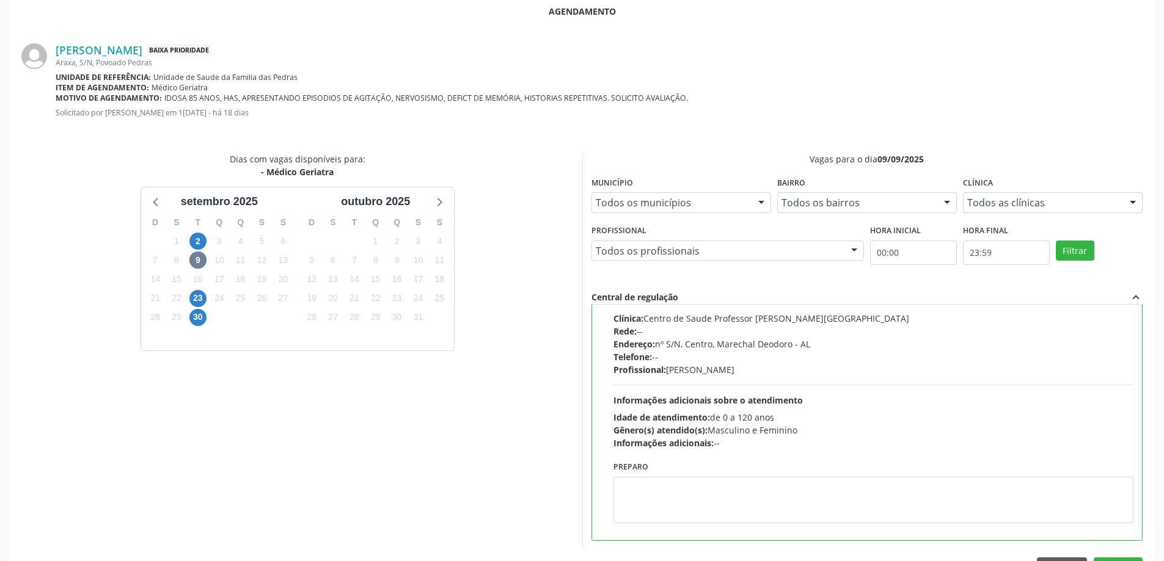
scroll to position [361, 0]
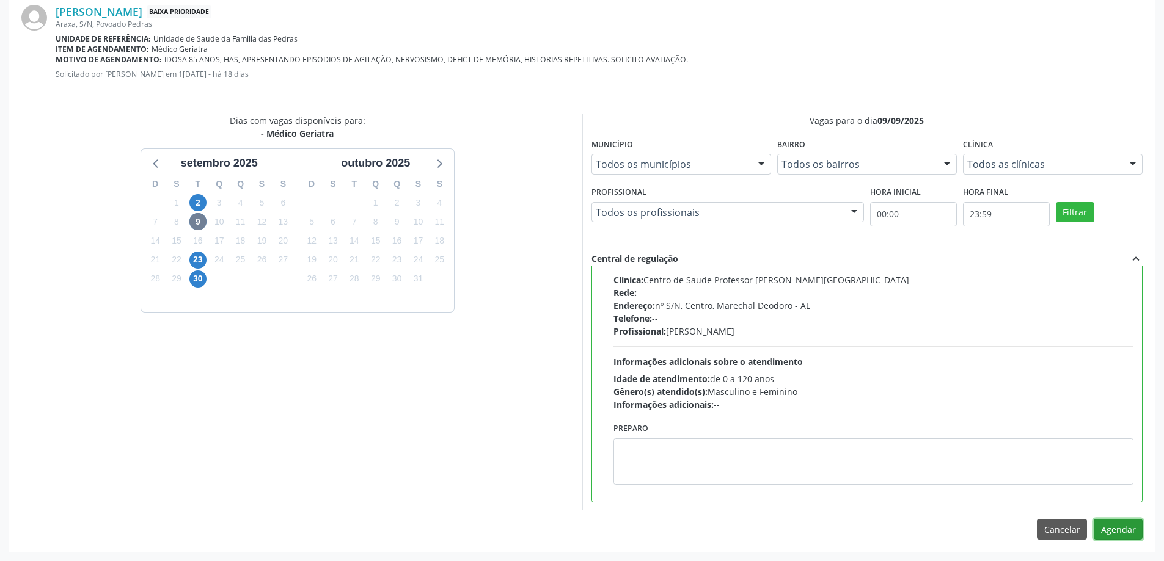
click at [1107, 532] on button "Agendar" at bounding box center [1118, 529] width 49 height 21
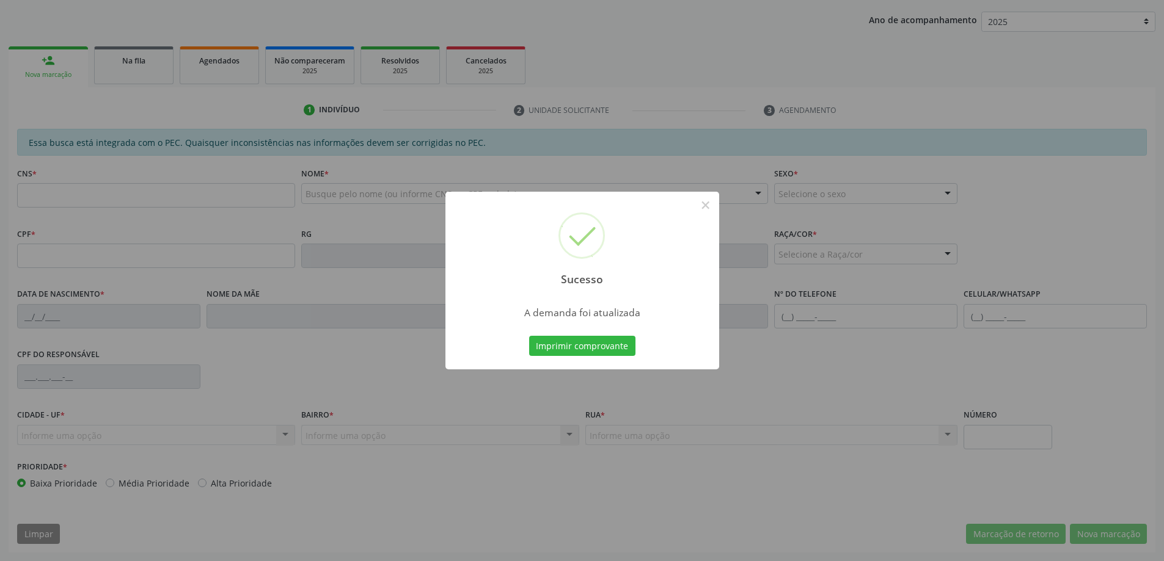
scroll to position [224, 0]
click at [706, 209] on button "×" at bounding box center [705, 205] width 21 height 21
